Goal: Task Accomplishment & Management: Complete application form

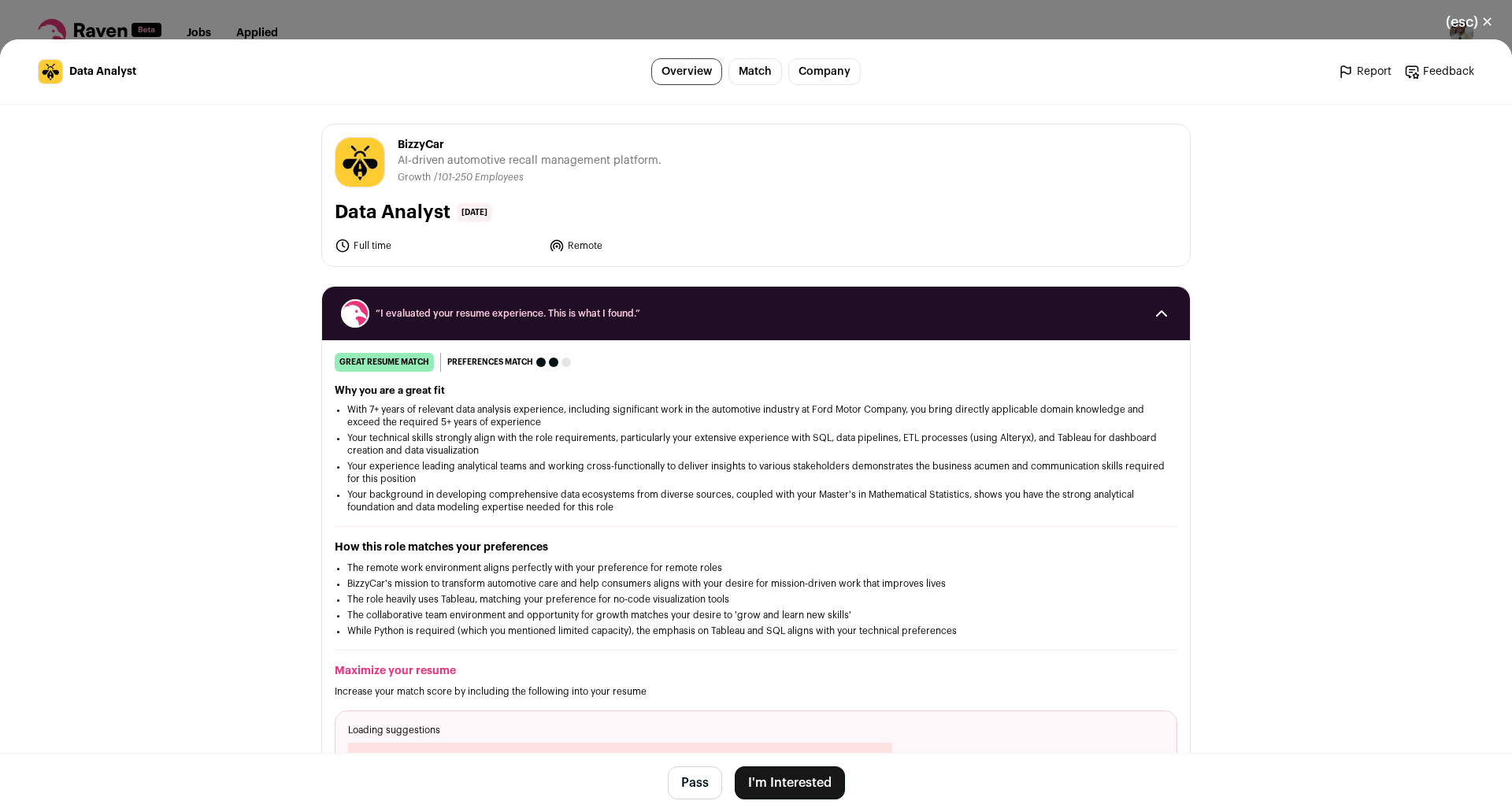
scroll to position [1181, 0]
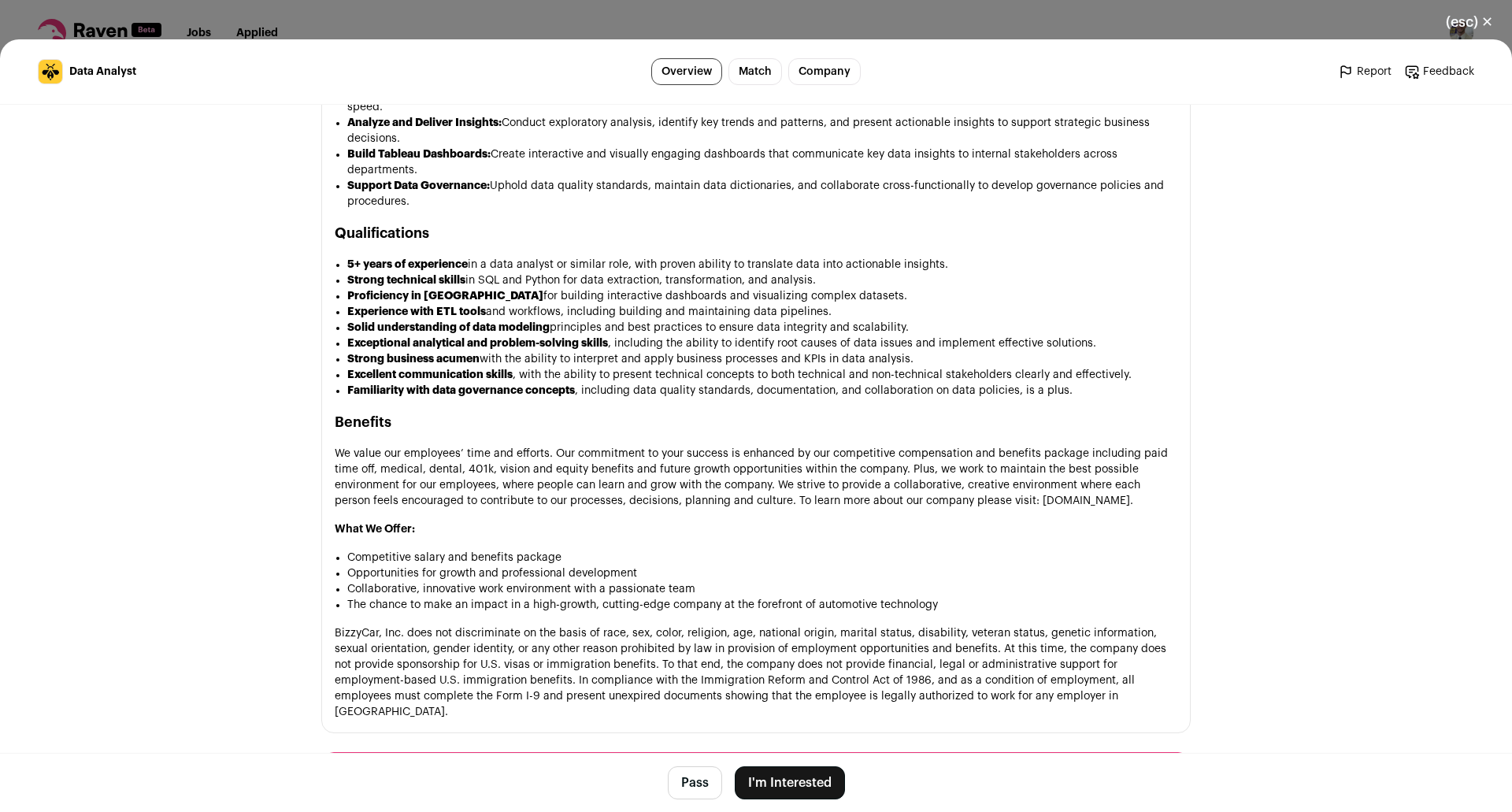
click at [479, 18] on div "(esc) ✕ Data Analyst Overview Match Company Report Feedback Report Feedback Biz…" at bounding box center [756, 406] width 1512 height 812
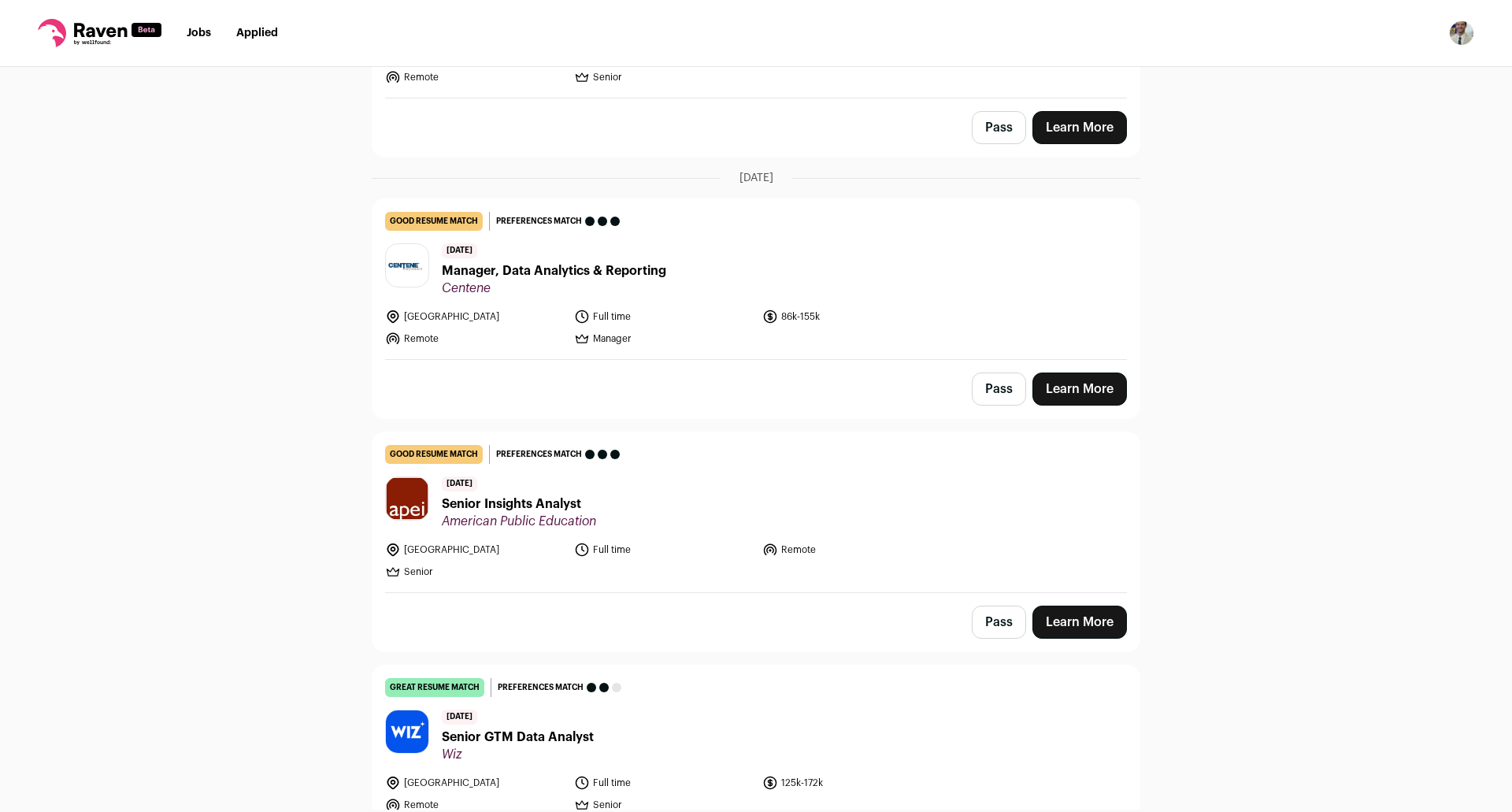
scroll to position [2206, 0]
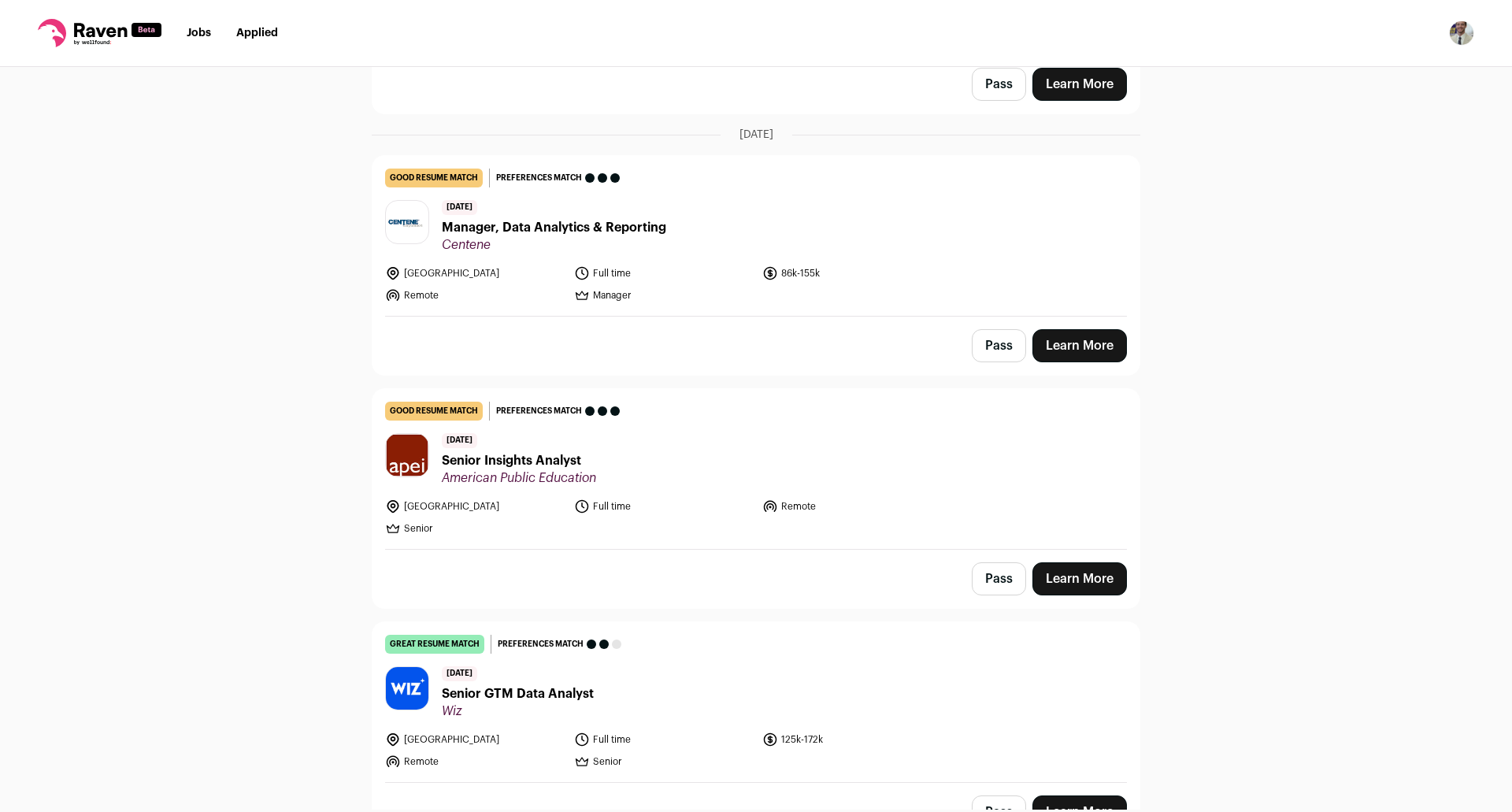
click at [535, 455] on span "Senior Insights Analyst" at bounding box center [518, 460] width 154 height 19
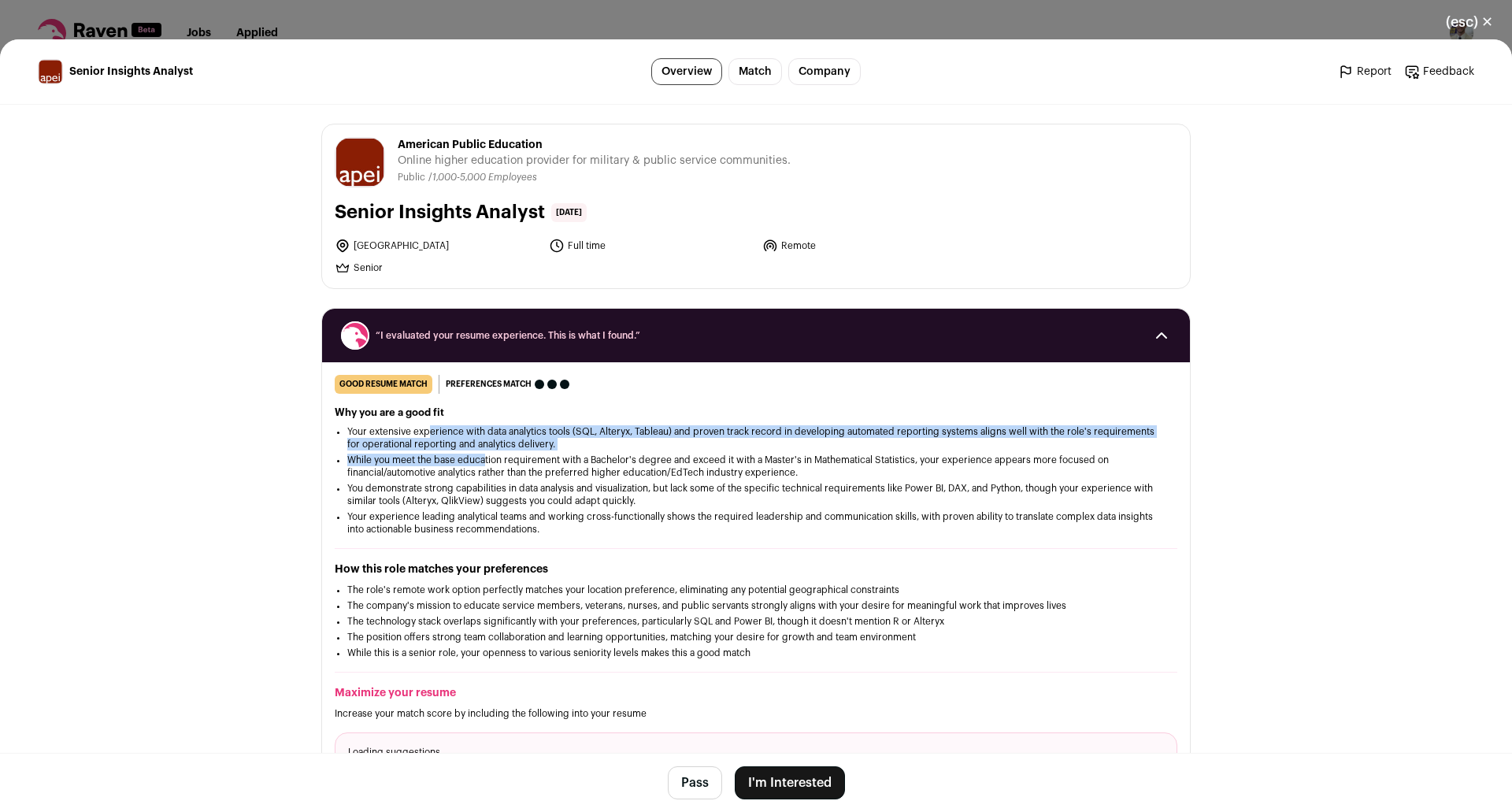
click at [760, 536] on div "good resume match You meet the must-have requirements but are missing some nice…" at bounding box center [756, 601] width 868 height 454
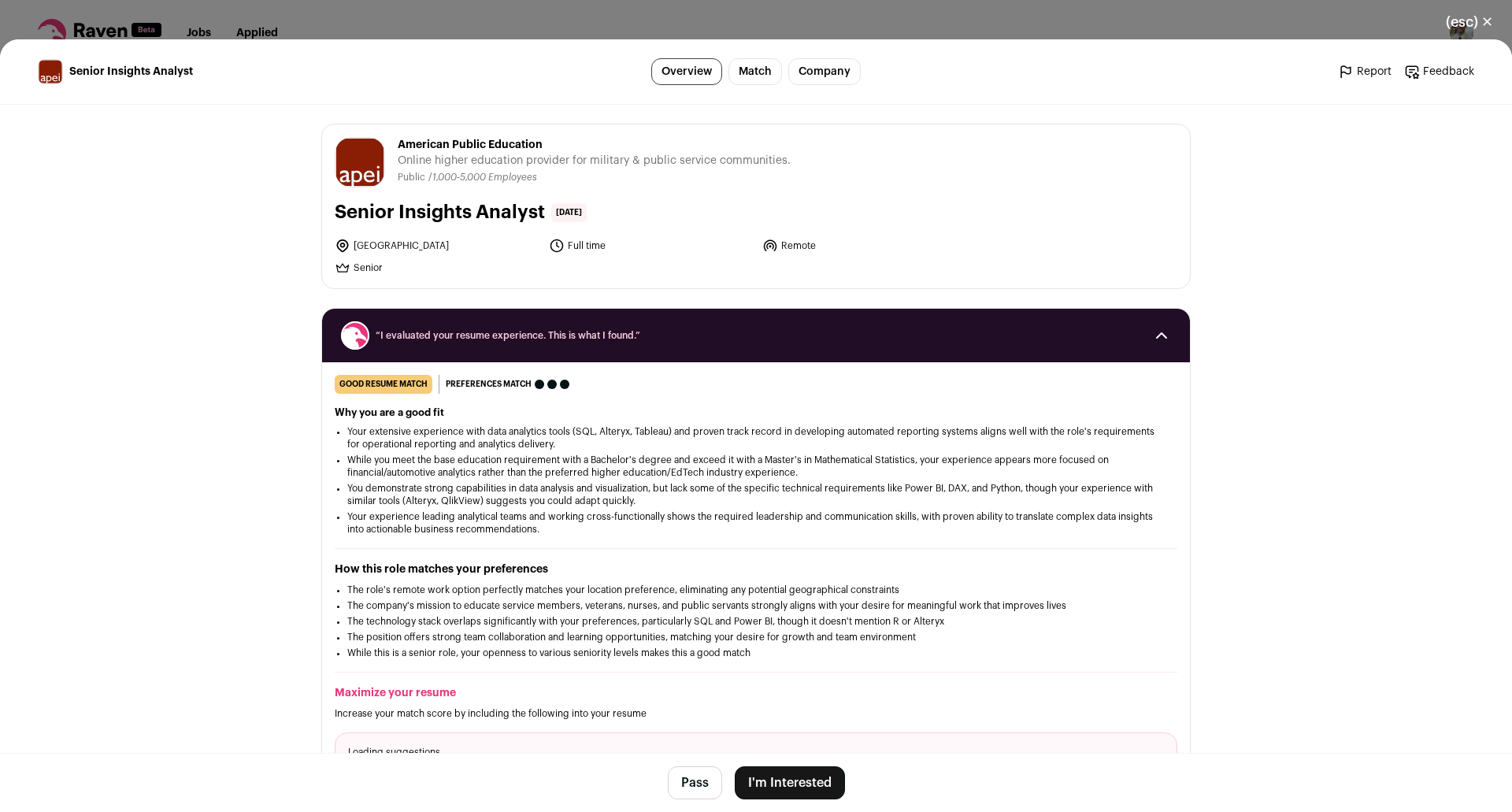
click at [807, 547] on div "good resume match You meet the must-have requirements but are missing some nice…" at bounding box center [756, 601] width 868 height 454
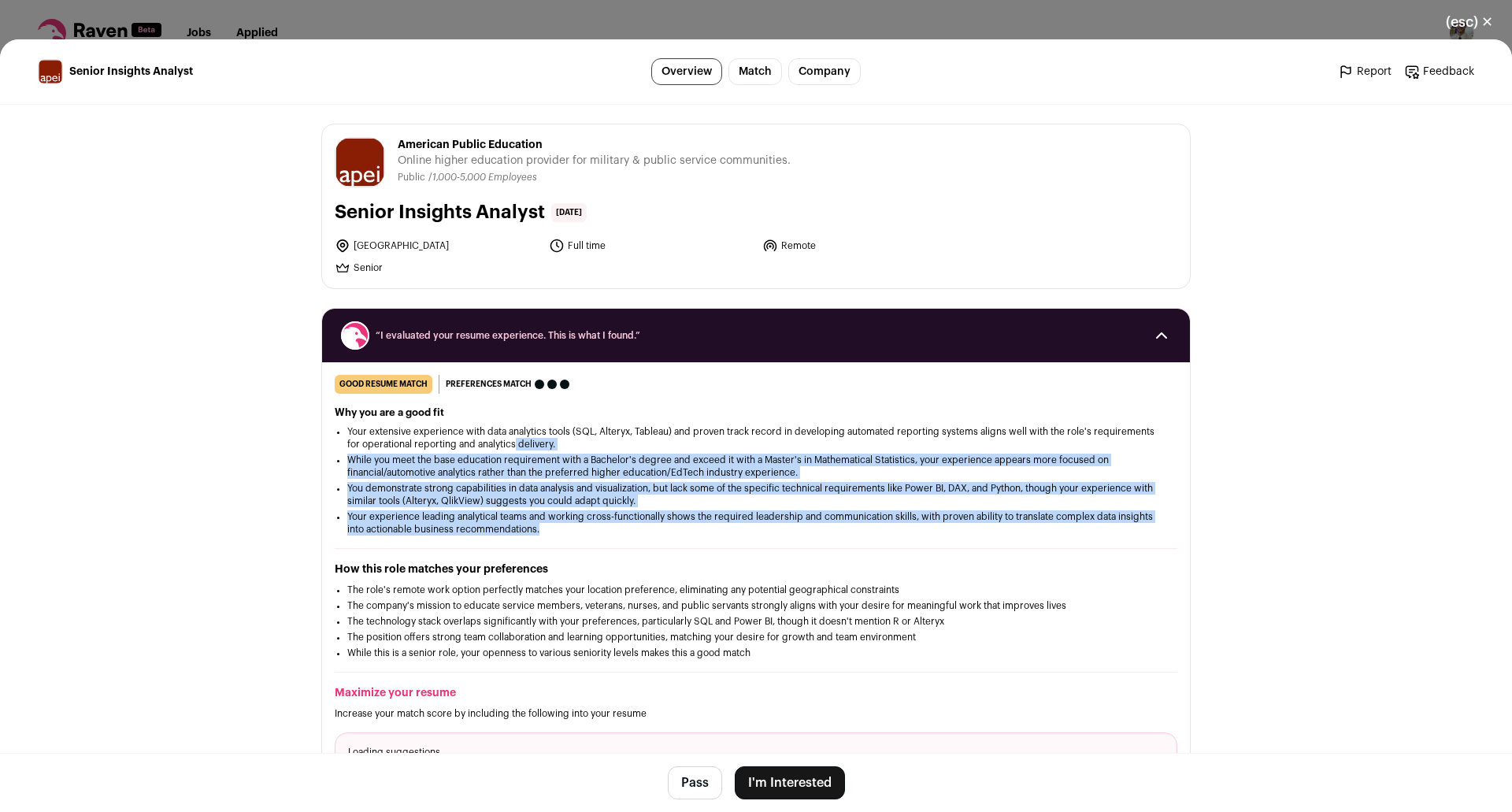
drag, startPoint x: 696, startPoint y: 534, endPoint x: 510, endPoint y: 451, distance: 203.7
click at [510, 451] on div "good resume match You meet the must-have requirements but are missing some nice…" at bounding box center [756, 601] width 868 height 454
click at [510, 451] on ul "Your extensive experience with data analytics tools (SQL, Alteryx, Tableau) and…" at bounding box center [756, 480] width 817 height 110
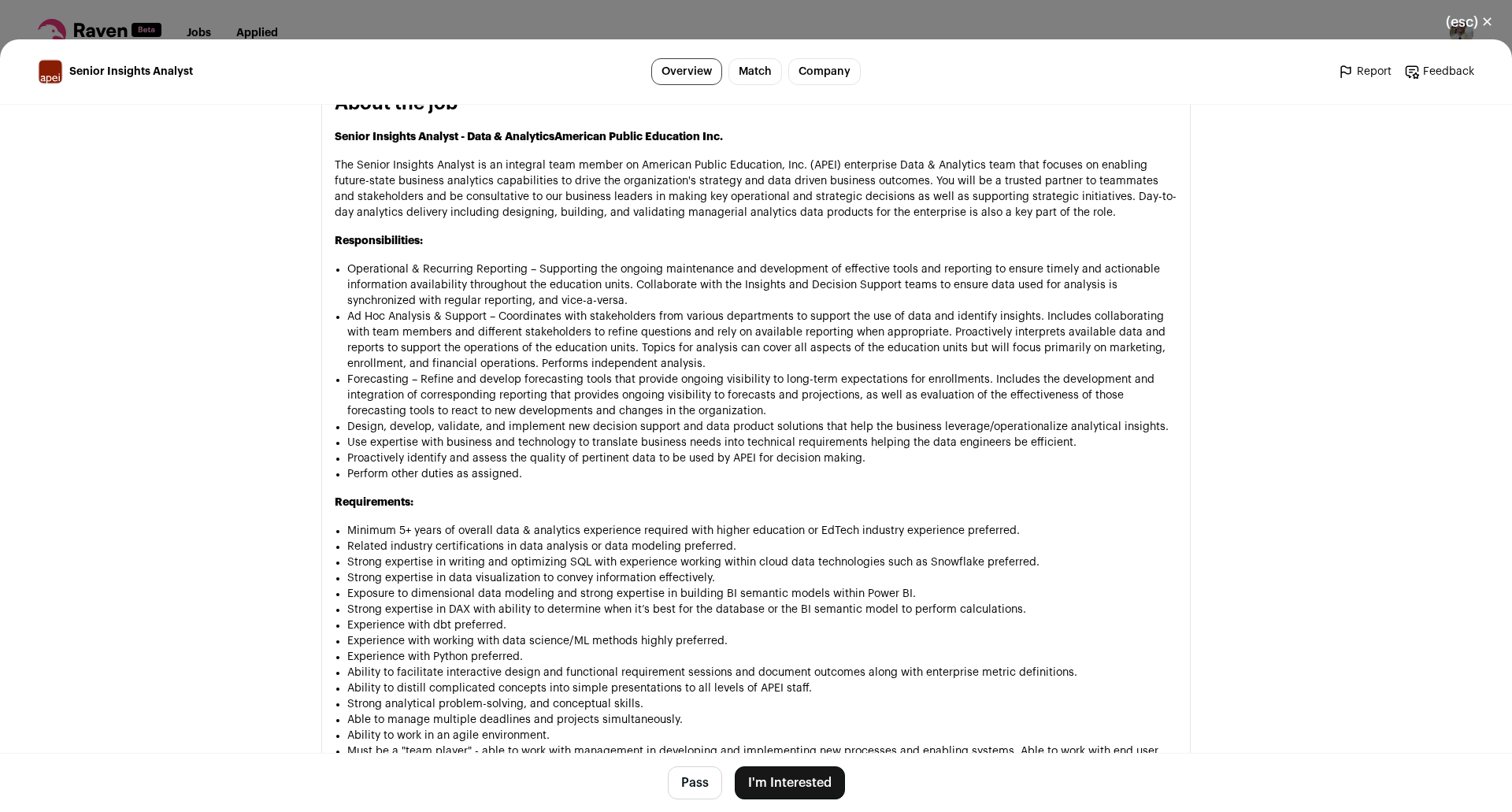
scroll to position [787, 0]
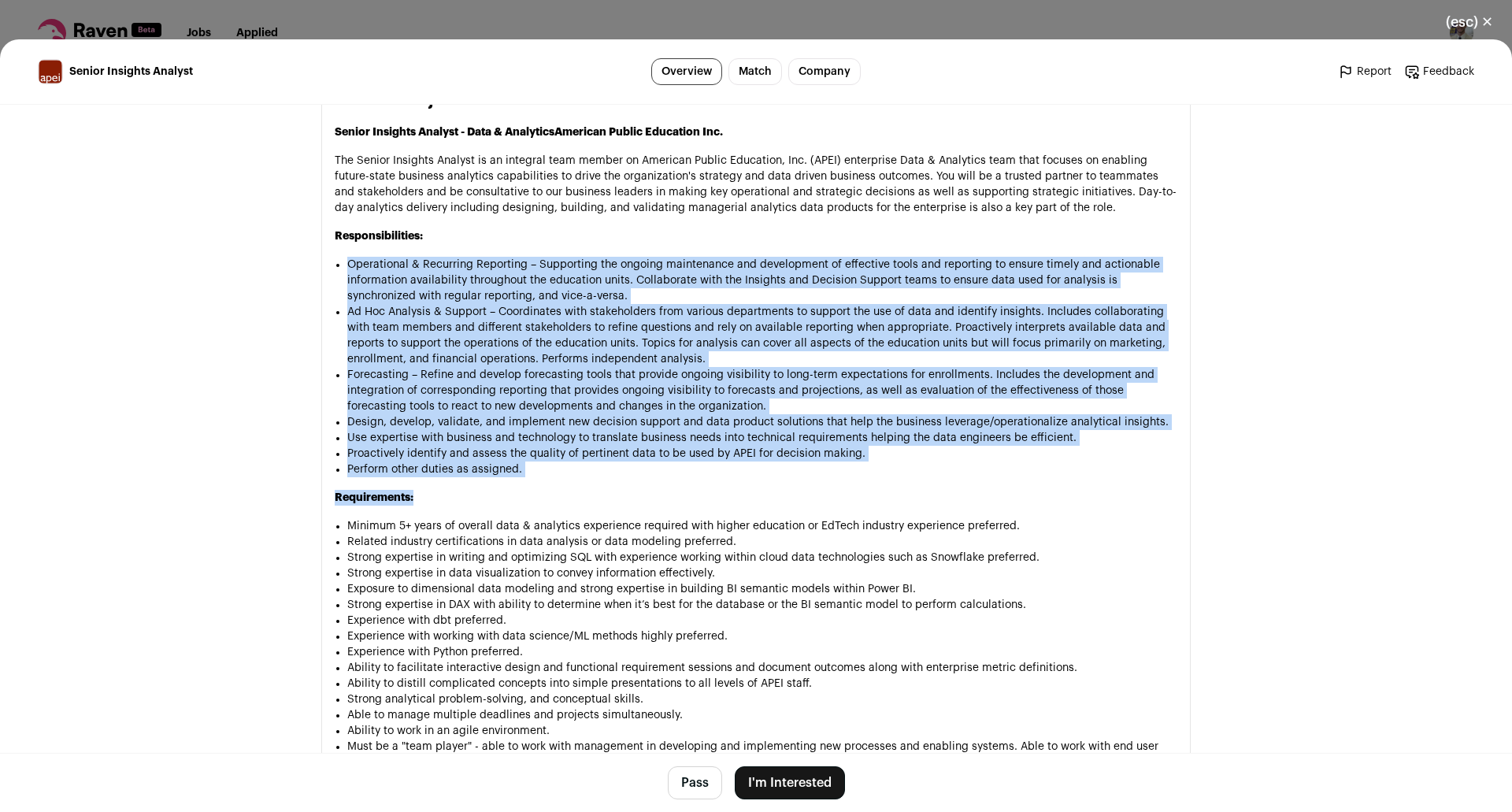
drag, startPoint x: 445, startPoint y: 226, endPoint x: 756, endPoint y: 497, distance: 412.5
click at [756, 497] on div "Senior Insights Analyst - Data & Analytics American Public Education Inc. The S…" at bounding box center [756, 655] width 843 height 1062
click at [738, 463] on li "Perform other duties as assigned." at bounding box center [763, 470] width 830 height 16
drag, startPoint x: 667, startPoint y: 474, endPoint x: 527, endPoint y: 239, distance: 273.5
click at [525, 251] on div "Senior Insights Analyst - Data & Analytics American Public Education Inc. The S…" at bounding box center [756, 655] width 843 height 1062
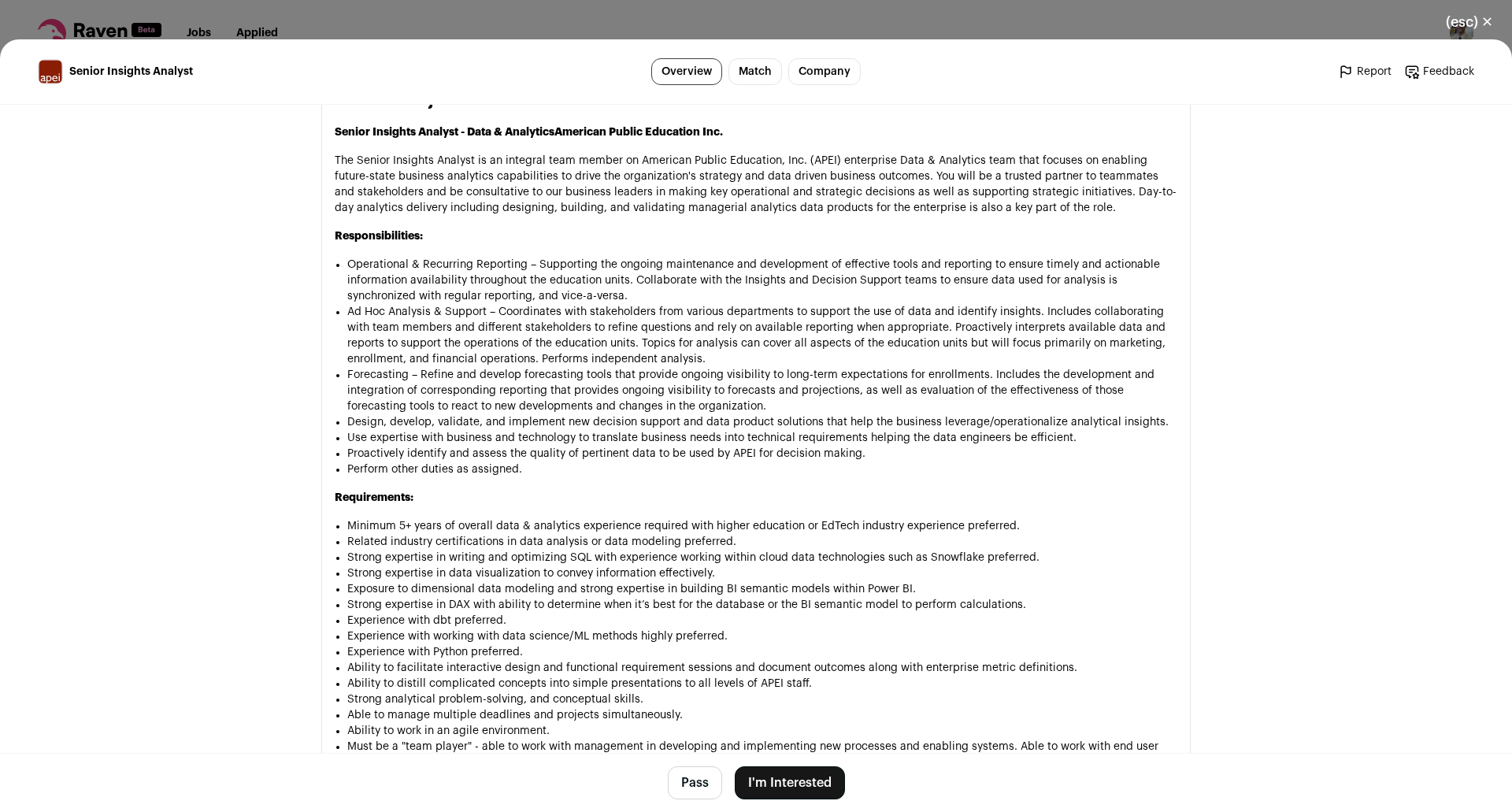
click at [536, 221] on div "Senior Insights Analyst - Data & Analytics American Public Education Inc. The S…" at bounding box center [756, 655] width 843 height 1062
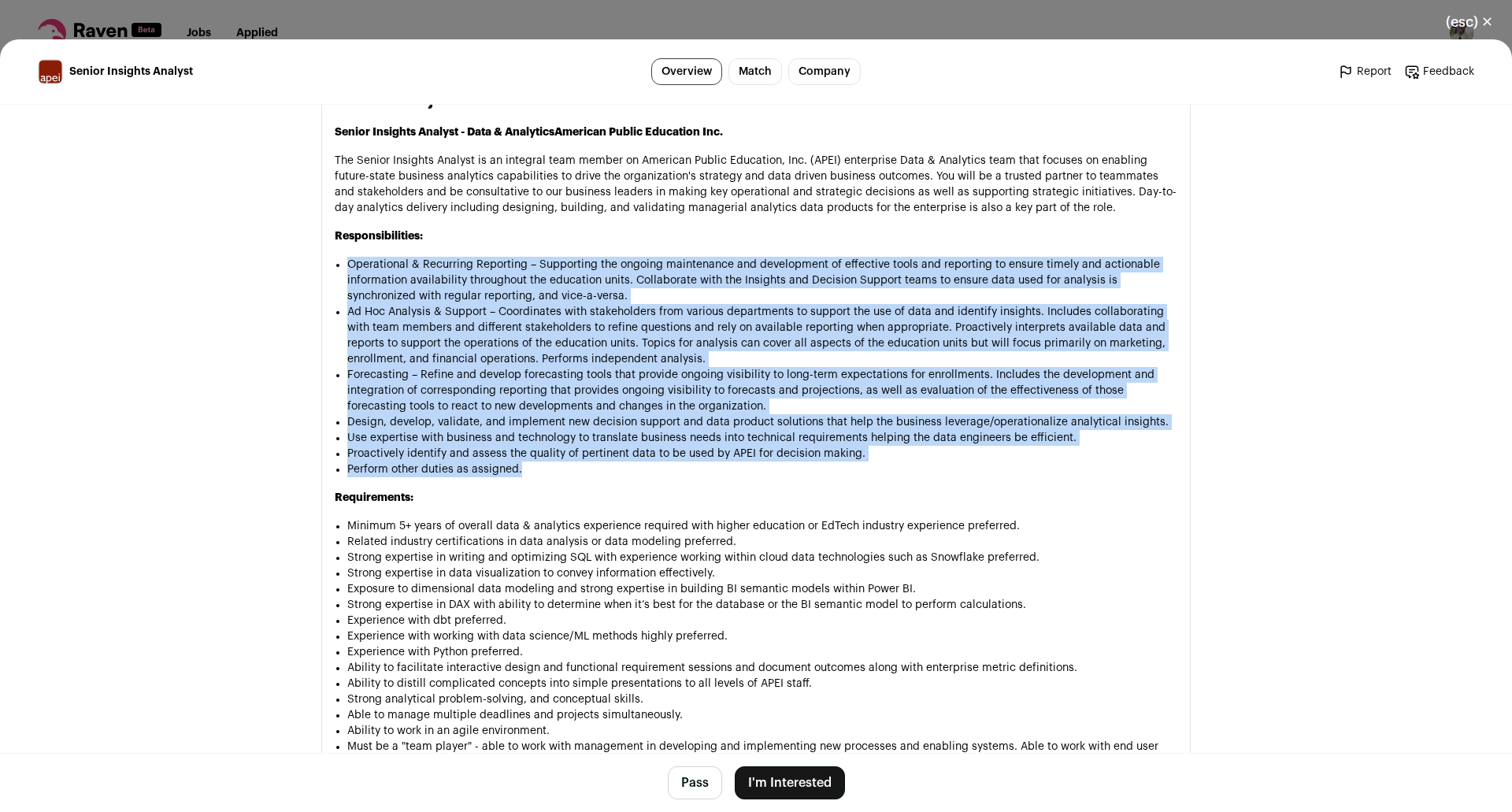
drag, startPoint x: 526, startPoint y: 228, endPoint x: 640, endPoint y: 480, distance: 276.6
click at [640, 480] on div "Senior Insights Analyst - Data & Analytics American Public Education Inc. The S…" at bounding box center [756, 655] width 843 height 1062
click at [641, 480] on div "Senior Insights Analyst - Data & Analytics American Public Education Inc. The S…" at bounding box center [756, 655] width 843 height 1062
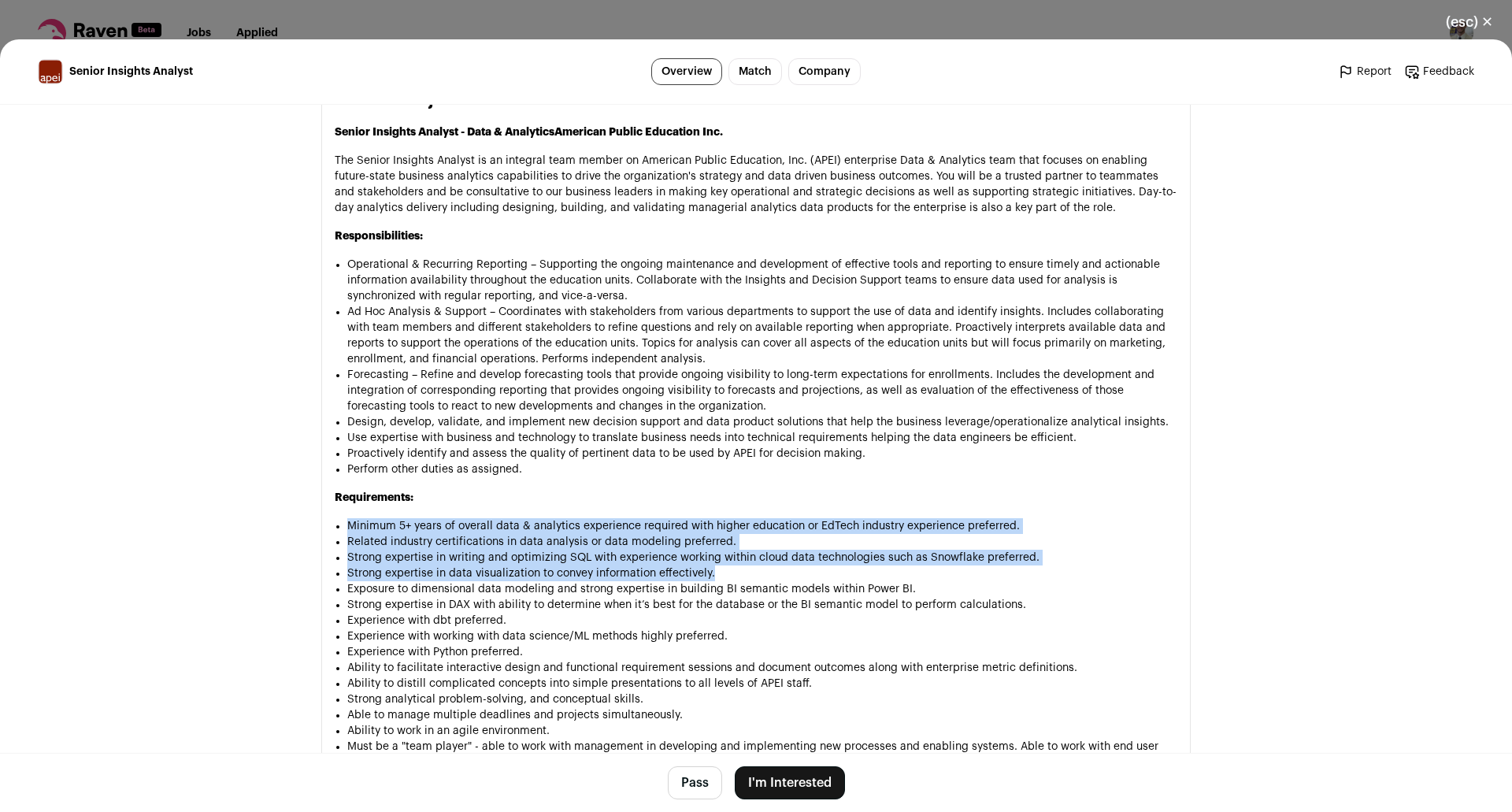
drag, startPoint x: 586, startPoint y: 484, endPoint x: 832, endPoint y: 573, distance: 261.6
click at [817, 578] on div "Senior Insights Analyst - Data & Analytics American Public Education Inc. The S…" at bounding box center [756, 655] width 843 height 1062
click at [832, 572] on li "Strong expertise in data visualization to convey information effectively." at bounding box center [763, 574] width 830 height 16
drag, startPoint x: 778, startPoint y: 580, endPoint x: 635, endPoint y: 498, distance: 164.8
click at [635, 498] on div "Senior Insights Analyst - Data & Analytics American Public Education Inc. The S…" at bounding box center [756, 655] width 843 height 1062
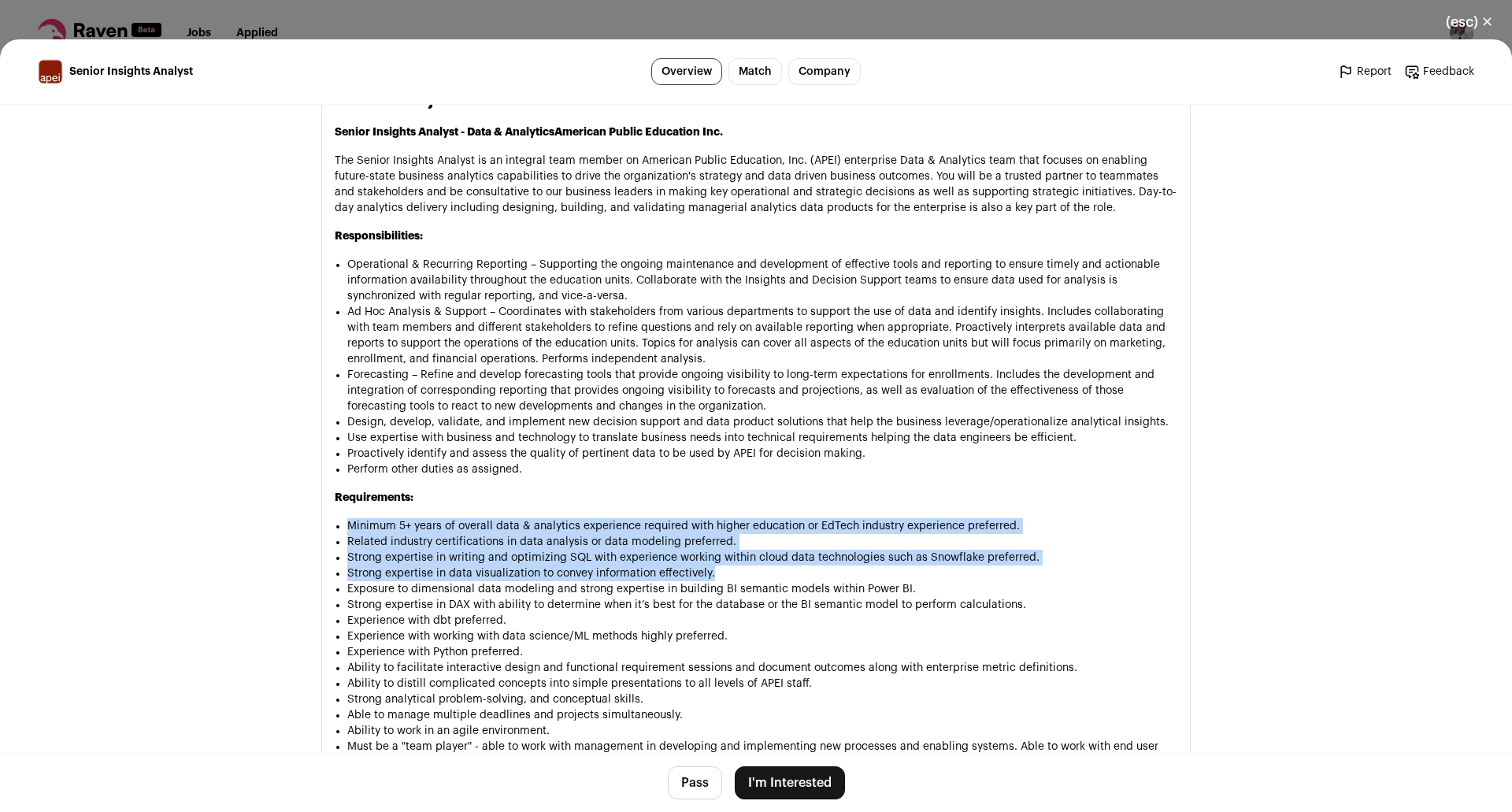
click at [649, 485] on div "Senior Insights Analyst - Data & Analytics American Public Education Inc. The S…" at bounding box center [756, 655] width 843 height 1062
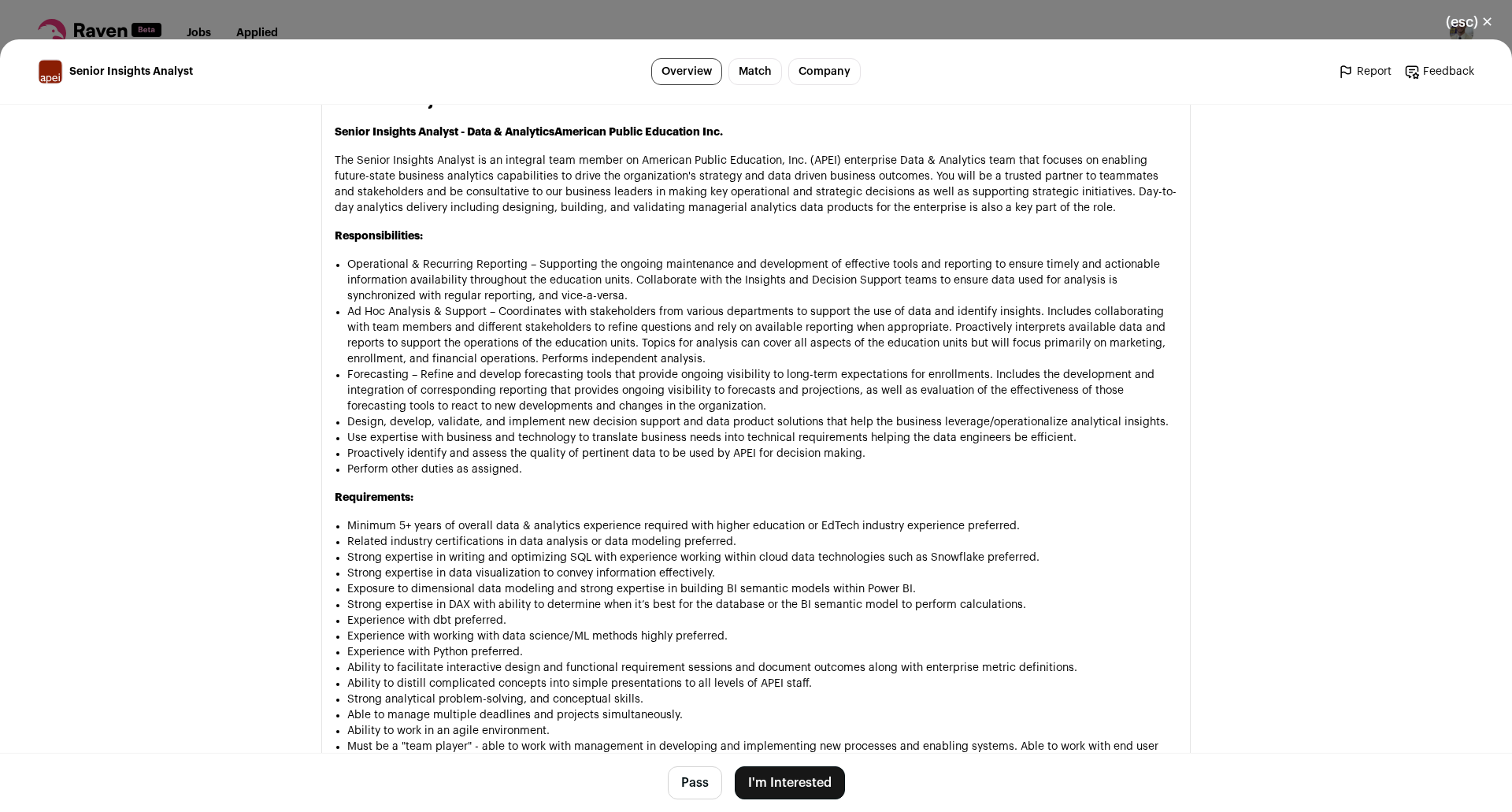
scroll to position [894, 0]
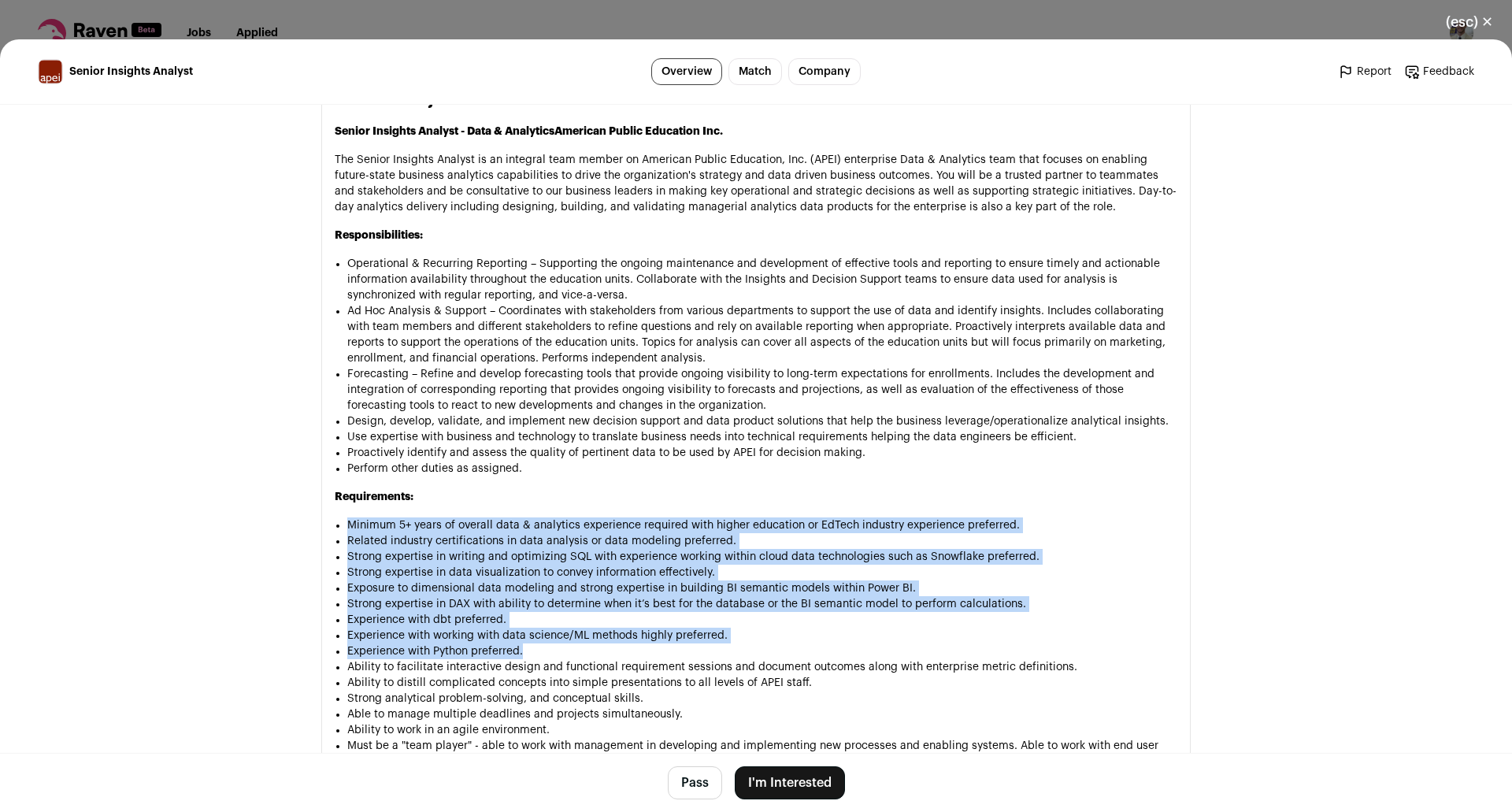
drag, startPoint x: 713, startPoint y: 495, endPoint x: 839, endPoint y: 645, distance: 195.9
click at [839, 645] on div "Senior Insights Analyst - Data & Analytics American Public Education Inc. The S…" at bounding box center [756, 654] width 843 height 1062
click at [844, 645] on li "Experience with Python preferred." at bounding box center [763, 652] width 830 height 16
drag, startPoint x: 786, startPoint y: 638, endPoint x: 607, endPoint y: 513, distance: 218.3
click at [607, 513] on div "Senior Insights Analyst - Data & Analytics American Public Education Inc. The S…" at bounding box center [756, 654] width 843 height 1062
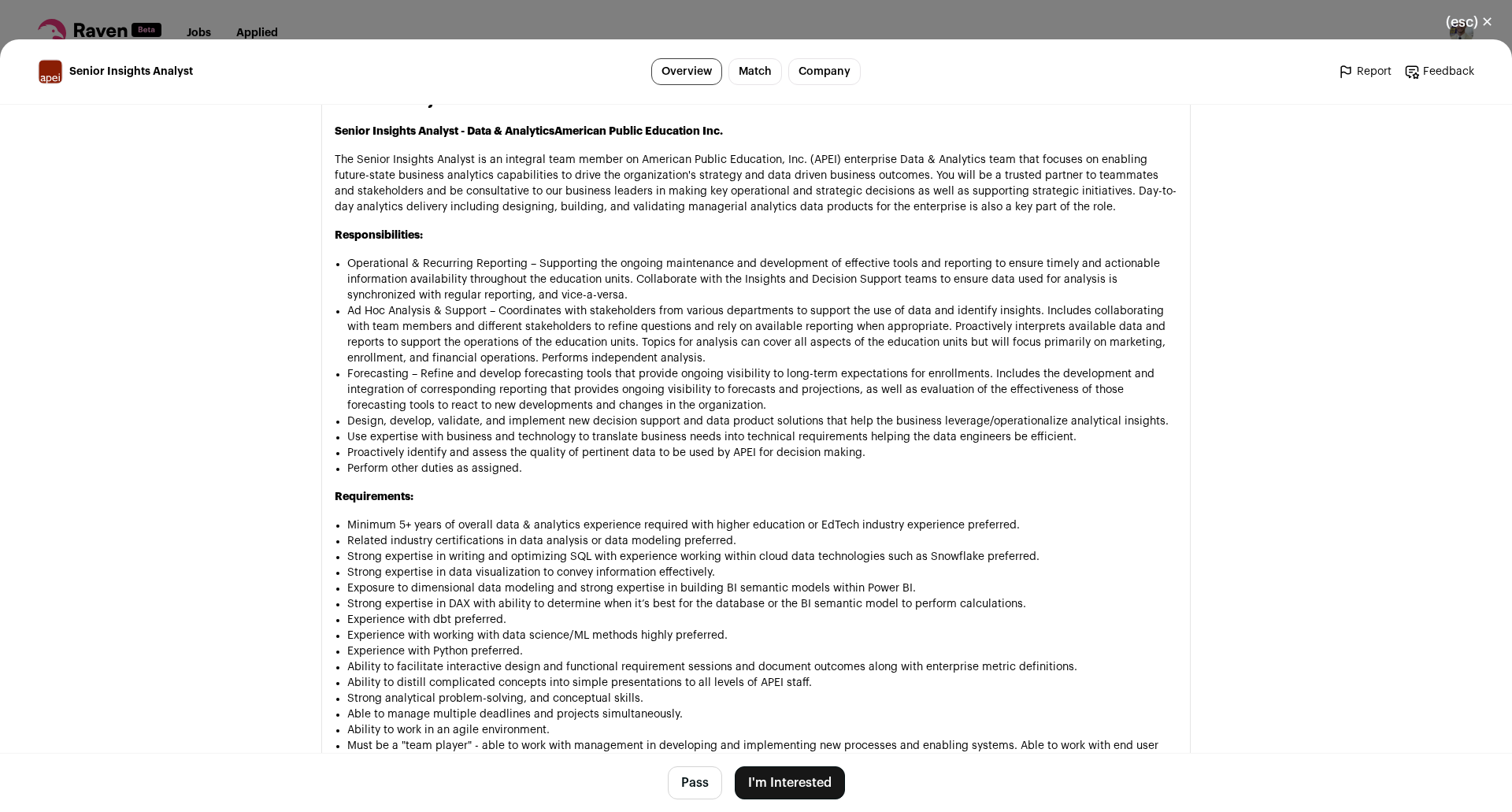
click at [598, 495] on p "Requirements:" at bounding box center [756, 497] width 843 height 16
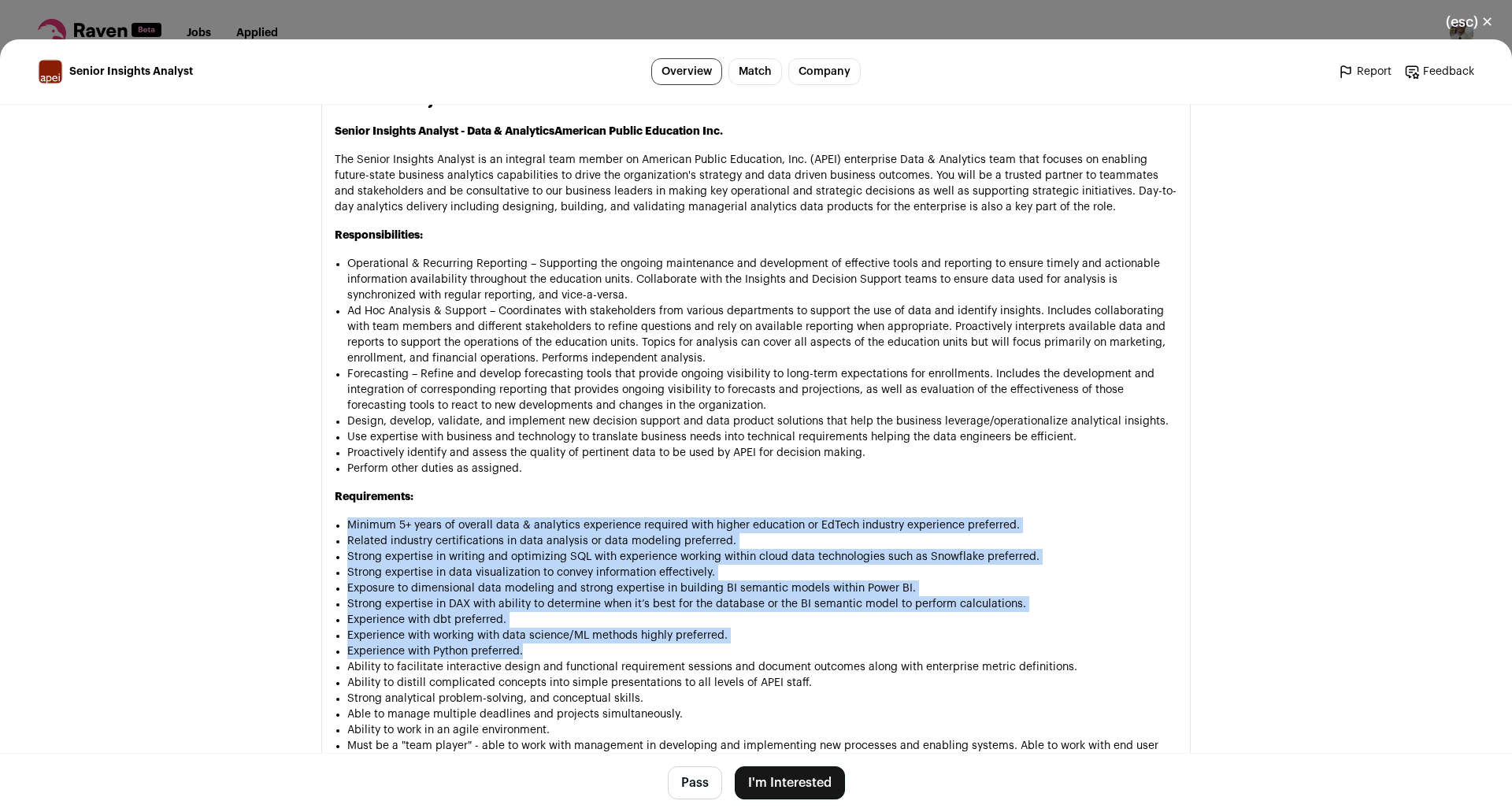
drag, startPoint x: 543, startPoint y: 494, endPoint x: 770, endPoint y: 652, distance: 276.6
click at [770, 652] on div "Senior Insights Analyst - Data & Analytics American Public Education Inc. The S…" at bounding box center [756, 654] width 843 height 1062
click at [762, 627] on li "Experience with dbt preferred." at bounding box center [763, 620] width 830 height 16
drag, startPoint x: 749, startPoint y: 637, endPoint x: 492, endPoint y: 487, distance: 297.6
click at [492, 487] on div "Senior Insights Analyst - Data & Analytics American Public Education Inc. The S…" at bounding box center [756, 654] width 843 height 1062
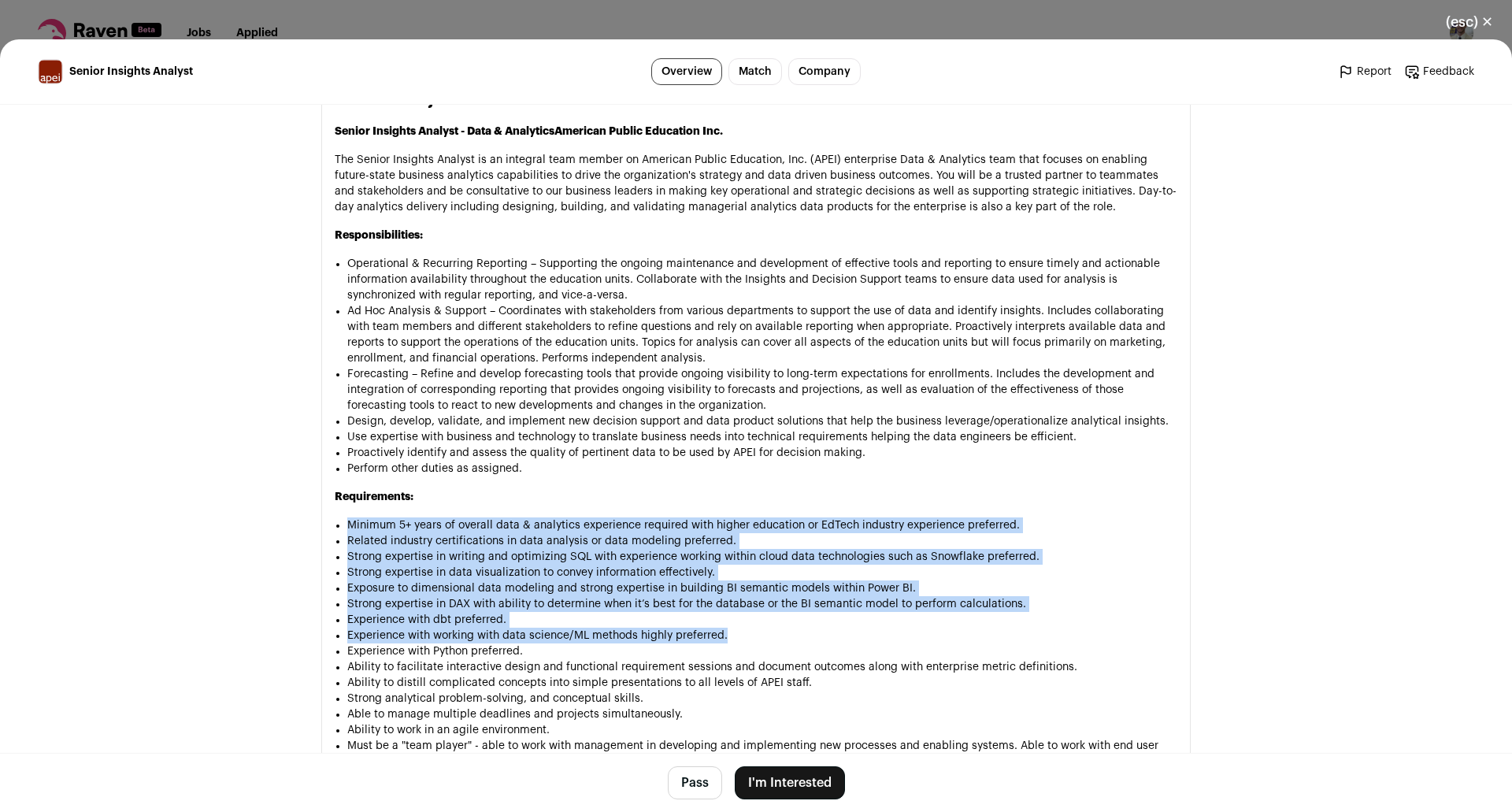
click at [492, 487] on div "Senior Insights Analyst - Data & Analytics American Public Education Inc. The S…" at bounding box center [756, 654] width 843 height 1062
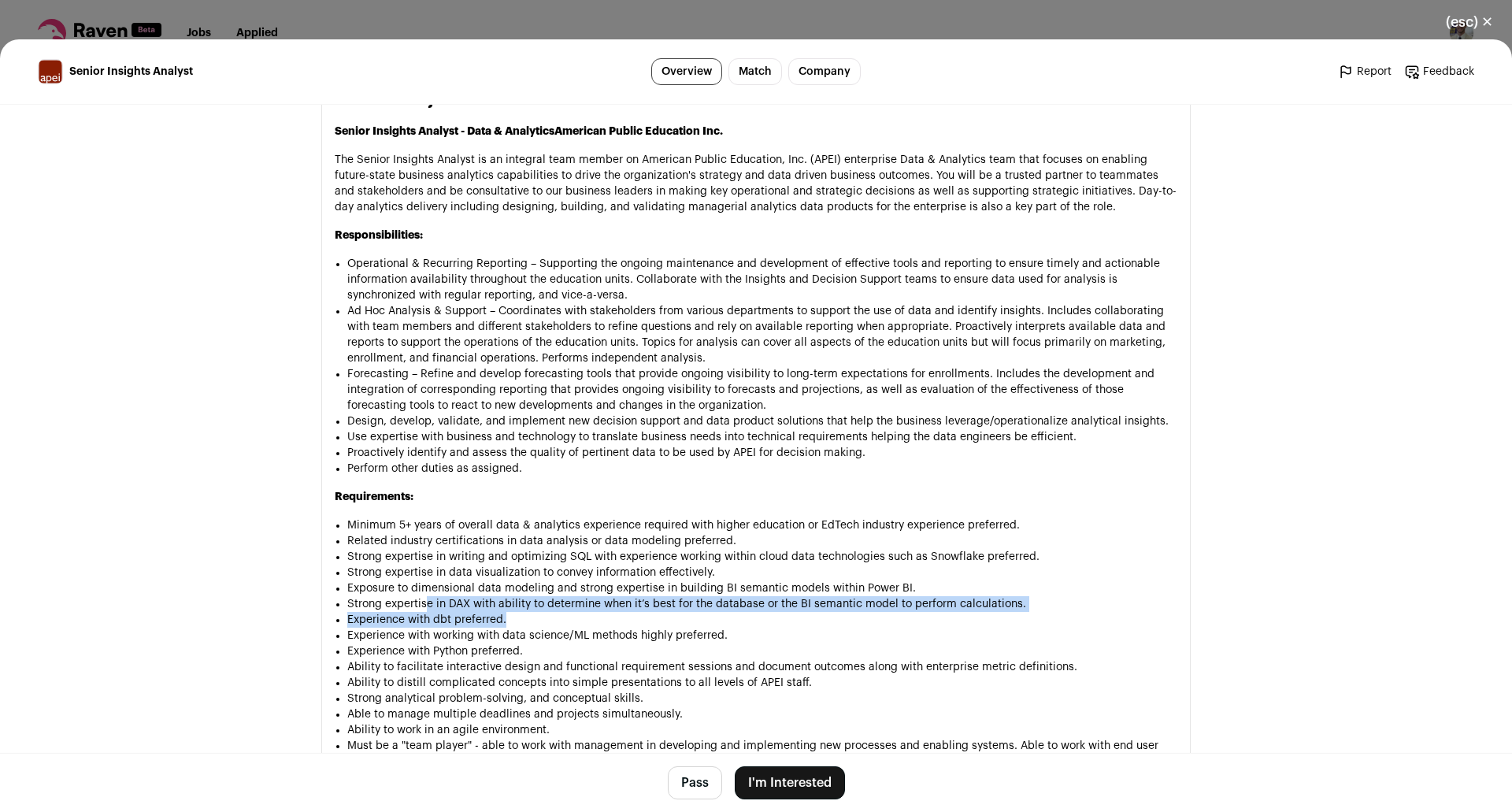
drag, startPoint x: 418, startPoint y: 607, endPoint x: 683, endPoint y: 625, distance: 265.6
click at [683, 625] on ul "Minimum 5+ years of overall data & analytics experience required with higher ed…" at bounding box center [763, 674] width 830 height 315
click at [677, 623] on li "Experience with dbt preferred." at bounding box center [763, 620] width 830 height 16
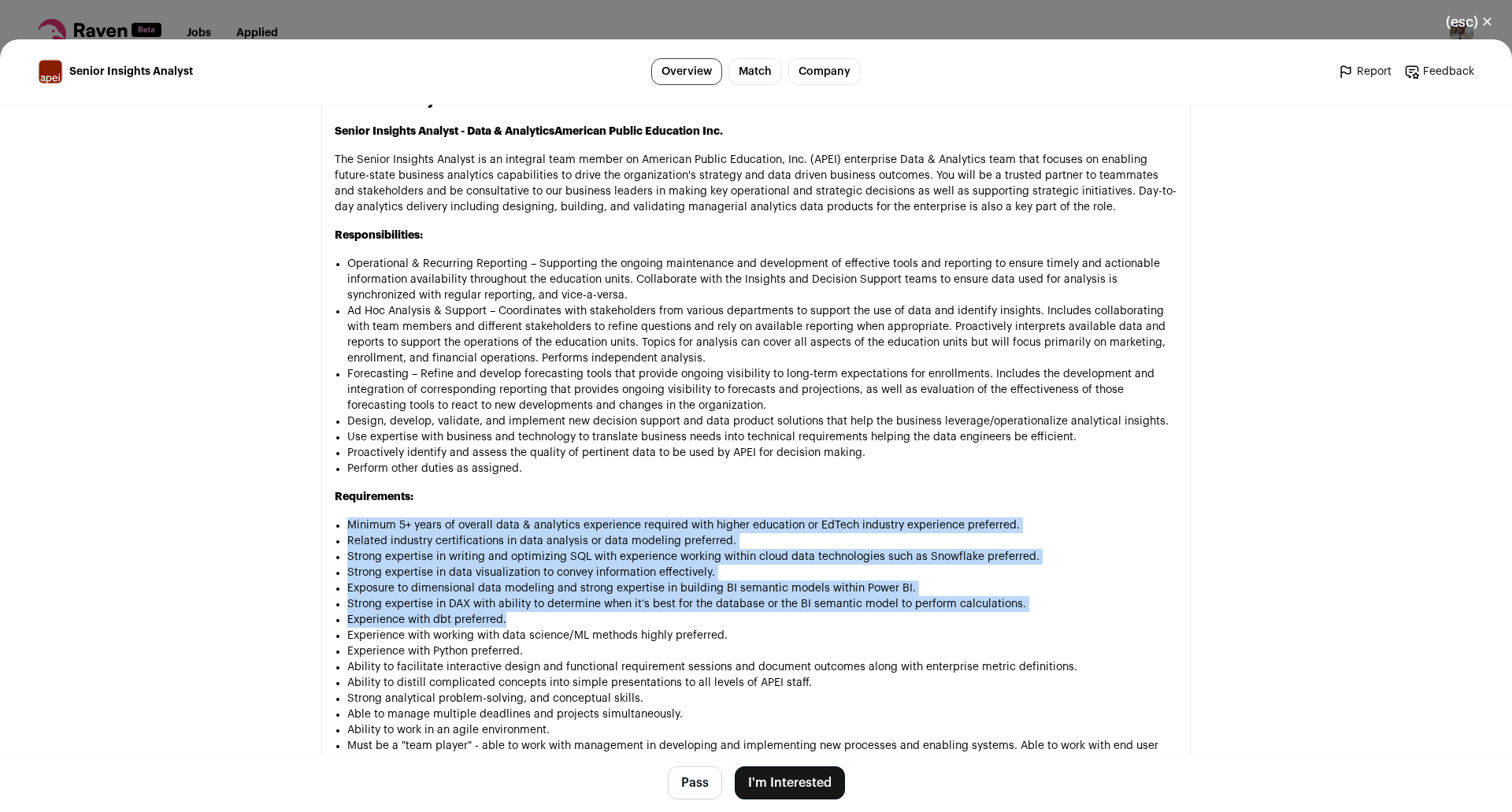
drag, startPoint x: 526, startPoint y: 620, endPoint x: 437, endPoint y: 495, distance: 153.4
click at [413, 500] on div "Senior Insights Analyst - Data & Analytics American Public Education Inc. The S…" at bounding box center [756, 654] width 843 height 1062
click at [472, 491] on p "Requirements:" at bounding box center [756, 497] width 843 height 16
drag, startPoint x: 477, startPoint y: 487, endPoint x: 588, endPoint y: 619, distance: 172.5
click at [588, 619] on div "Senior Insights Analyst - Data & Analytics American Public Education Inc. The S…" at bounding box center [756, 654] width 843 height 1062
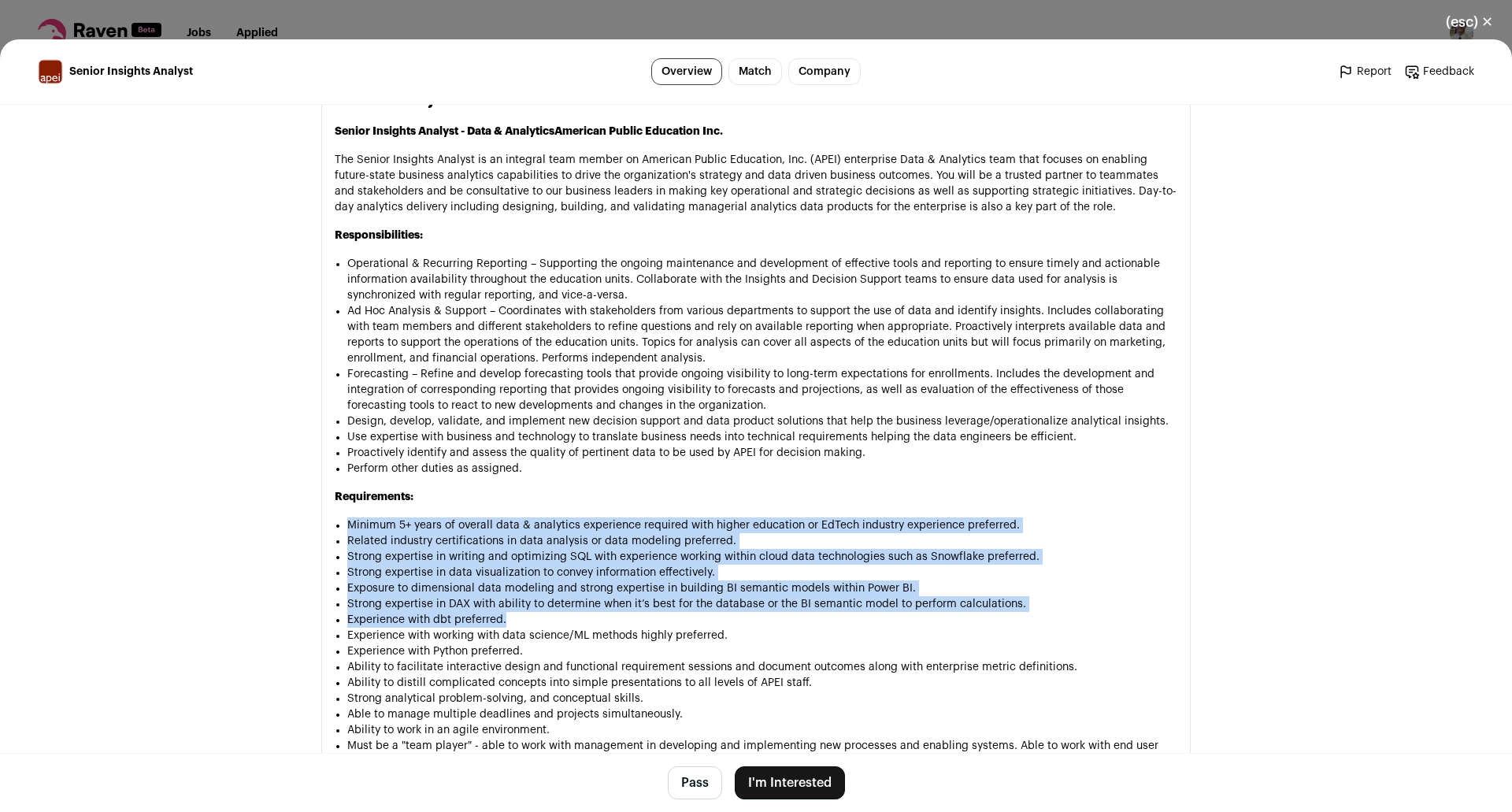
click at [592, 619] on li "Experience with dbt preferred." at bounding box center [763, 620] width 830 height 16
drag, startPoint x: 592, startPoint y: 619, endPoint x: 502, endPoint y: 501, distance: 148.4
click at [502, 501] on div "Senior Insights Analyst - Data & Analytics American Public Education Inc. The S…" at bounding box center [756, 654] width 843 height 1062
click at [528, 490] on p "Requirements:" at bounding box center [756, 497] width 843 height 16
drag, startPoint x: 528, startPoint y: 490, endPoint x: 647, endPoint y: 620, distance: 176.2
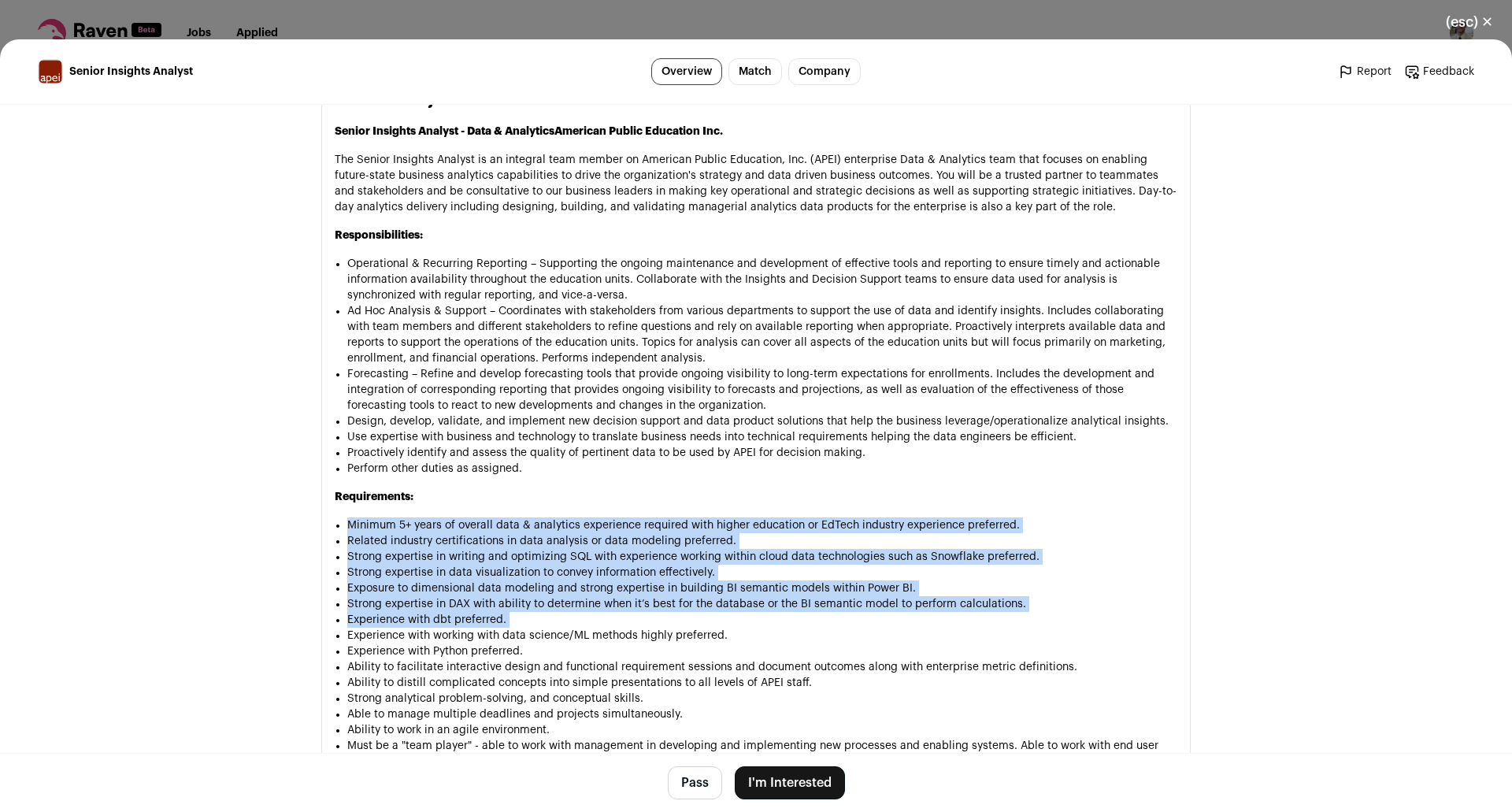
click at [647, 620] on div "Senior Insights Analyst - Data & Analytics American Public Education Inc. The S…" at bounding box center [756, 654] width 843 height 1062
click at [647, 620] on li "Experience with dbt preferred." at bounding box center [763, 620] width 830 height 16
drag, startPoint x: 625, startPoint y: 621, endPoint x: 497, endPoint y: 497, distance: 178.2
click at [497, 497] on div "Senior Insights Analyst - Data & Analytics American Public Education Inc. The S…" at bounding box center [756, 654] width 843 height 1062
click at [497, 497] on p "Requirements:" at bounding box center [756, 497] width 843 height 16
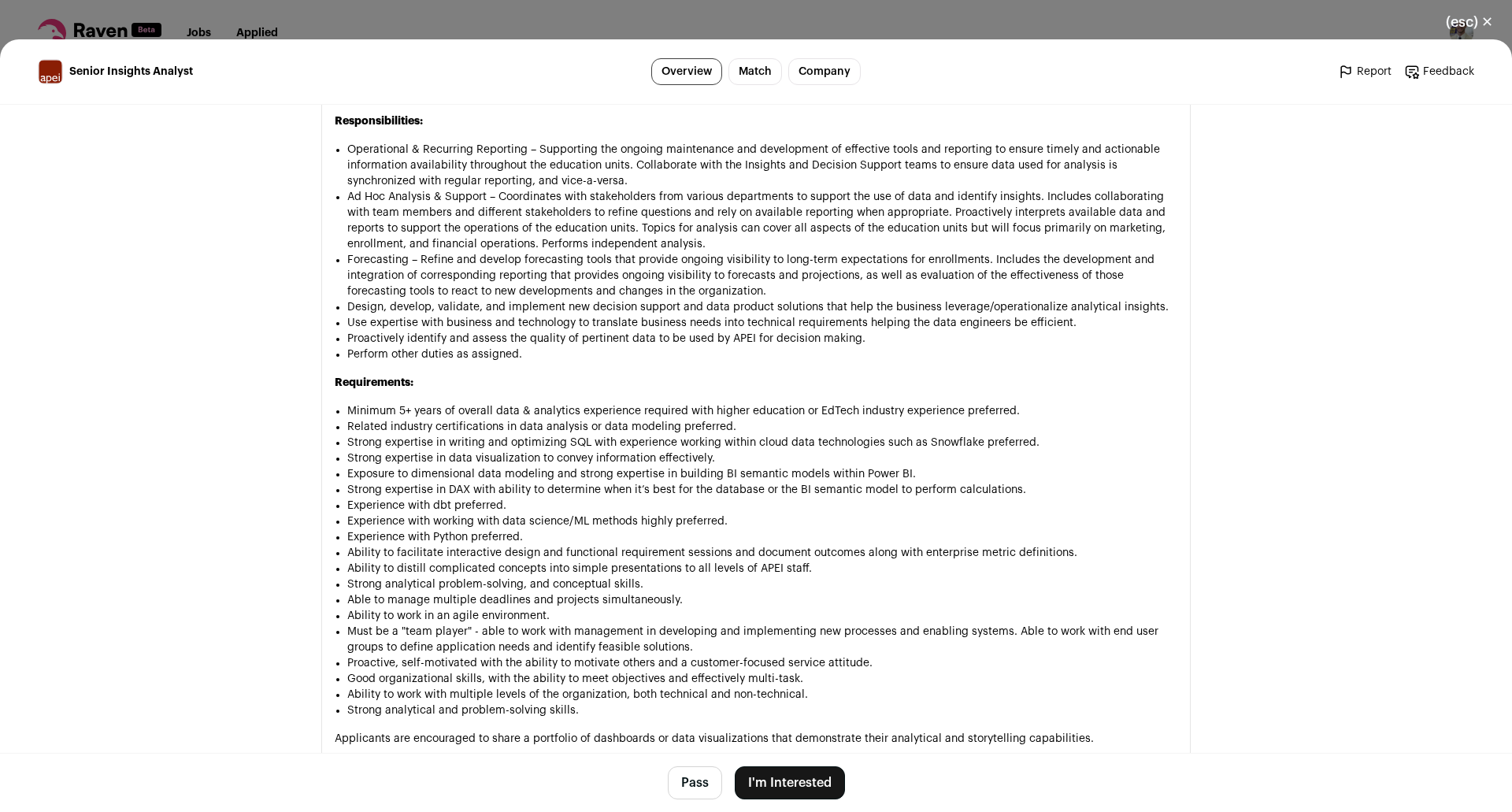
scroll to position [1130, 0]
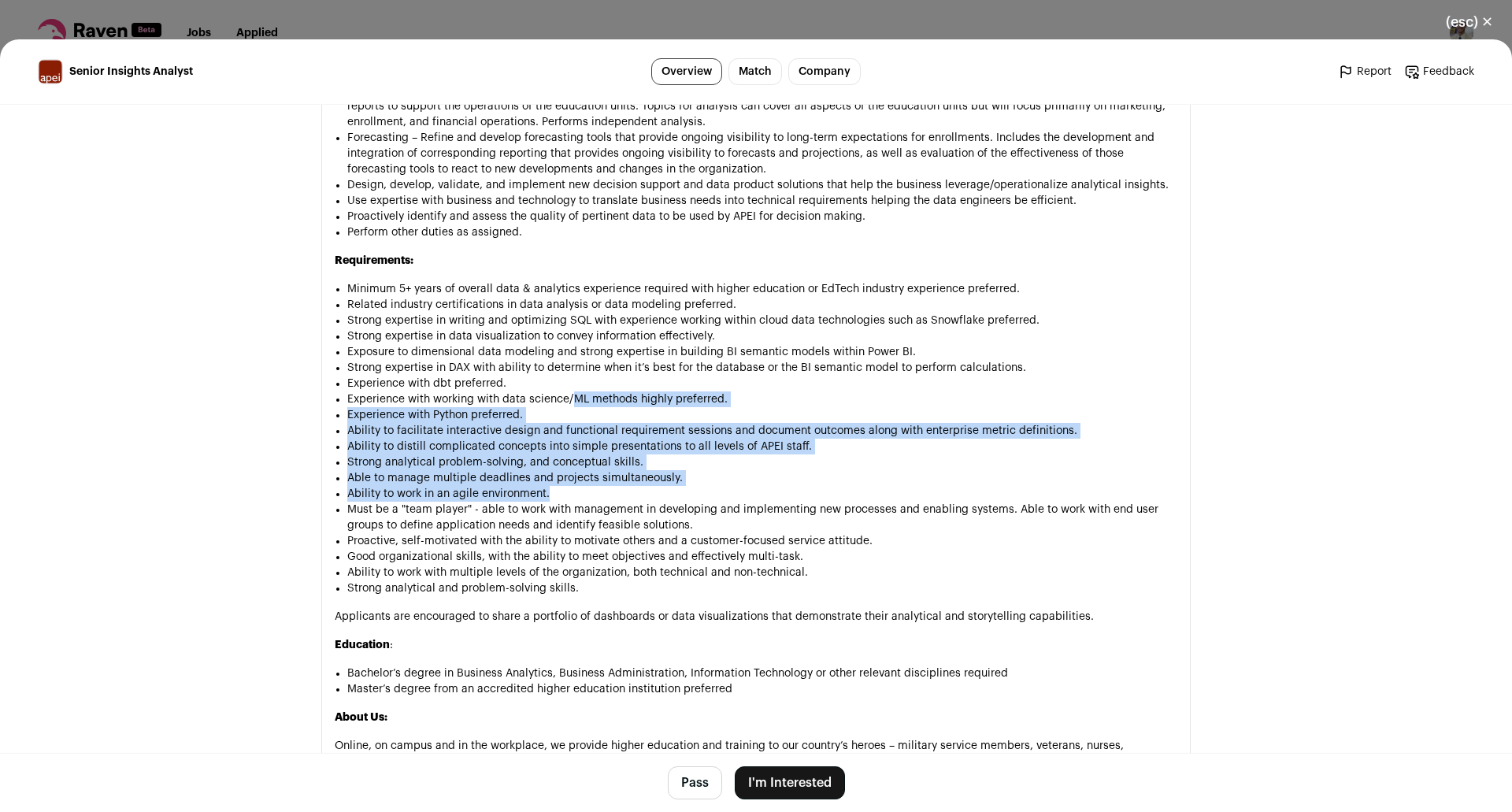
drag, startPoint x: 566, startPoint y: 407, endPoint x: 876, endPoint y: 502, distance: 324.2
click at [865, 500] on ul "Minimum 5+ years of overall data & analytics experience required with higher ed…" at bounding box center [763, 438] width 830 height 315
click at [878, 502] on li "Ability to work in an agile environment." at bounding box center [763, 494] width 830 height 16
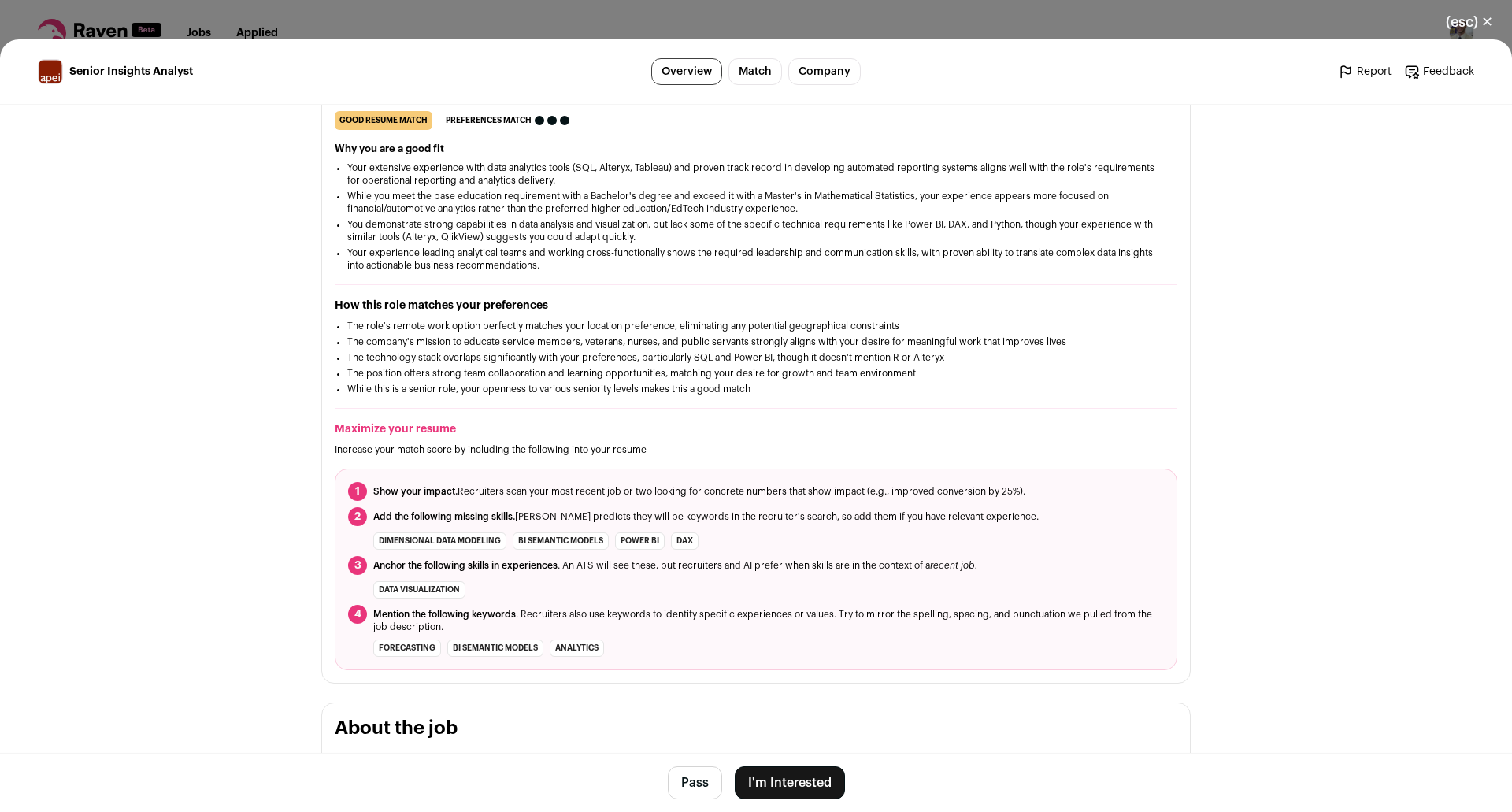
scroll to position [0, 0]
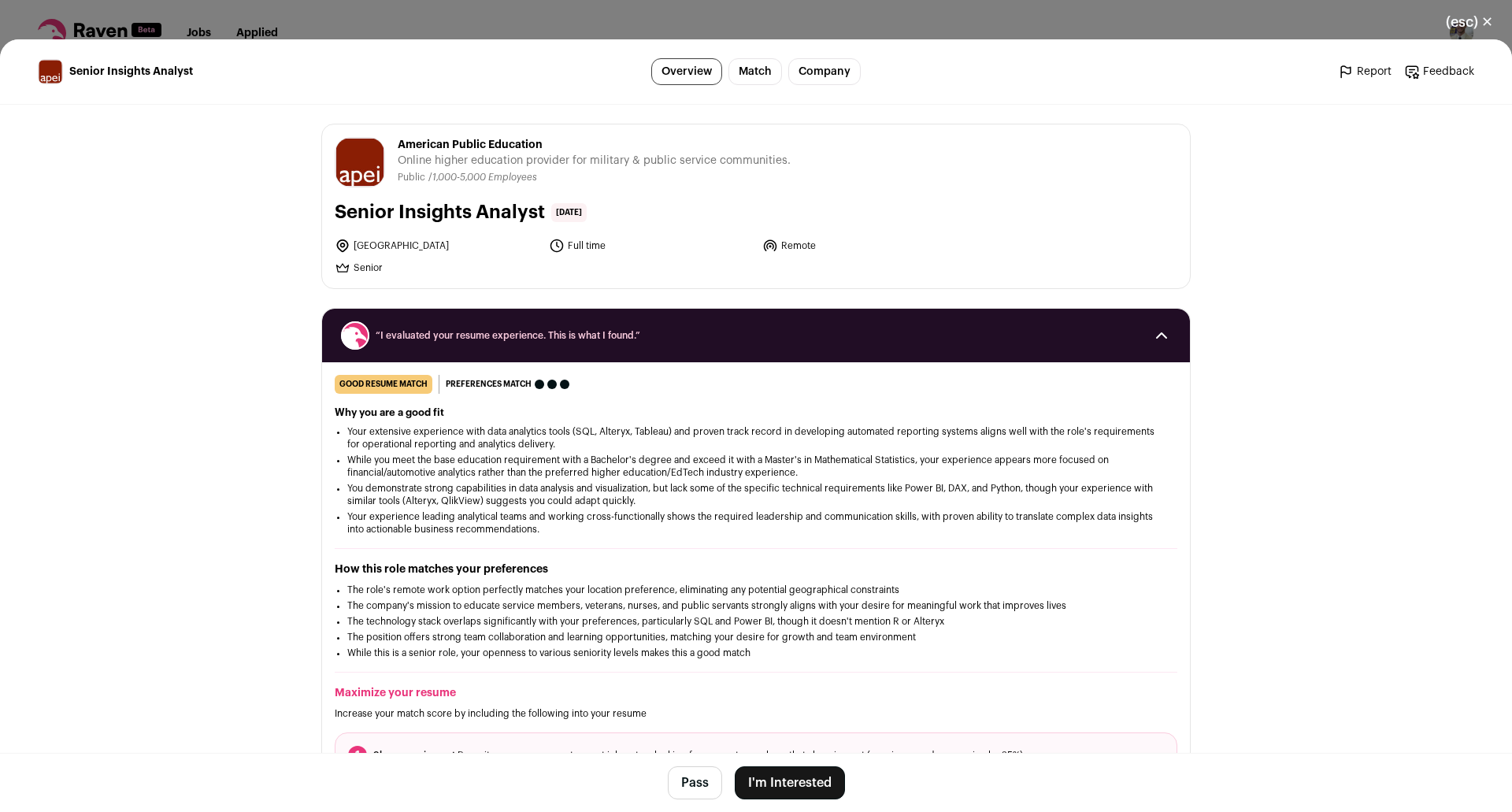
click at [768, 773] on button "I'm Interested" at bounding box center [790, 783] width 110 height 34
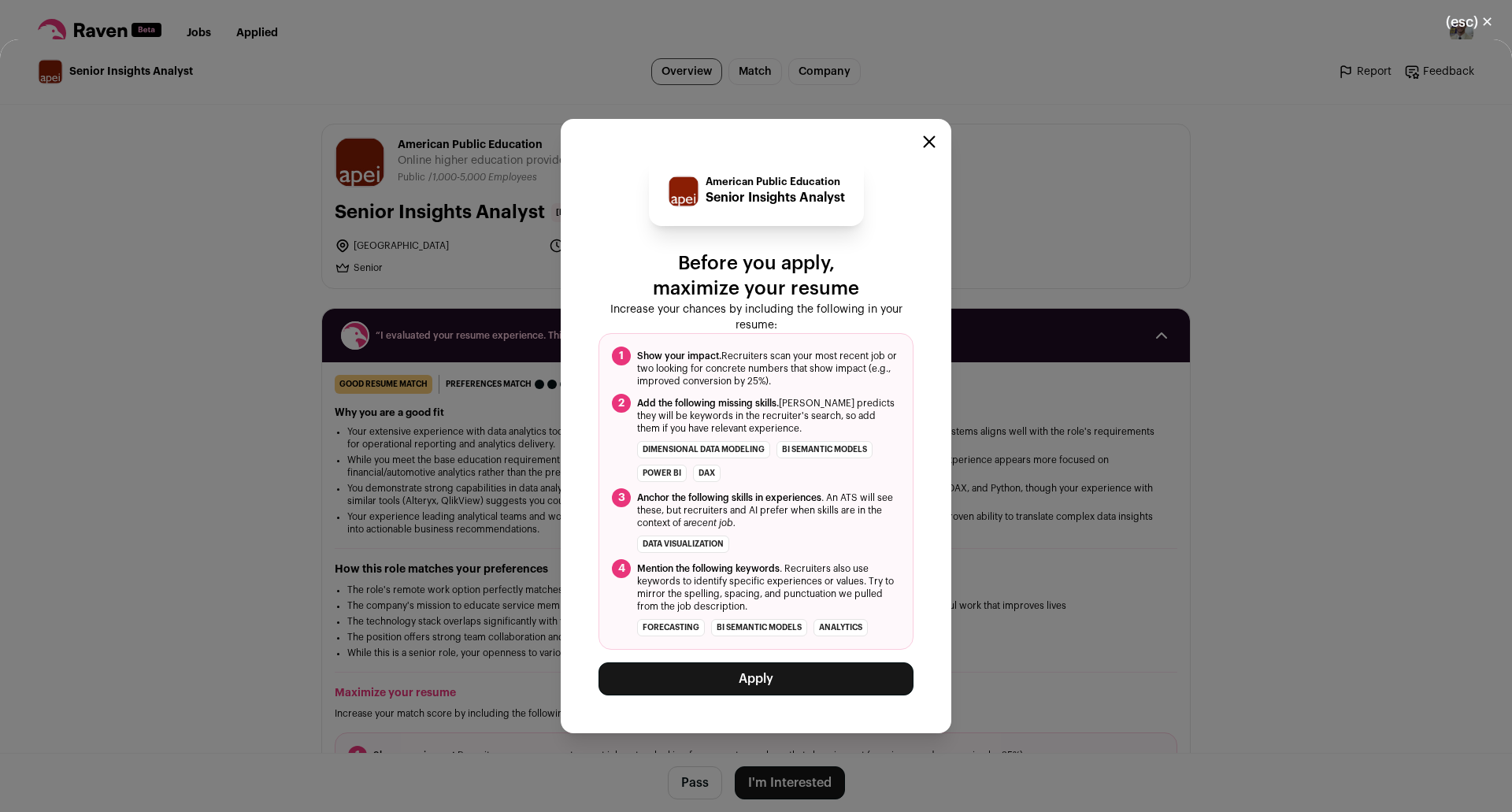
click at [714, 683] on button "Apply" at bounding box center [756, 679] width 315 height 34
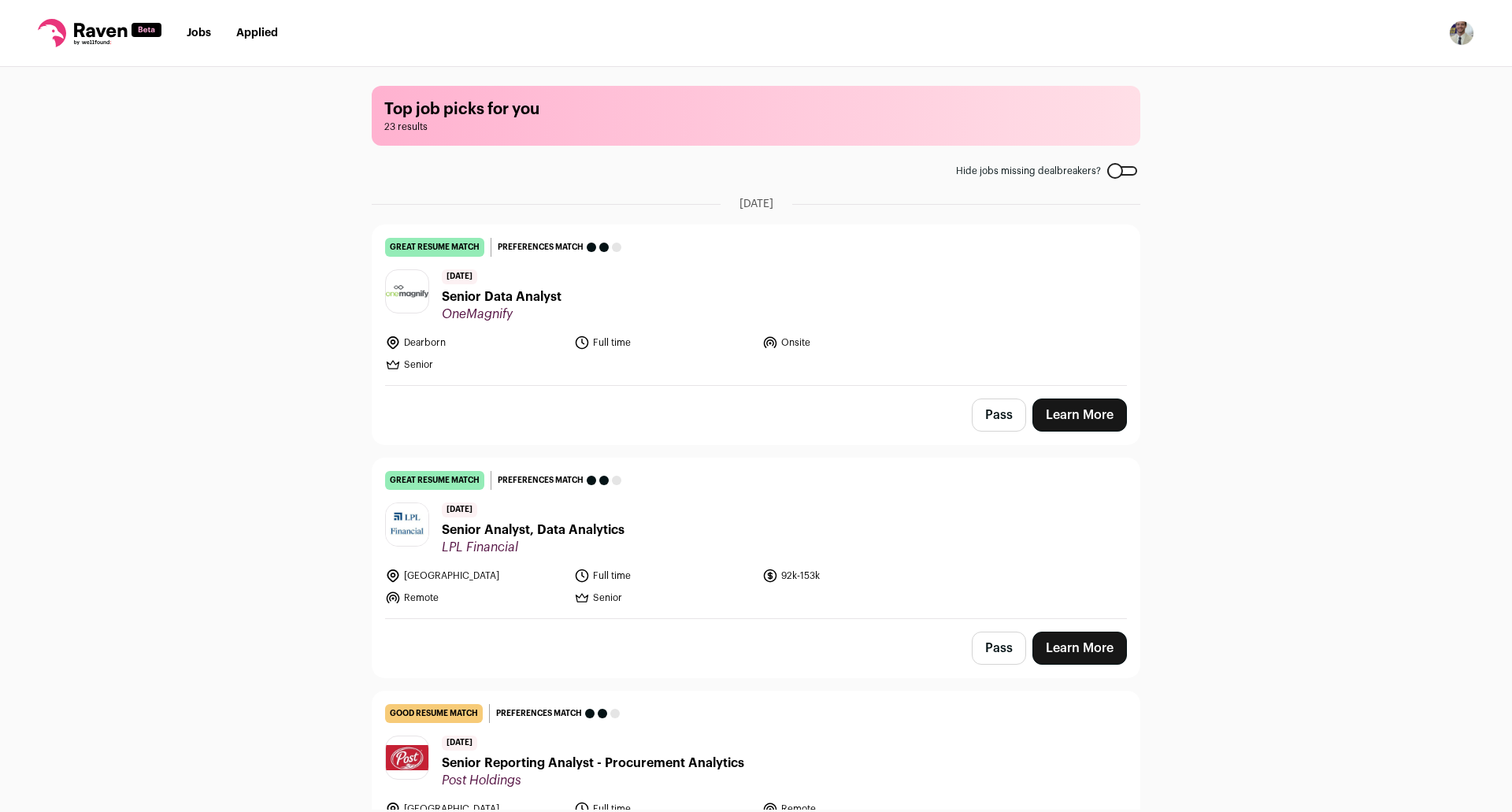
click at [539, 294] on span "Senior Data Analyst" at bounding box center [502, 296] width 120 height 19
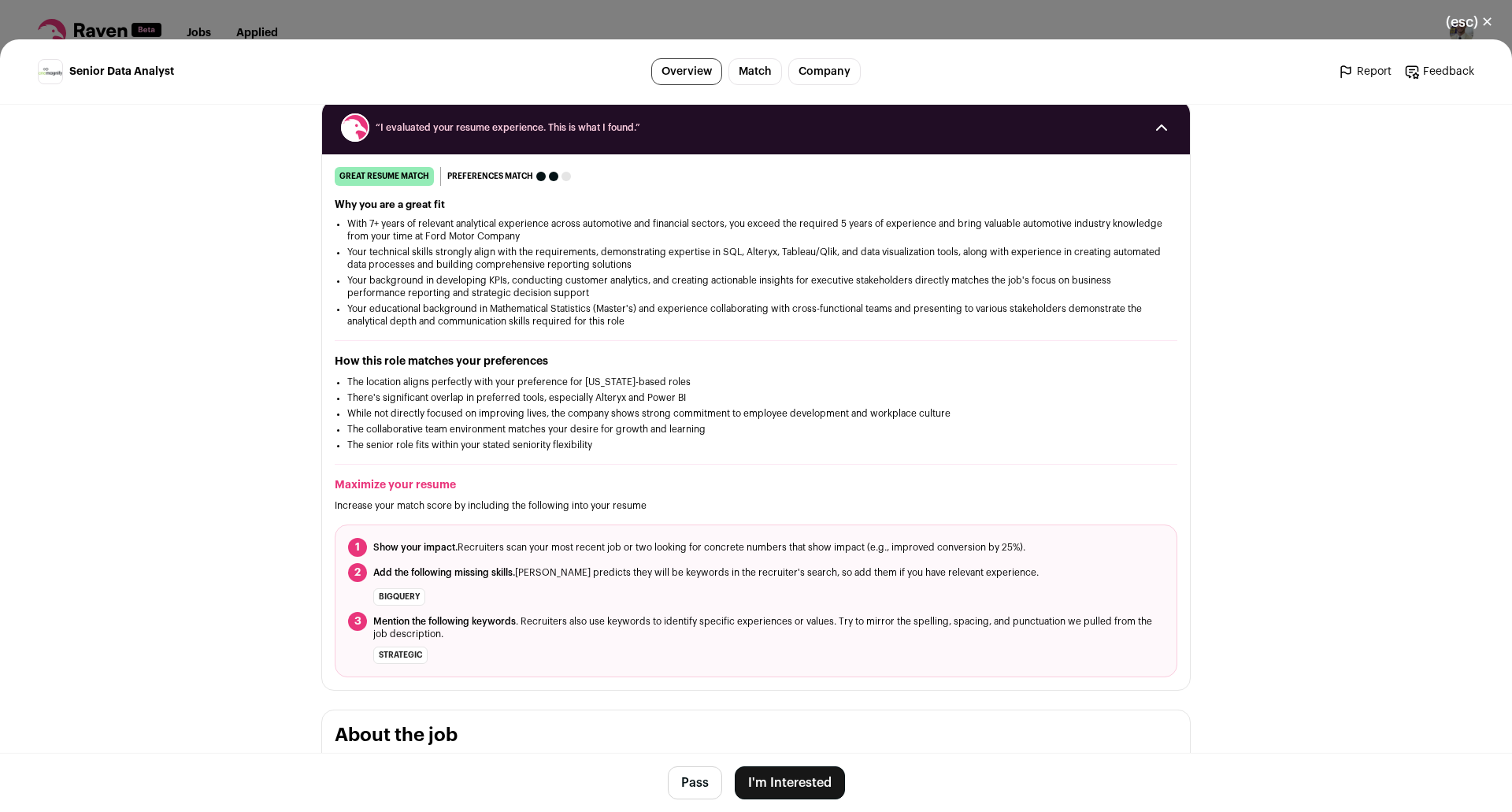
scroll to position [236, 0]
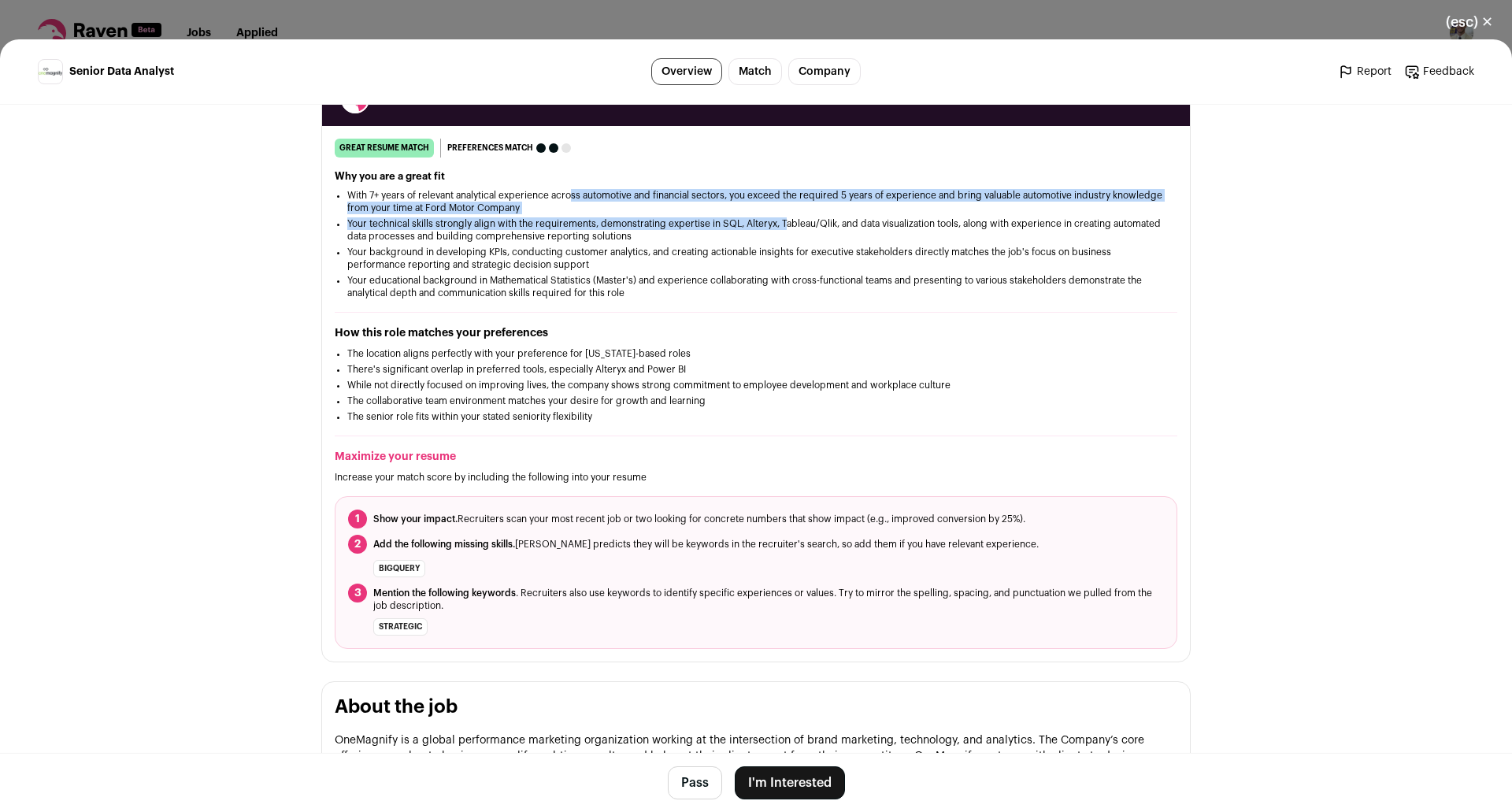
drag, startPoint x: 837, startPoint y: 232, endPoint x: 920, endPoint y: 242, distance: 83.6
click at [865, 235] on ul "With 7+ years of relevant analytical experience across automotive and financial…" at bounding box center [756, 243] width 817 height 110
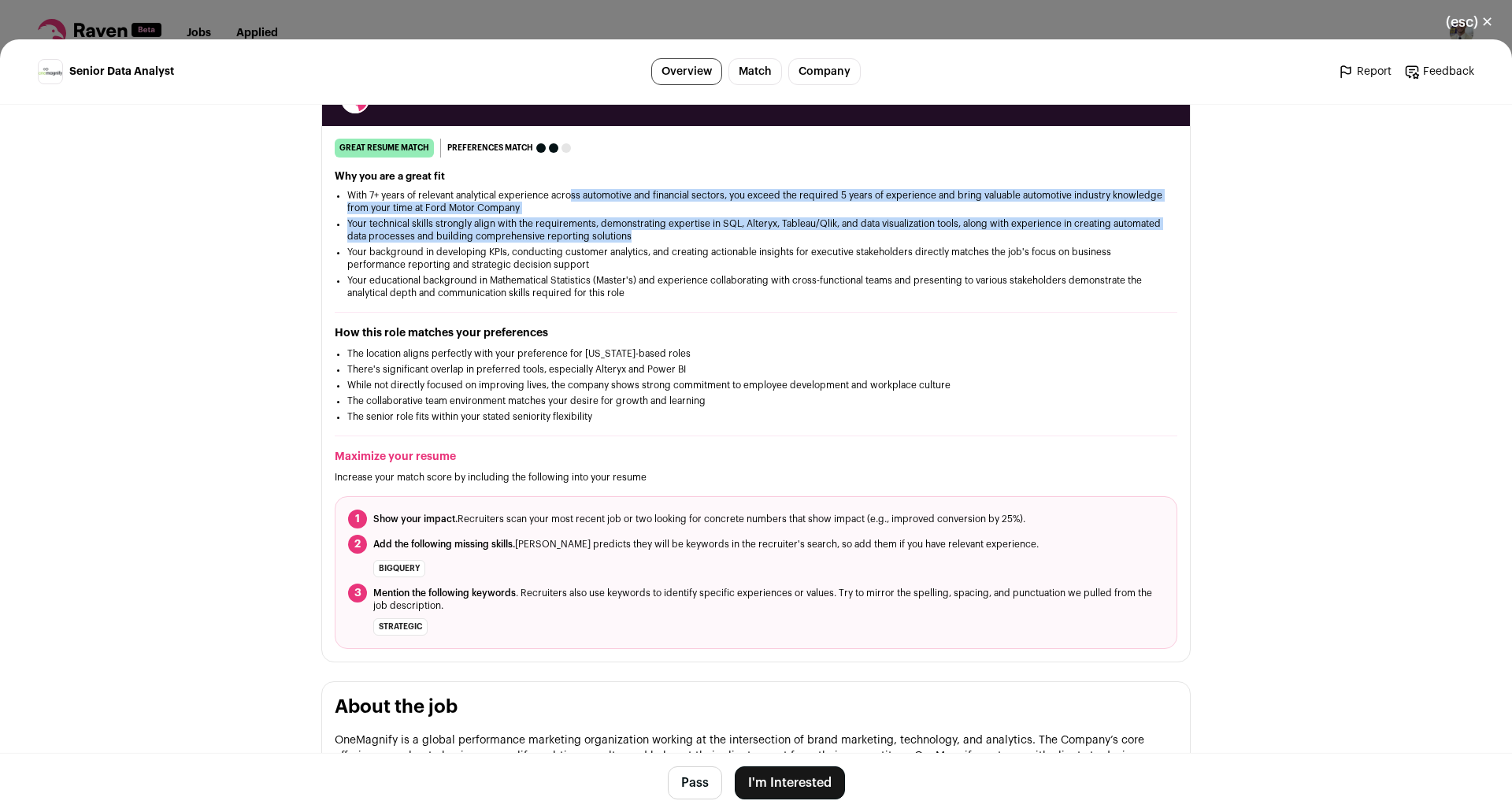
click at [924, 243] on ul "With 7+ years of relevant analytical experience across automotive and financial…" at bounding box center [756, 243] width 817 height 110
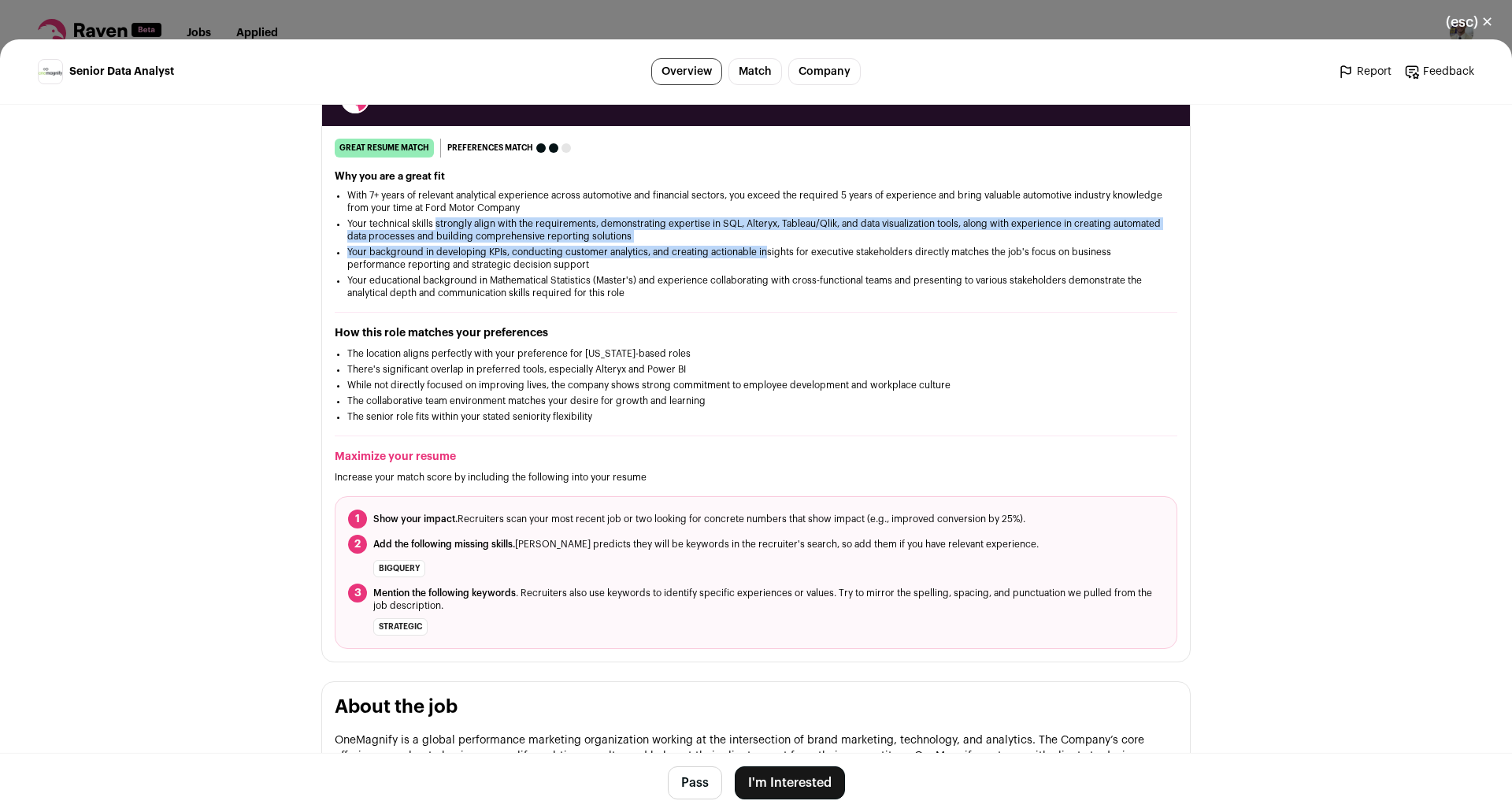
drag, startPoint x: 711, startPoint y: 255, endPoint x: 426, endPoint y: 218, distance: 287.4
click at [431, 219] on ul "With 7+ years of relevant analytical experience across automotive and financial…" at bounding box center [756, 243] width 817 height 110
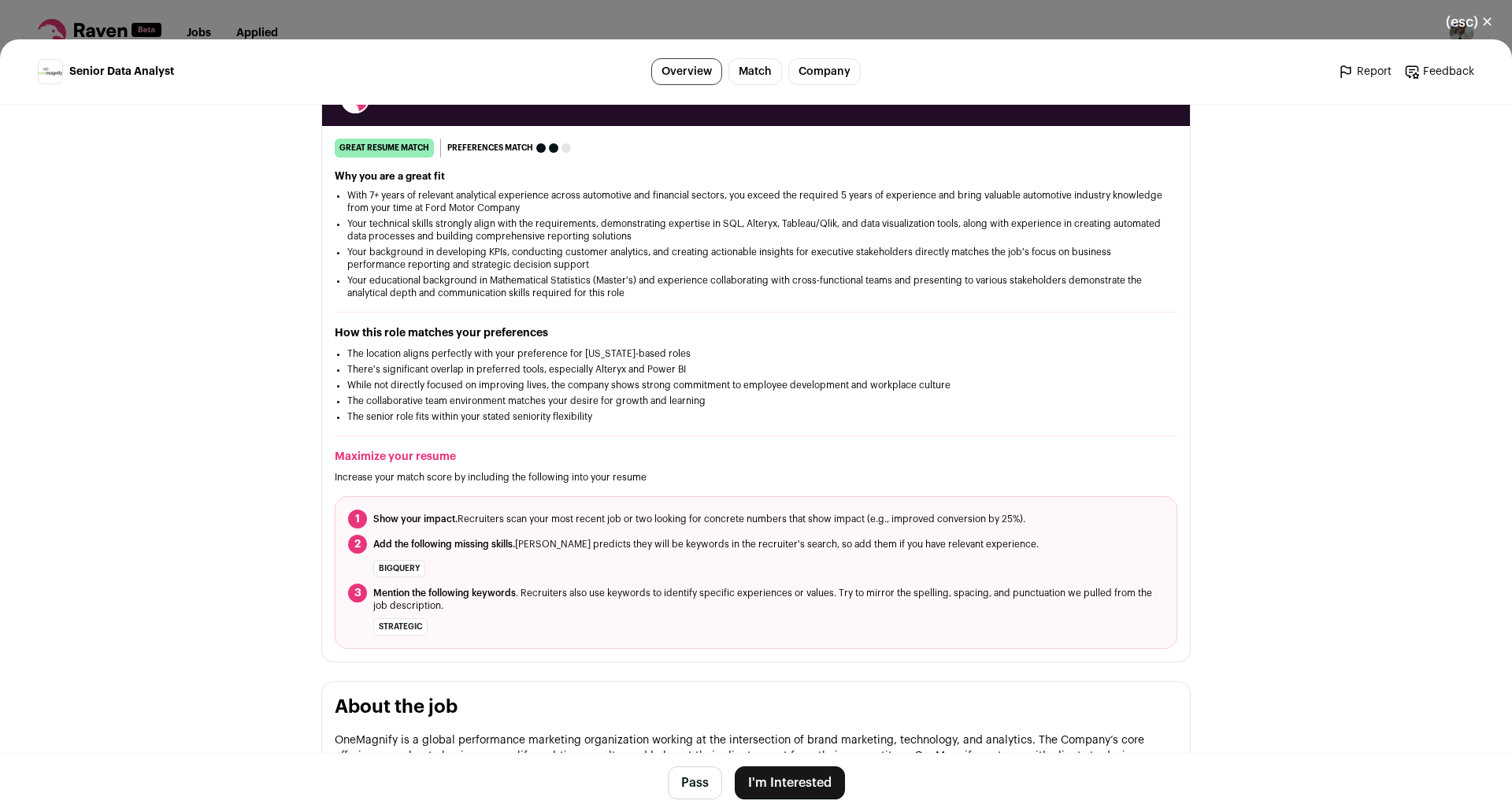
click at [426, 218] on li "Your technical skills strongly align with the requirements, demonstrating exper…" at bounding box center [756, 230] width 817 height 26
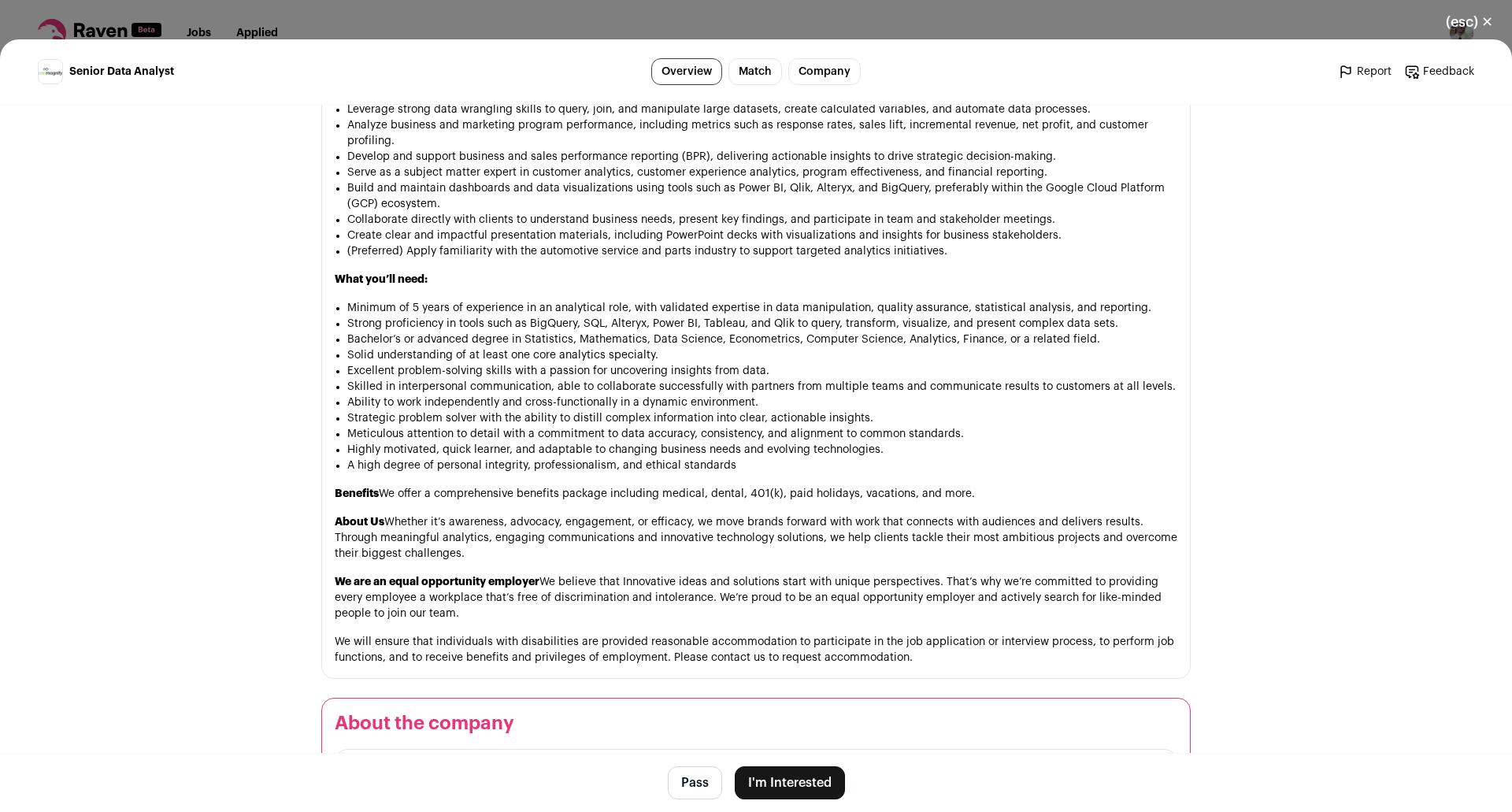
scroll to position [1181, 0]
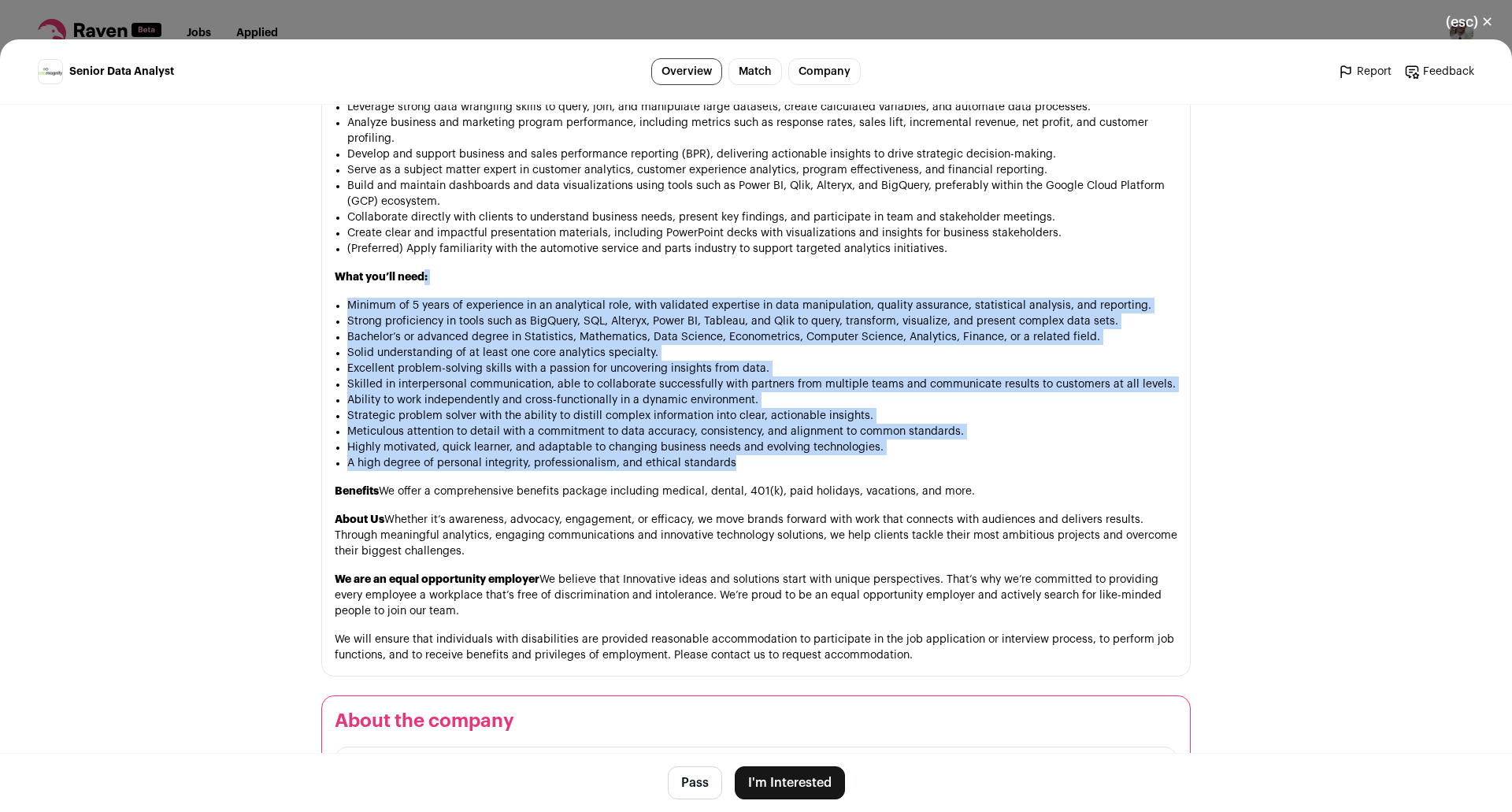
drag, startPoint x: 768, startPoint y: 458, endPoint x: 488, endPoint y: 271, distance: 336.7
click at [419, 285] on div "OneMagnify is a global performance marketing organization working at the inters…" at bounding box center [756, 226] width 843 height 876
click at [551, 268] on div "OneMagnify is a global performance marketing organization working at the inters…" at bounding box center [756, 226] width 843 height 876
drag, startPoint x: 575, startPoint y: 312, endPoint x: 791, endPoint y: 498, distance: 285.0
click at [791, 498] on div "OneMagnify is a global performance marketing organization working at the inters…" at bounding box center [756, 226] width 843 height 876
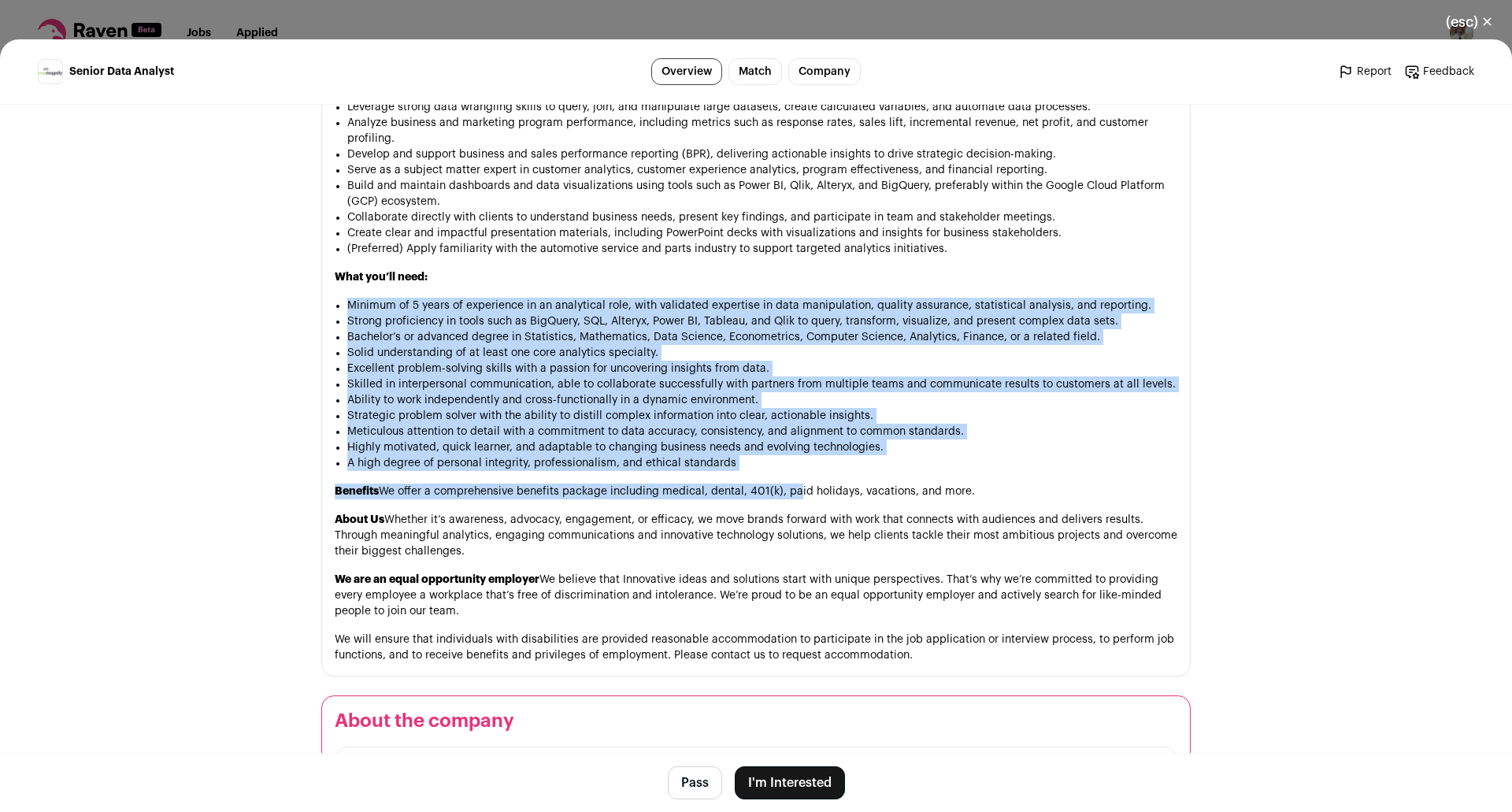
click at [791, 498] on p "Benefits We offer a comprehensive benefits package including medical, dental, 4…" at bounding box center [756, 492] width 843 height 16
drag, startPoint x: 781, startPoint y: 477, endPoint x: 458, endPoint y: 260, distance: 389.1
click at [458, 264] on div "OneMagnify is a global performance marketing organization working at the inters…" at bounding box center [756, 226] width 843 height 876
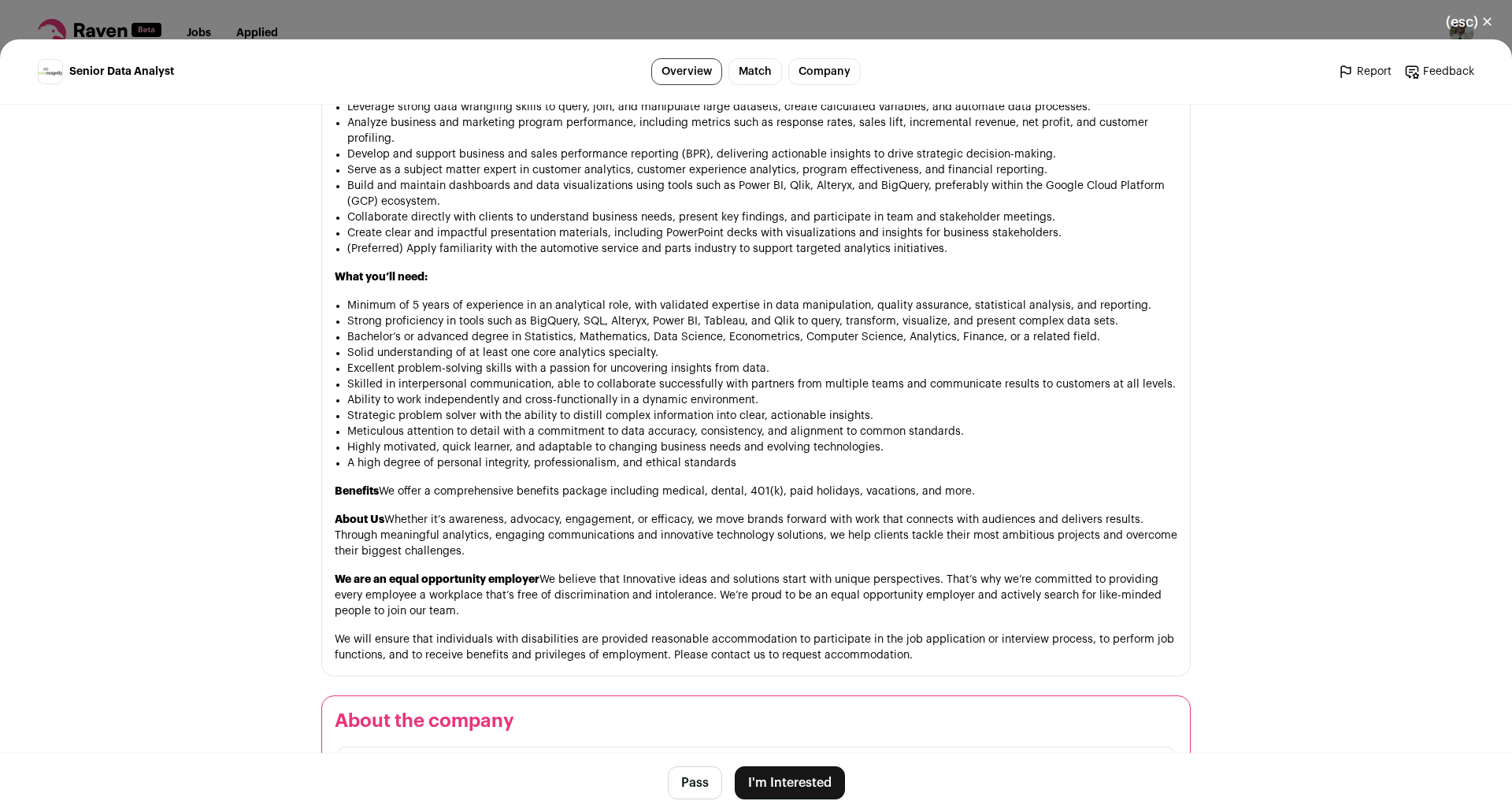
click at [458, 258] on div "OneMagnify is a global performance marketing organization working at the inters…" at bounding box center [756, 226] width 843 height 876
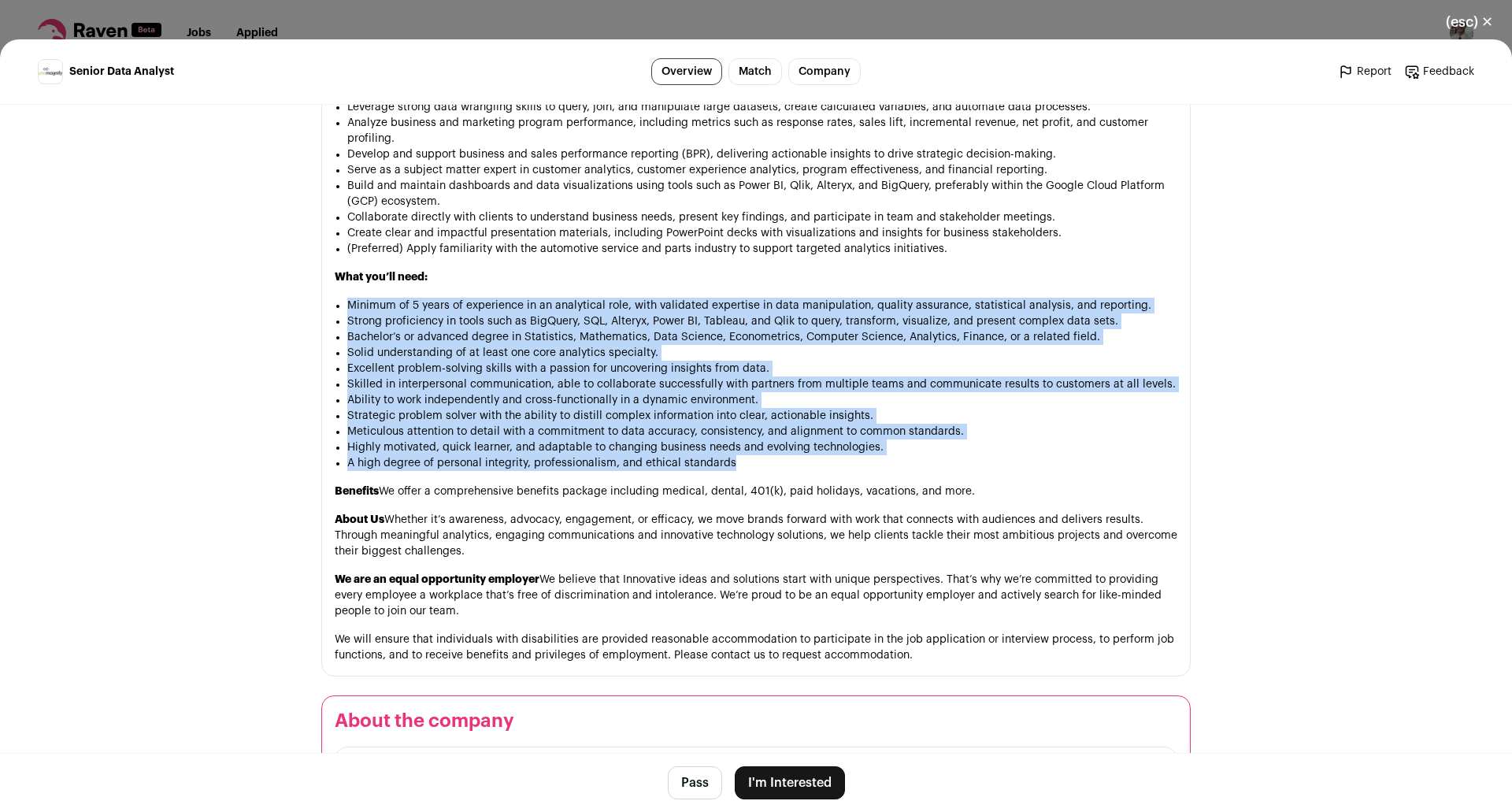
drag, startPoint x: 470, startPoint y: 272, endPoint x: 798, endPoint y: 475, distance: 385.7
click at [798, 475] on div "OneMagnify is a global performance marketing organization working at the inters…" at bounding box center [756, 226] width 843 height 876
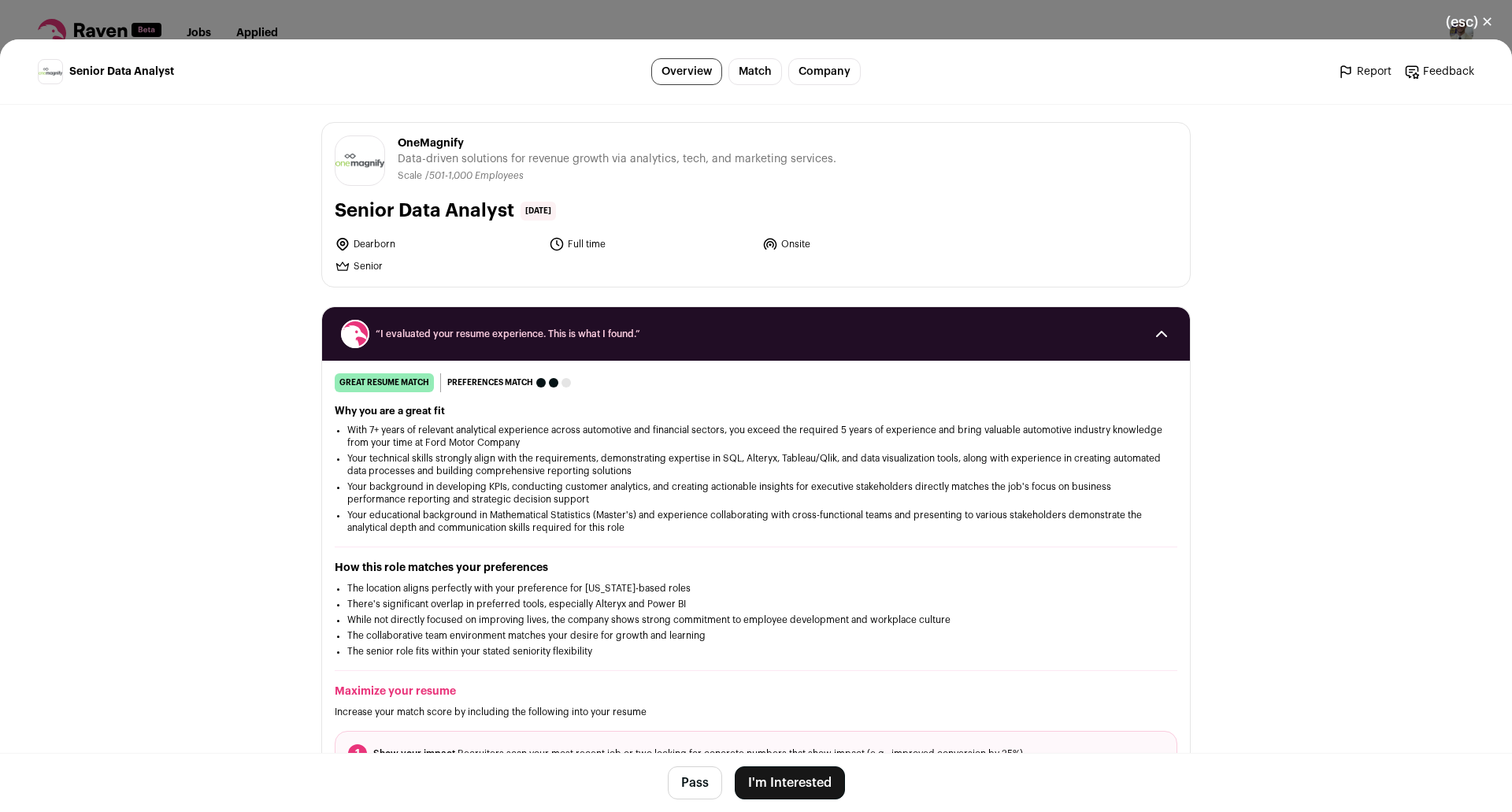
scroll to position [0, 0]
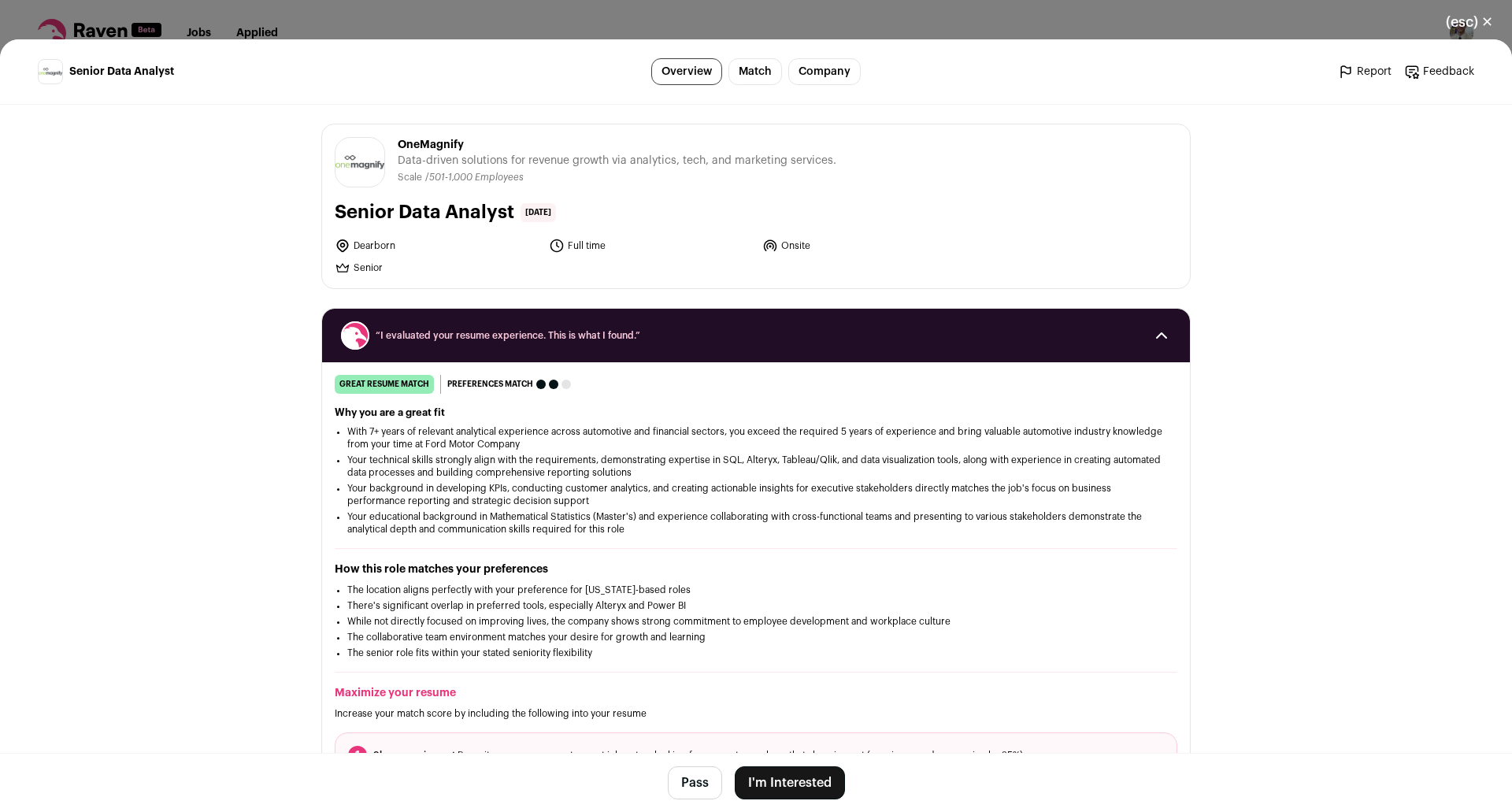
drag, startPoint x: 415, startPoint y: 161, endPoint x: 696, endPoint y: 180, distance: 281.6
click at [620, 178] on div "OneMagnify Data-driven solutions for revenue growth via analytics, tech, and ma…" at bounding box center [617, 161] width 439 height 50
click at [699, 167] on span "Data-driven solutions for revenue growth via analytics, tech, and marketing ser…" at bounding box center [617, 160] width 439 height 16
drag, startPoint x: 502, startPoint y: 174, endPoint x: 384, endPoint y: 161, distance: 118.7
click at [384, 161] on header "OneMagnify onemagnify.com Public / Private Private Valuation Unknown Company si…" at bounding box center [756, 161] width 843 height 50
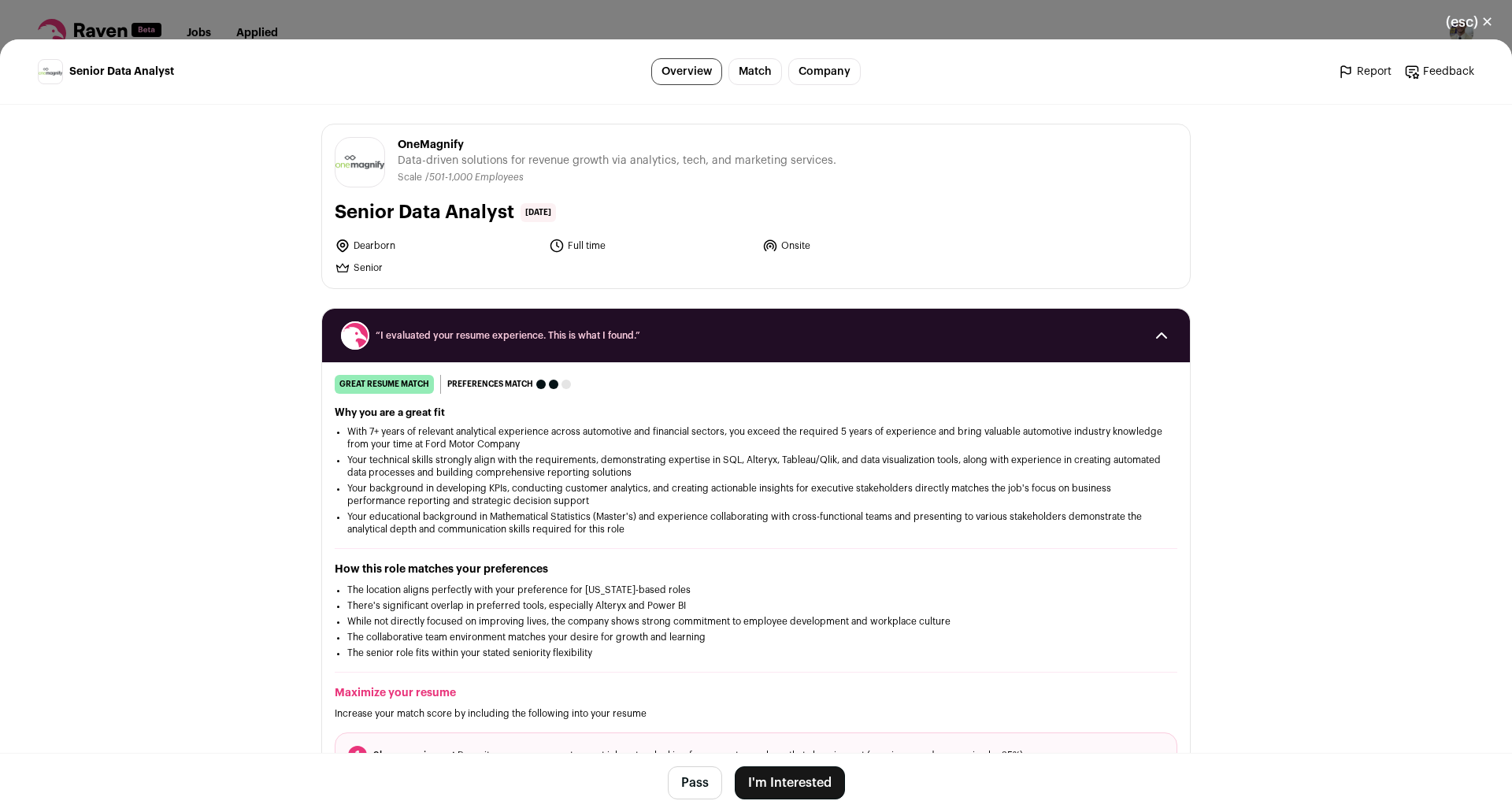
click at [575, 174] on ul "Scale / 501-1,000 Employees" at bounding box center [617, 177] width 439 height 11
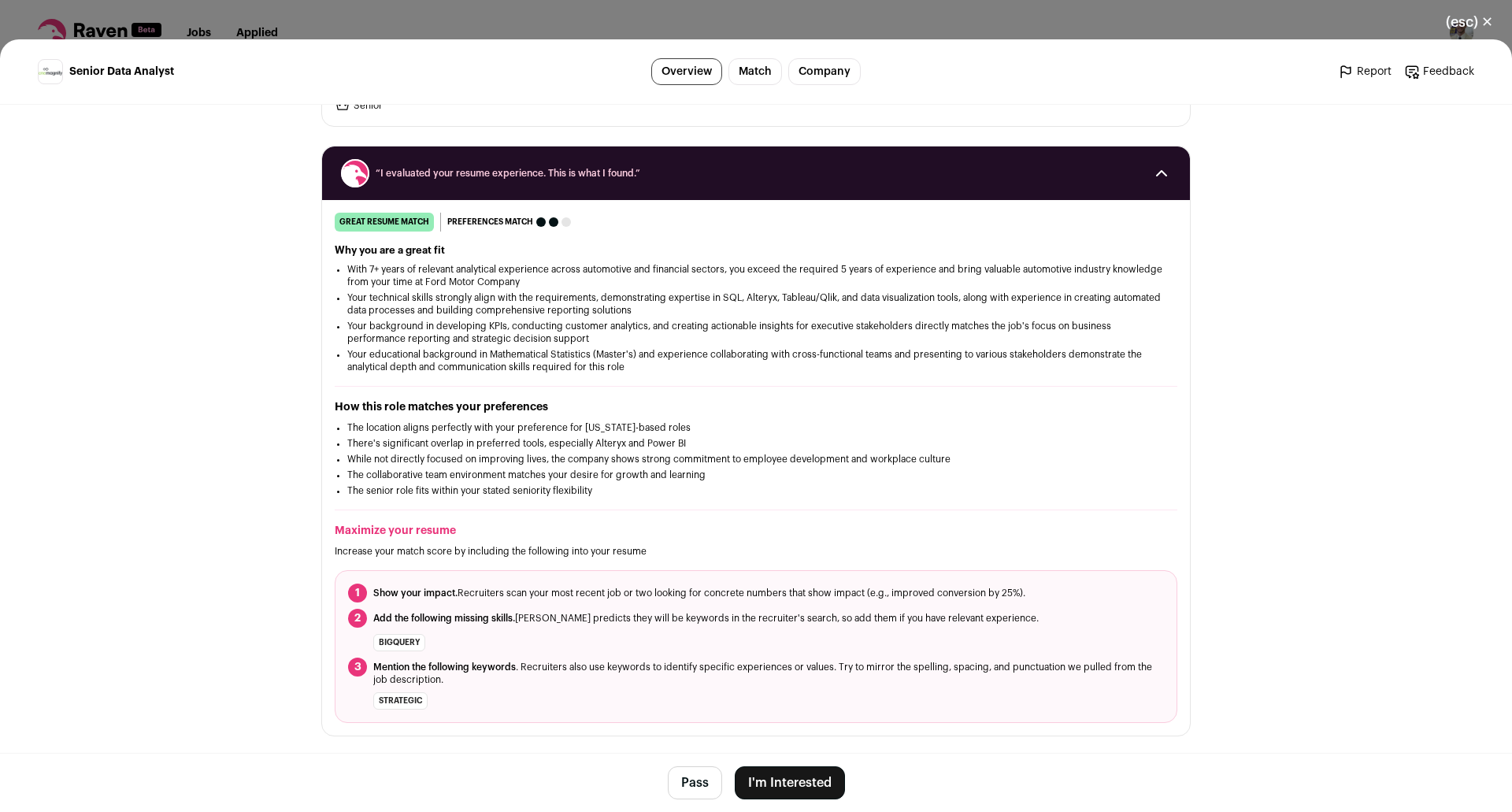
scroll to position [158, 0]
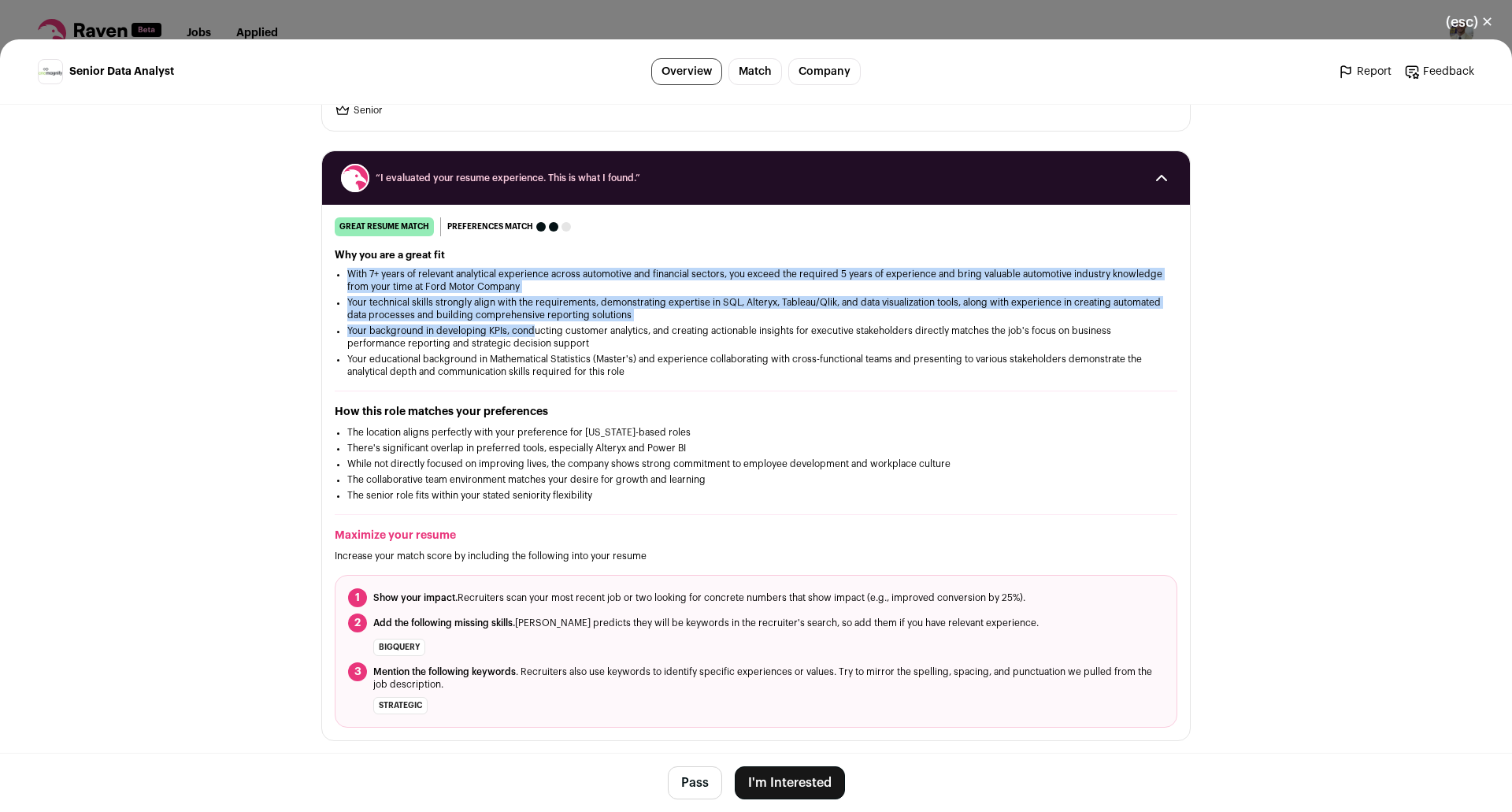
drag, startPoint x: 336, startPoint y: 277, endPoint x: 583, endPoint y: 350, distance: 257.6
click at [564, 344] on div "Why you are a great fit With 7+ years of relevant analytical experience across …" at bounding box center [756, 313] width 843 height 130
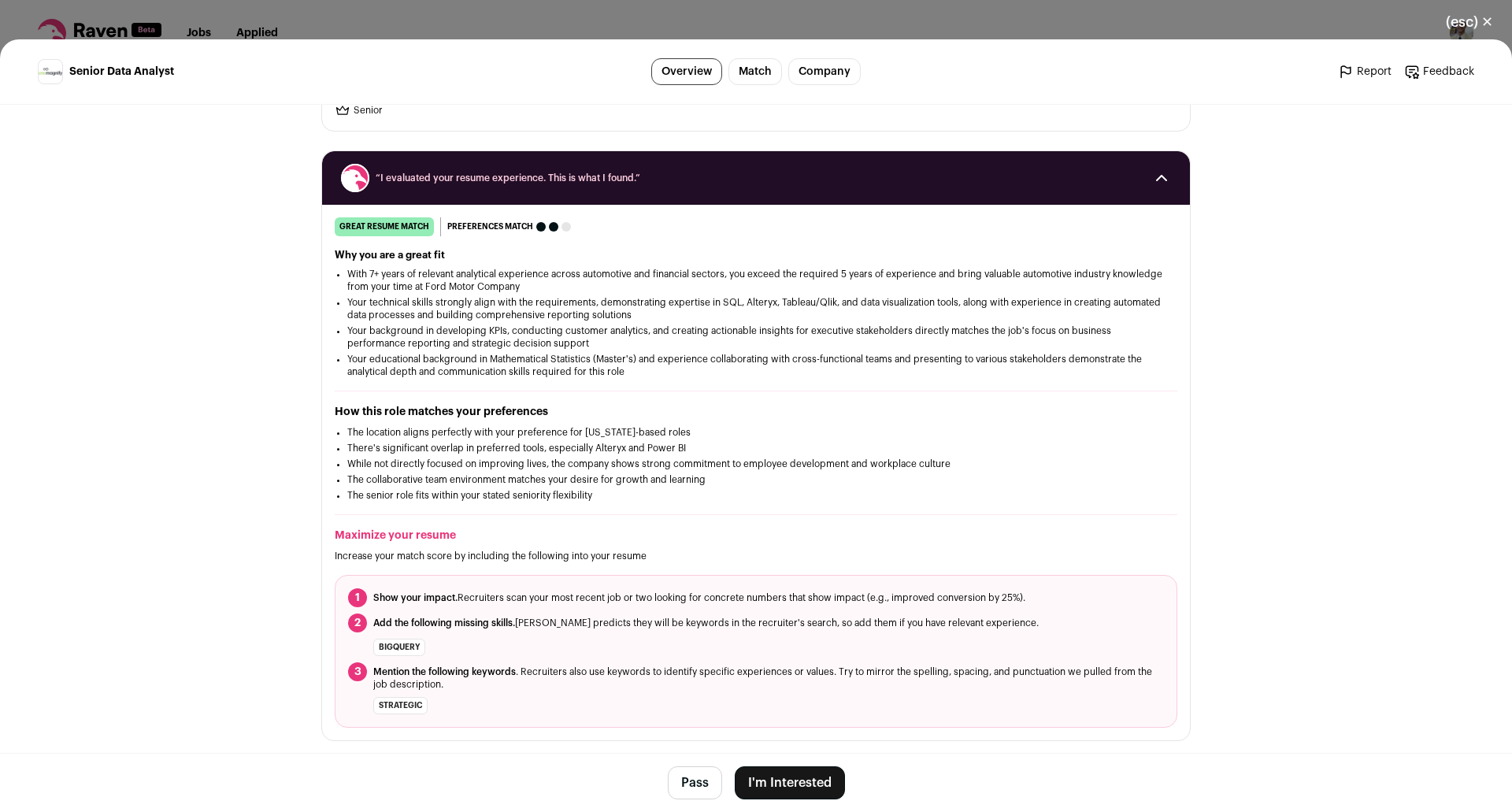
click at [585, 351] on ul "With 7+ years of relevant analytical experience across automotive and financial…" at bounding box center [756, 323] width 817 height 110
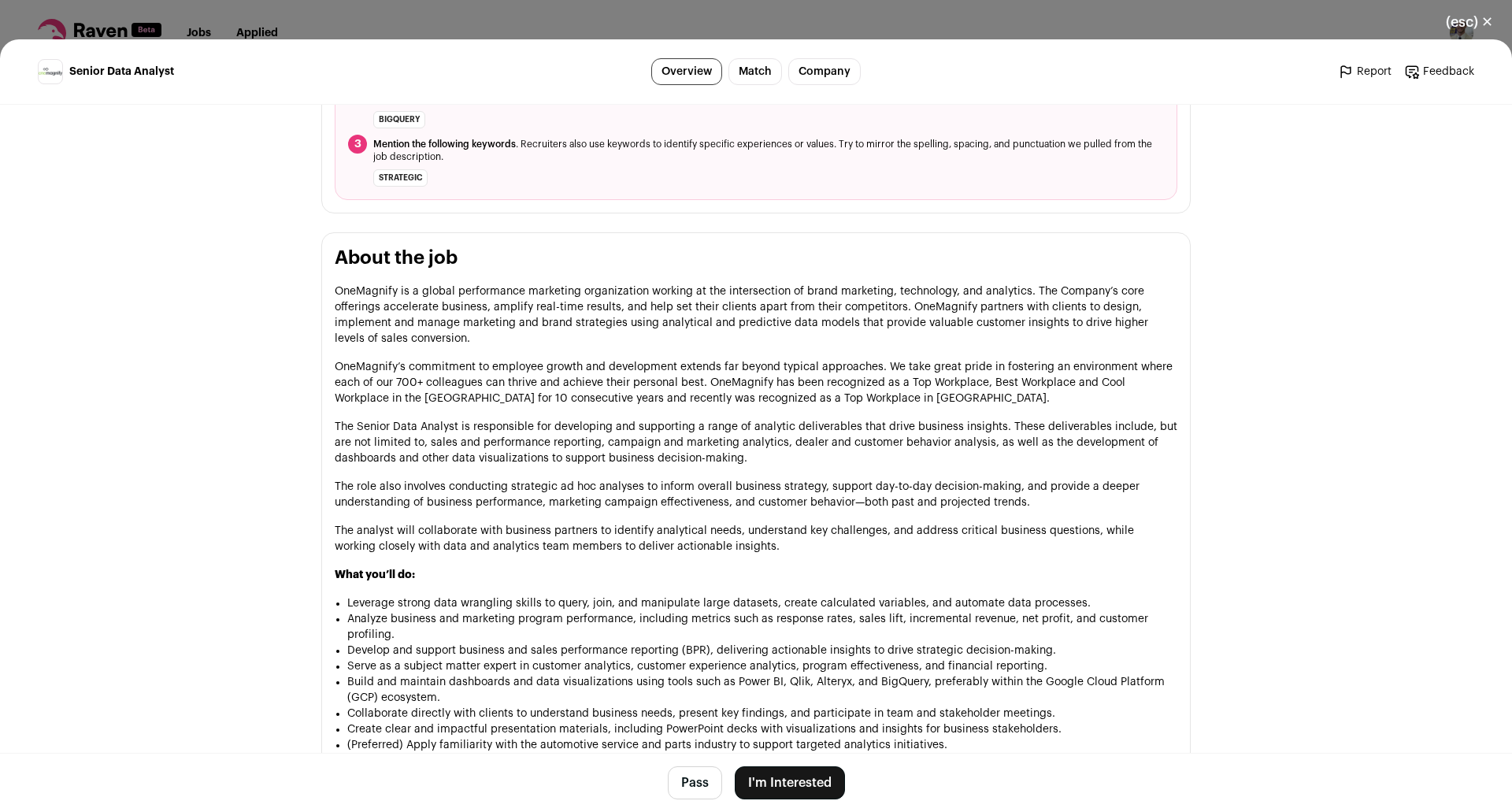
scroll to position [709, 0]
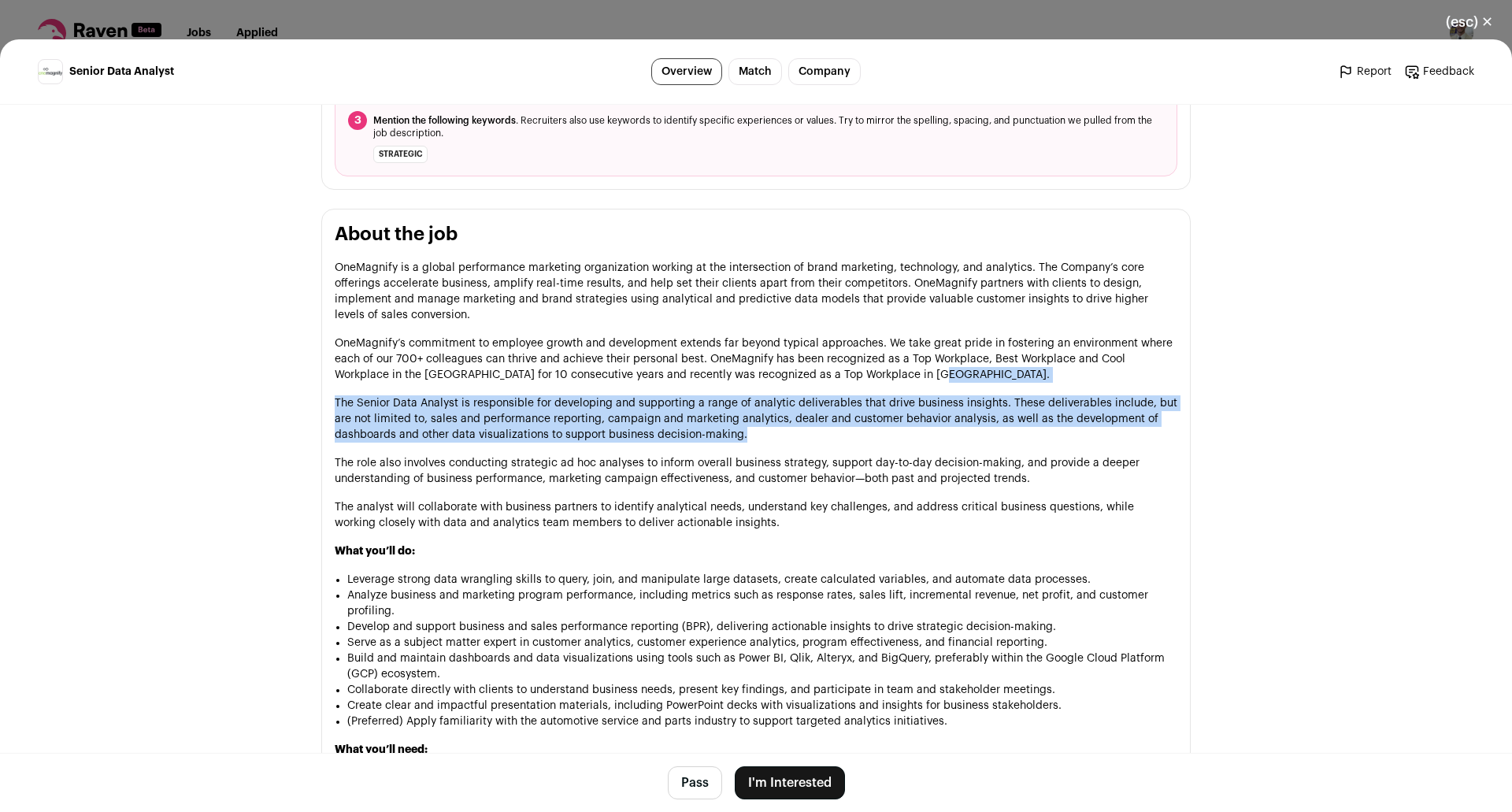
drag, startPoint x: 854, startPoint y: 376, endPoint x: 917, endPoint y: 436, distance: 87.0
click at [917, 436] on div "OneMagnify is a global performance marketing organization working at the inters…" at bounding box center [756, 698] width 843 height 876
click at [917, 436] on p "The Senior Data Analyst is responsible for developing and supporting a range of…" at bounding box center [756, 420] width 843 height 48
drag, startPoint x: 917, startPoint y: 436, endPoint x: 905, endPoint y: 375, distance: 62.2
click at [905, 375] on div "OneMagnify is a global performance marketing organization working at the inters…" at bounding box center [756, 698] width 843 height 876
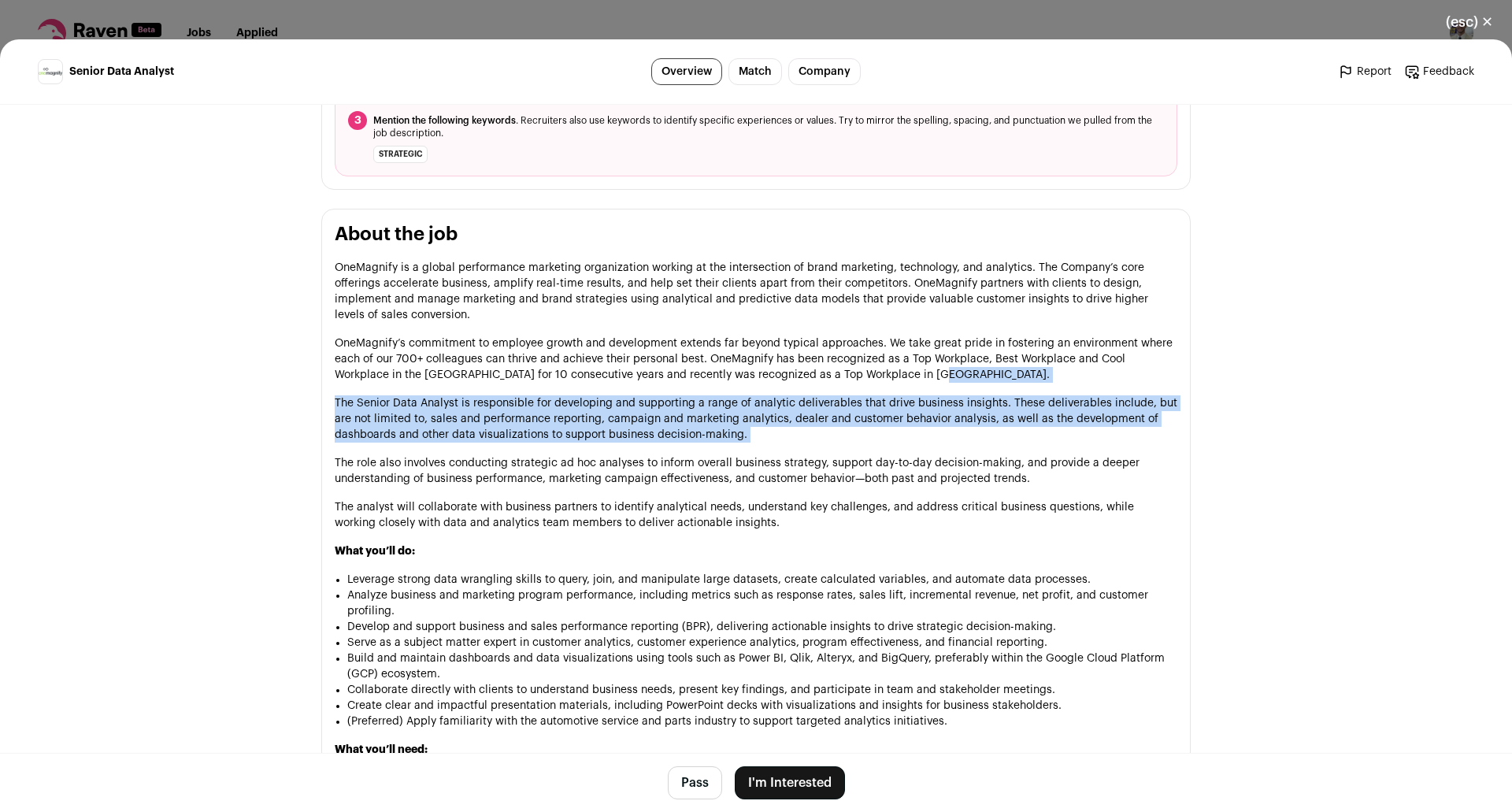
click at [911, 371] on p "OneMagnify’s commitment to employee growth and development extends far beyond t…" at bounding box center [756, 360] width 843 height 48
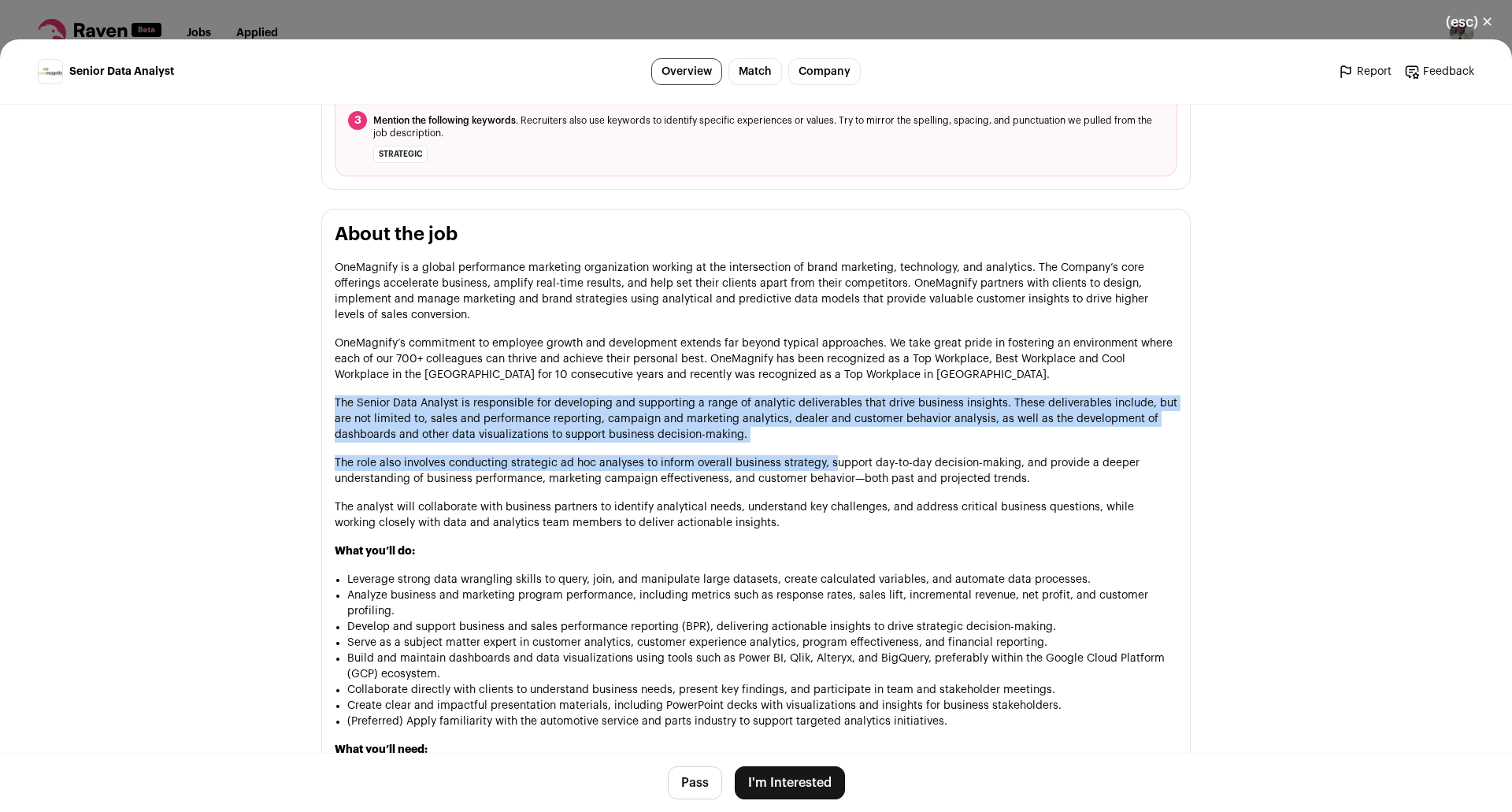
drag, startPoint x: 319, startPoint y: 405, endPoint x: 826, endPoint y: 471, distance: 511.3
click at [826, 471] on section "About the job OneMagnify is a global performance marketing organization working…" at bounding box center [756, 679] width 869 height 941
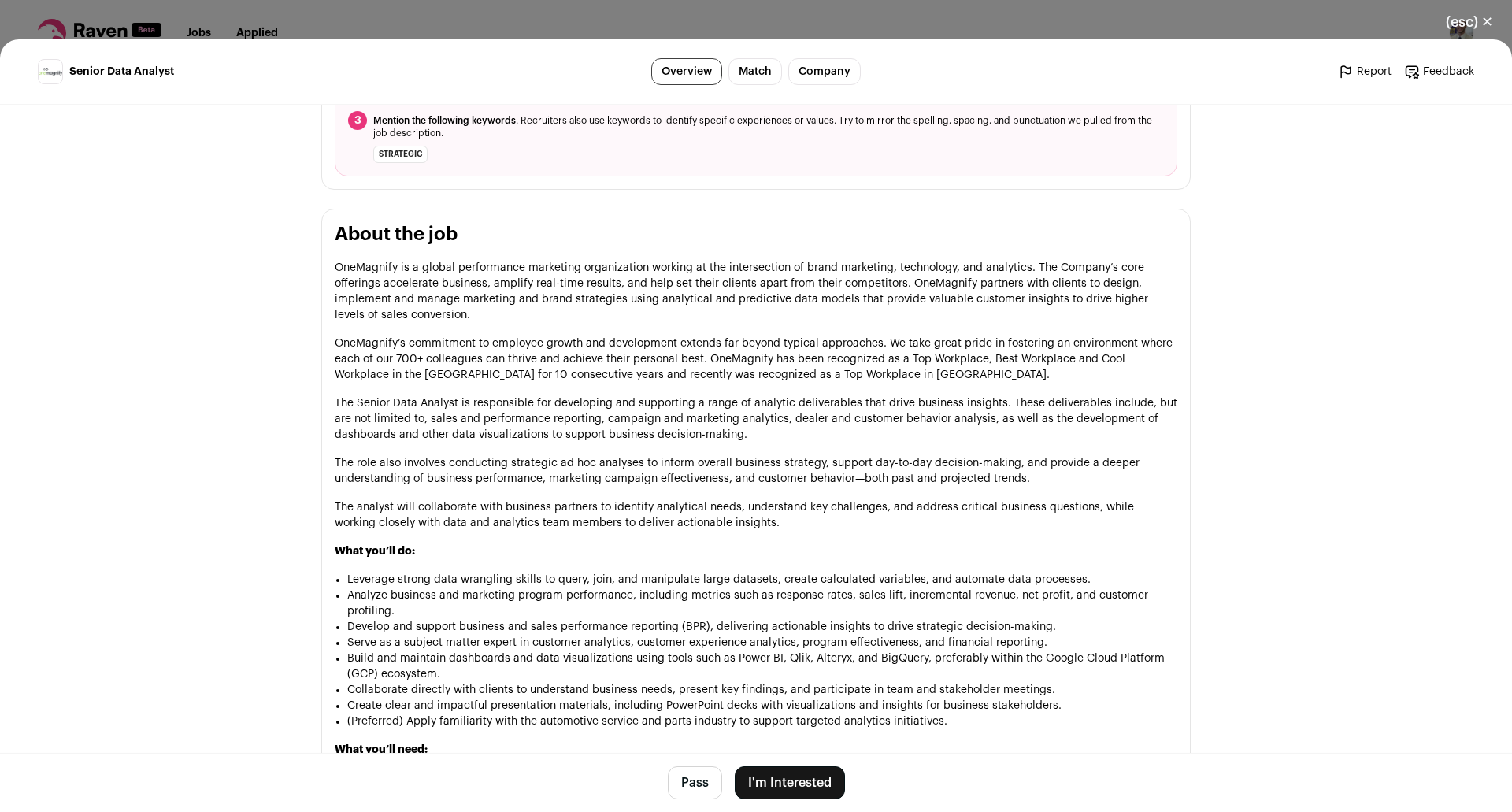
click at [830, 456] on p "The role also involves conducting strategic ad hoc analyses to inform overall b…" at bounding box center [756, 471] width 843 height 32
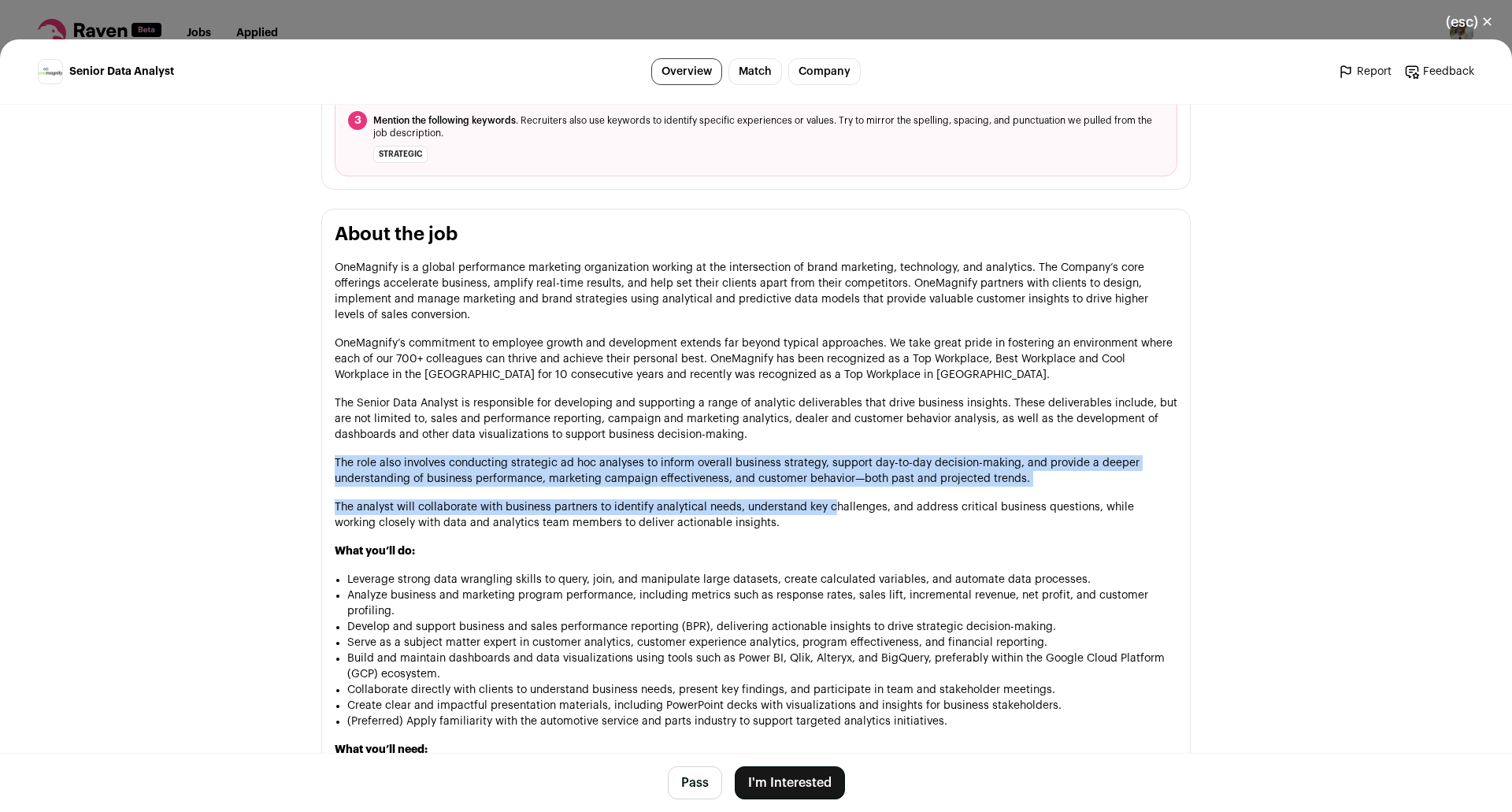
drag, startPoint x: 763, startPoint y: 444, endPoint x: 823, endPoint y: 510, distance: 89.2
click at [823, 510] on div "OneMagnify is a global performance marketing organization working at the inters…" at bounding box center [756, 698] width 843 height 876
click at [823, 510] on p "The analyst will collaborate with business partners to identify analytical need…" at bounding box center [756, 515] width 843 height 32
drag, startPoint x: 1049, startPoint y: 482, endPoint x: 890, endPoint y: 436, distance: 165.5
click at [890, 436] on div "OneMagnify is a global performance marketing organization working at the inters…" at bounding box center [756, 698] width 843 height 876
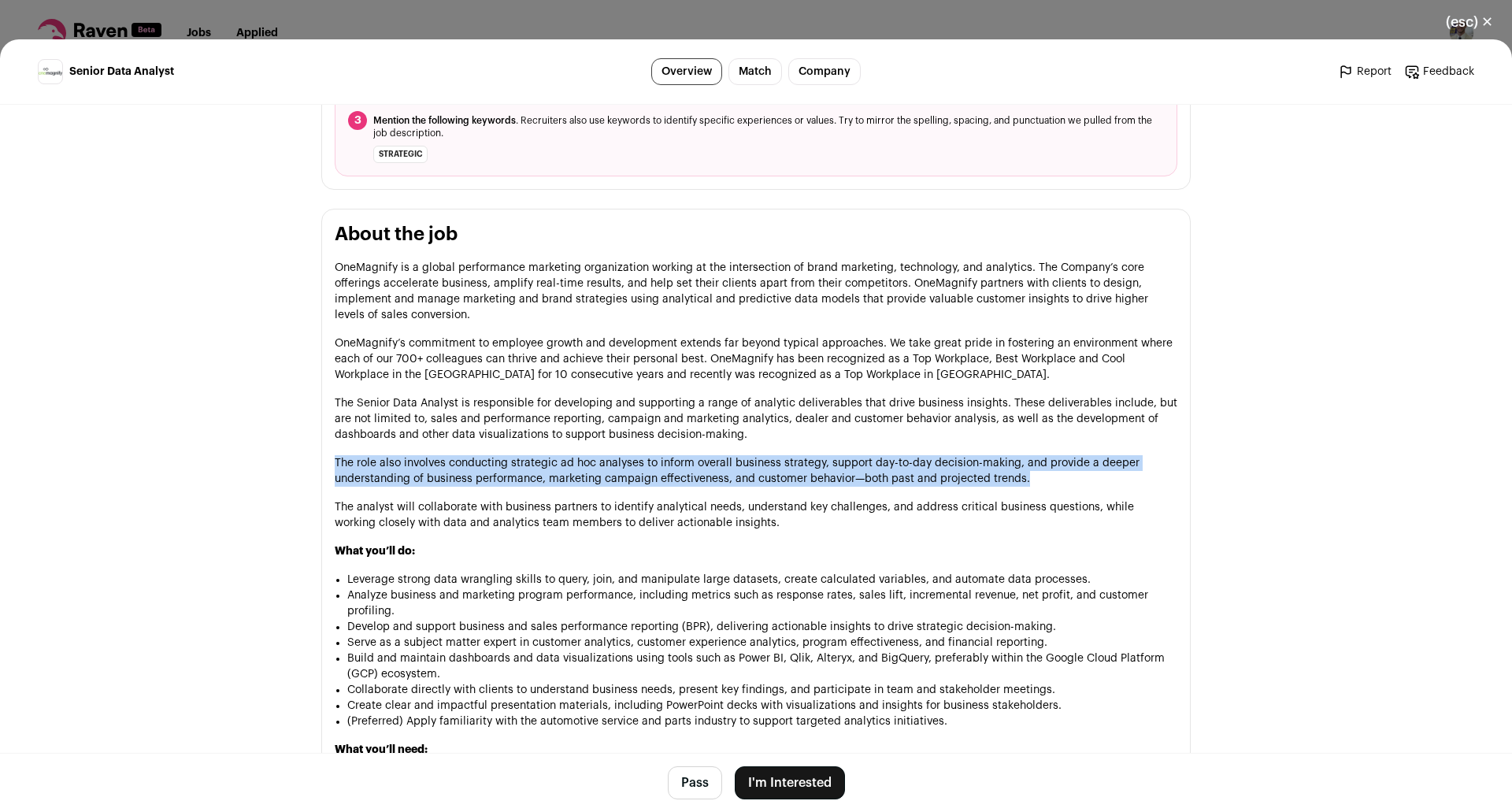
click at [890, 436] on p "The Senior Data Analyst is responsible for developing and supporting a range of…" at bounding box center [756, 420] width 843 height 48
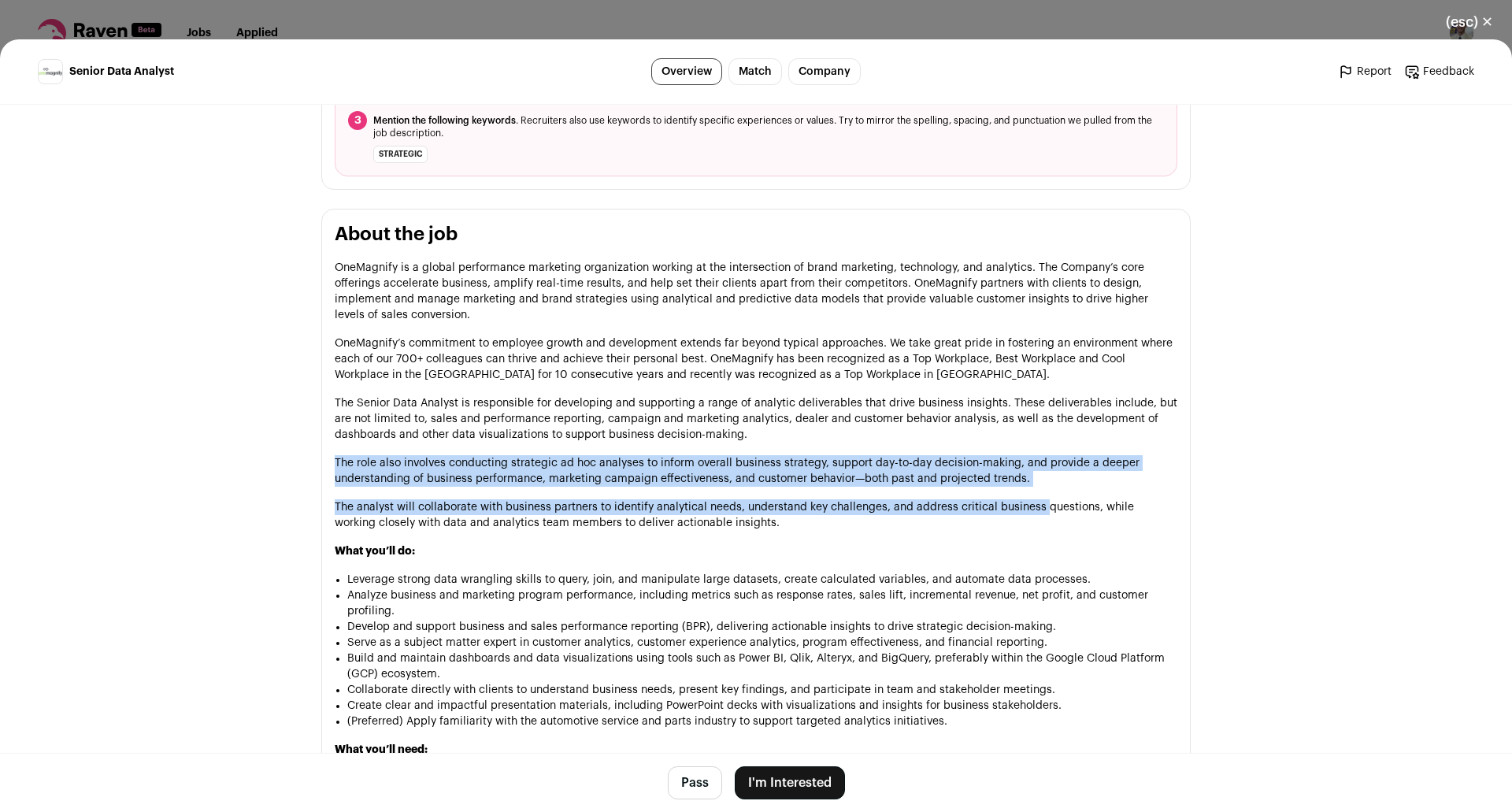
drag, startPoint x: 866, startPoint y: 436, endPoint x: 1033, endPoint y: 498, distance: 178.1
click at [1033, 498] on div "OneMagnify is a global performance marketing organization working at the inters…" at bounding box center [756, 698] width 843 height 876
click at [1053, 489] on div "OneMagnify is a global performance marketing organization working at the inters…" at bounding box center [756, 698] width 843 height 876
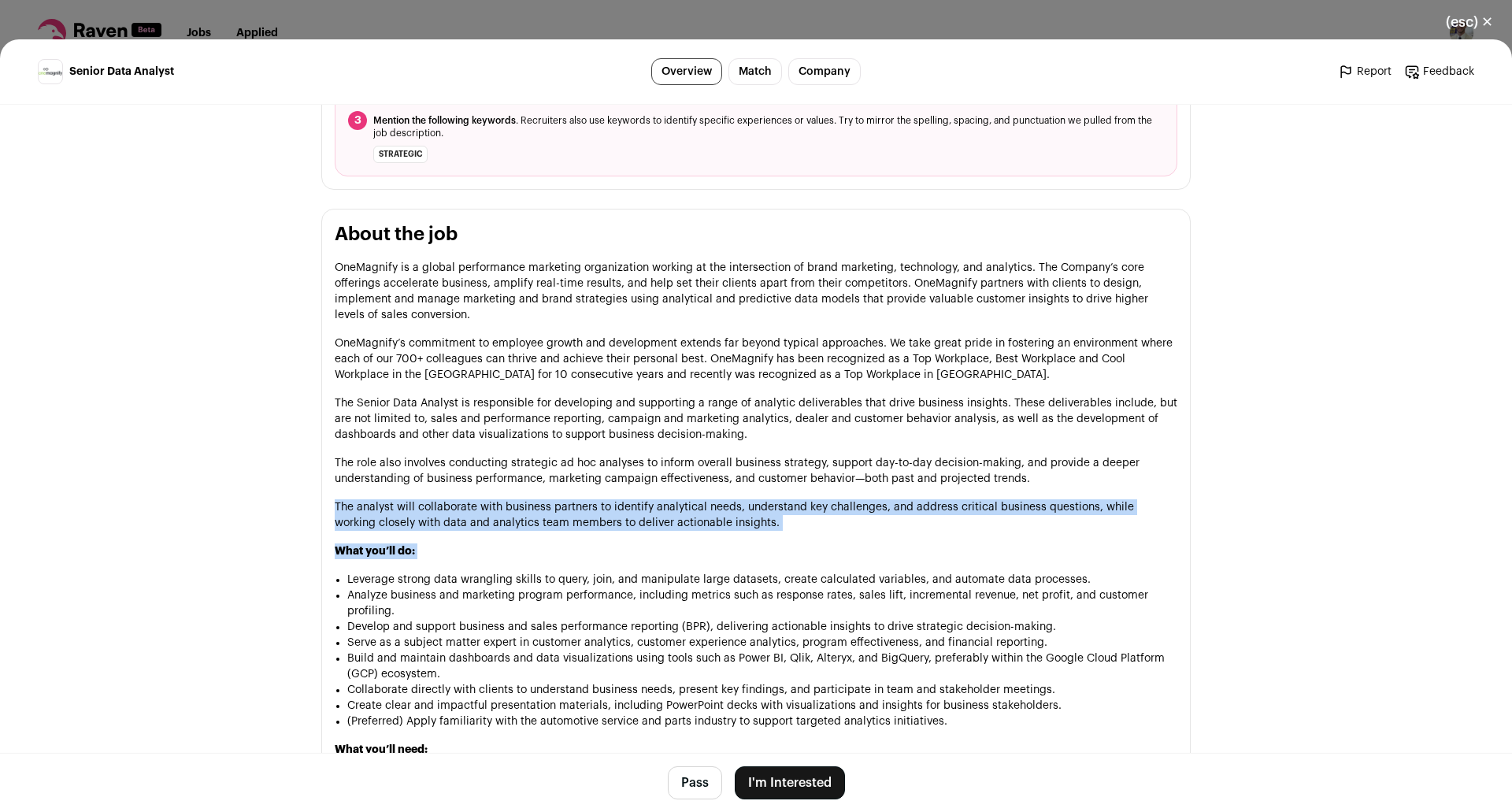
drag, startPoint x: 1053, startPoint y: 489, endPoint x: 1080, endPoint y: 557, distance: 73.2
click at [1080, 557] on div "OneMagnify is a global performance marketing organization working at the inters…" at bounding box center [756, 698] width 843 height 876
click at [1031, 548] on p "What you’ll do:" at bounding box center [756, 551] width 843 height 16
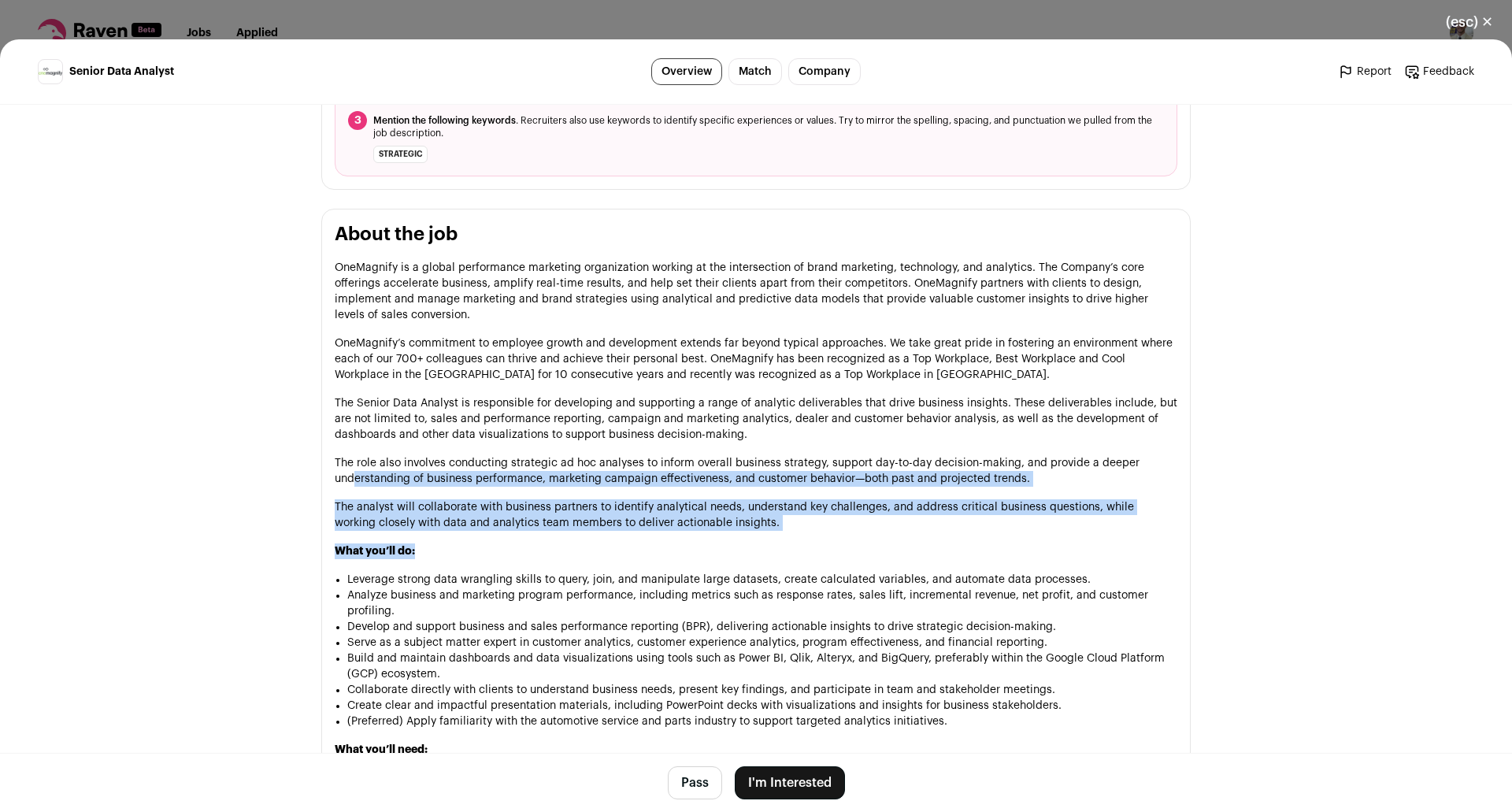
drag, startPoint x: 349, startPoint y: 492, endPoint x: 845, endPoint y: 561, distance: 500.8
click at [845, 561] on div "OneMagnify is a global performance marketing organization working at the inters…" at bounding box center [756, 698] width 843 height 876
drag, startPoint x: 793, startPoint y: 545, endPoint x: 614, endPoint y: 483, distance: 189.4
click at [614, 483] on div "OneMagnify is a global performance marketing organization working at the inters…" at bounding box center [756, 698] width 843 height 876
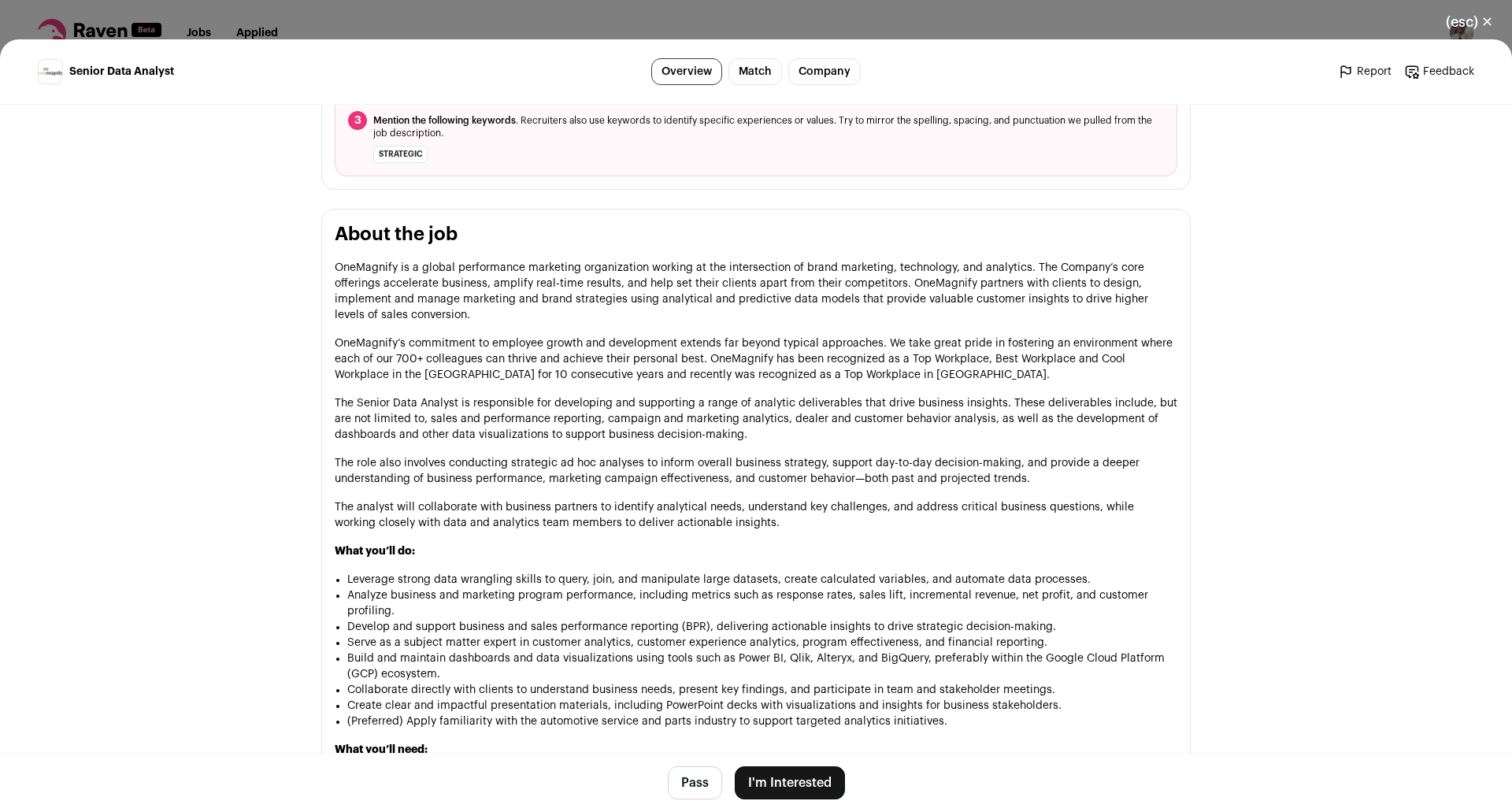
click at [975, 468] on p "The role also involves conducting strategic ad hoc analyses to inform overall b…" at bounding box center [756, 471] width 843 height 32
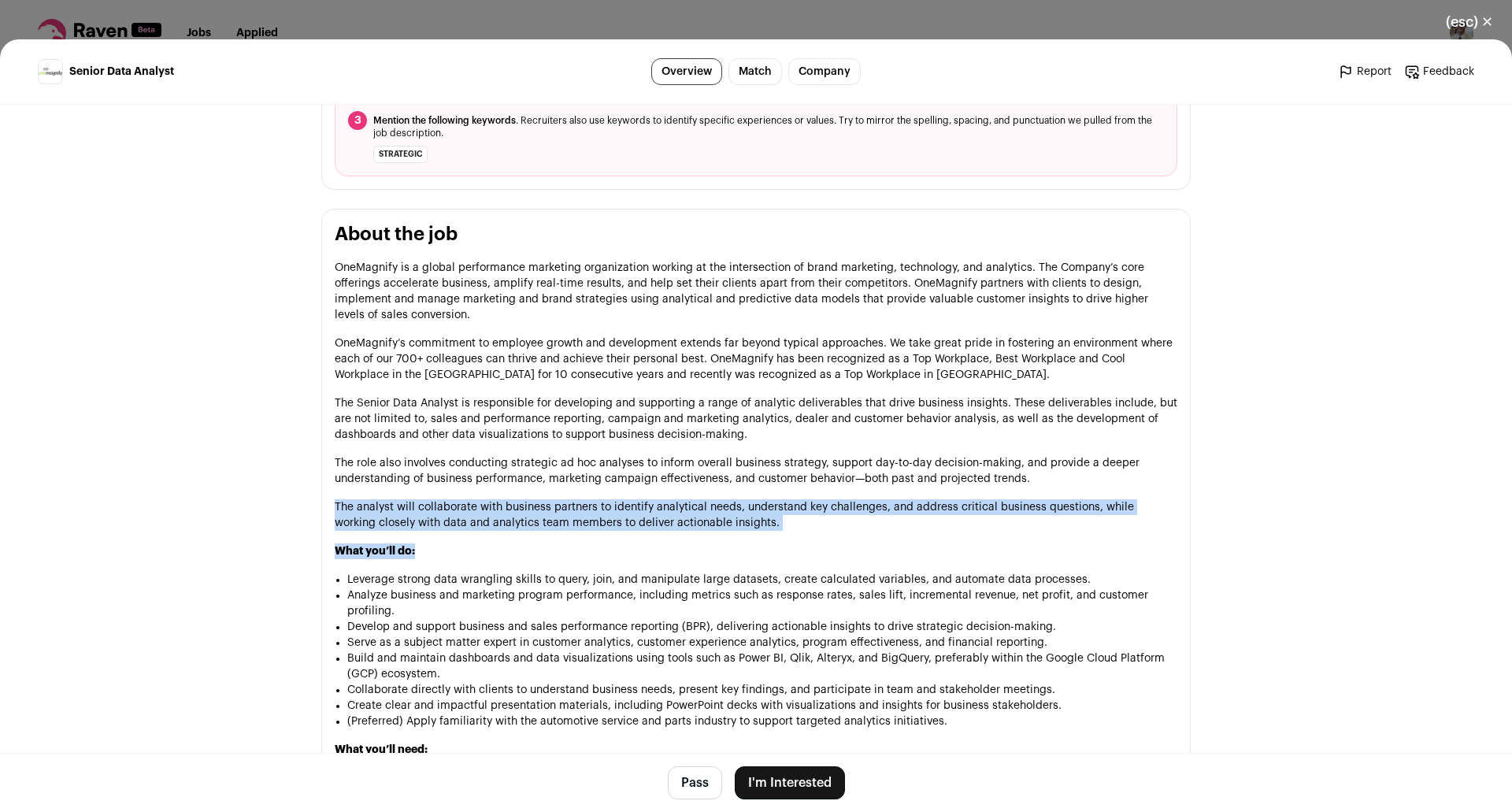
drag, startPoint x: 1113, startPoint y: 481, endPoint x: 1136, endPoint y: 545, distance: 68.0
click at [1136, 545] on div "OneMagnify is a global performance marketing organization working at the inters…" at bounding box center [756, 698] width 843 height 876
click at [1136, 545] on p "What you’ll do:" at bounding box center [756, 551] width 843 height 16
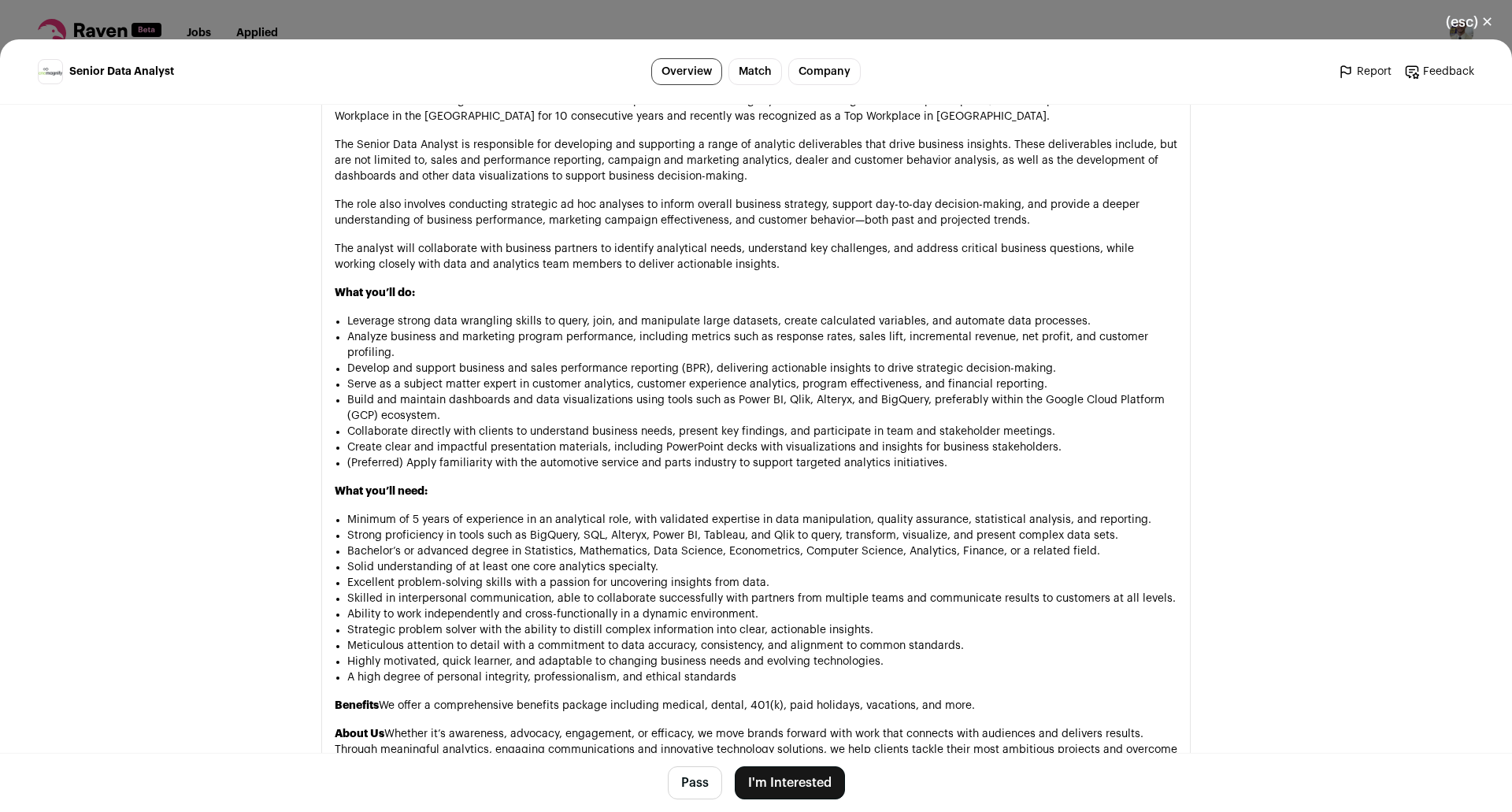
scroll to position [1024, 0]
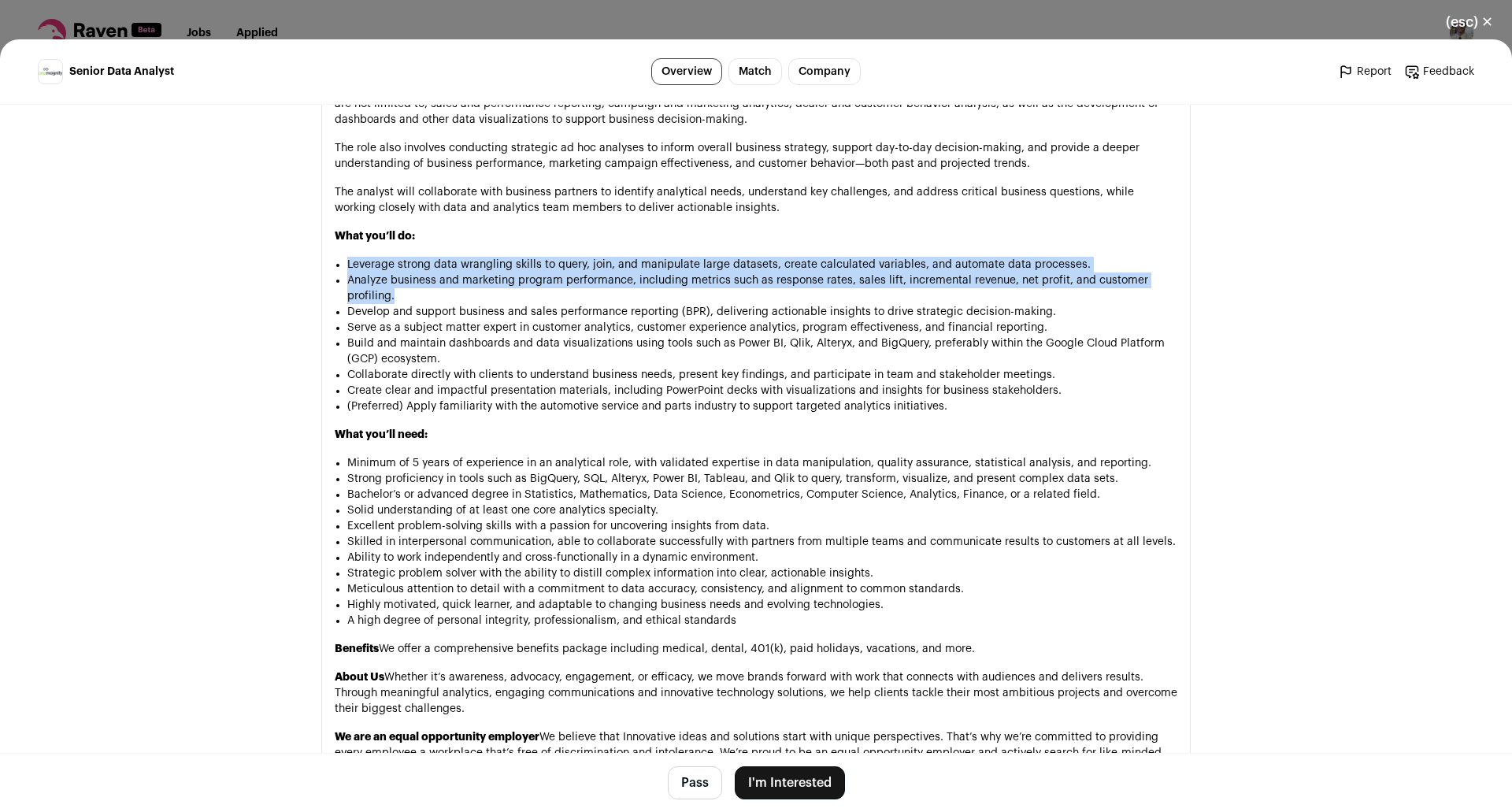
drag, startPoint x: 437, startPoint y: 236, endPoint x: 557, endPoint y: 296, distance: 134.2
click at [557, 296] on div "OneMagnify is a global performance marketing organization working at the inters…" at bounding box center [756, 383] width 843 height 876
click at [557, 296] on li "Analyze business and marketing program performance, including metrics such as r…" at bounding box center [763, 288] width 830 height 32
drag, startPoint x: 557, startPoint y: 296, endPoint x: 529, endPoint y: 241, distance: 61.7
click at [529, 242] on div "OneMagnify is a global performance marketing organization working at the inters…" at bounding box center [756, 383] width 843 height 876
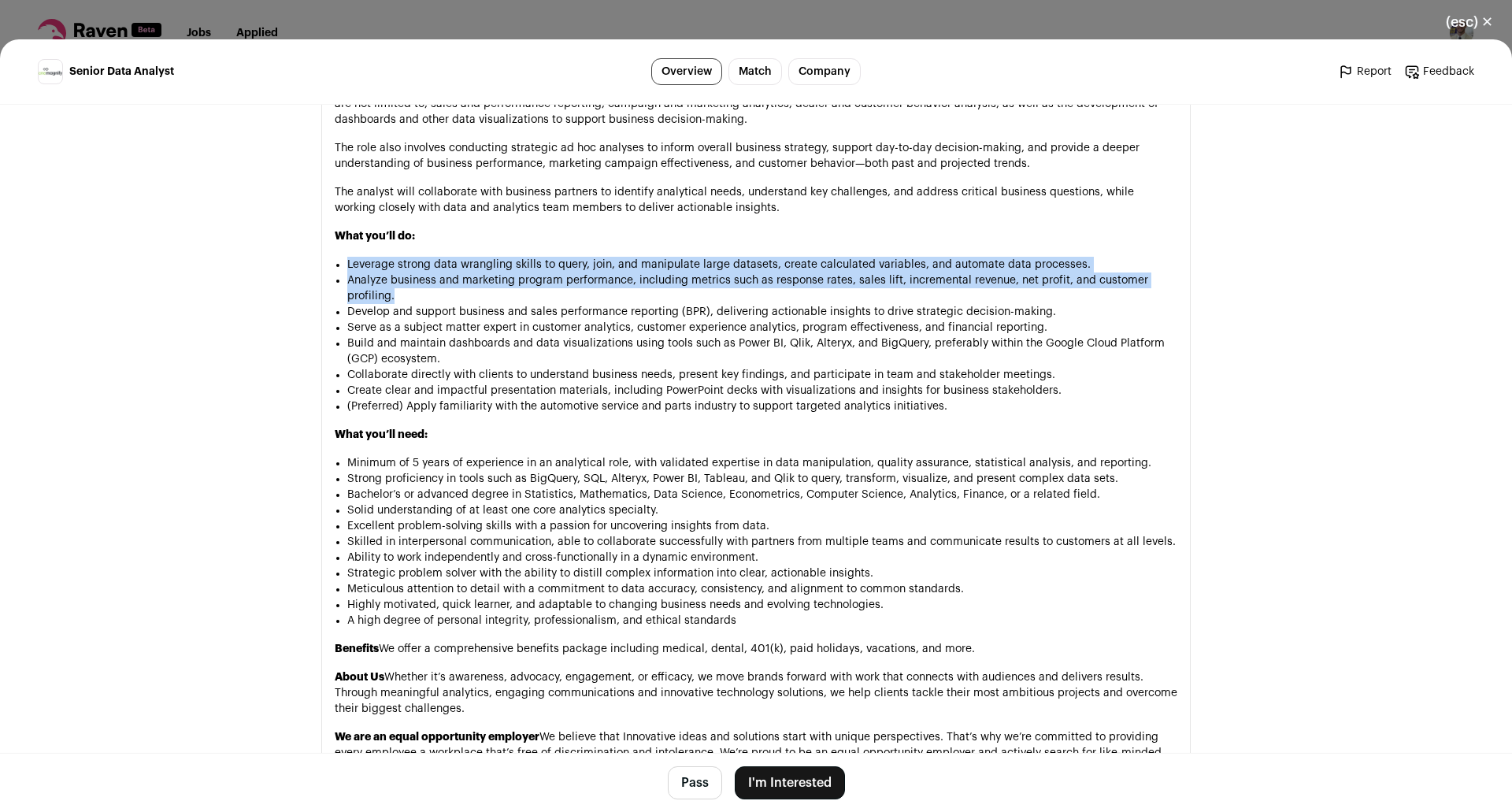
click at [529, 233] on p "What you’ll do:" at bounding box center [756, 236] width 843 height 16
drag, startPoint x: 529, startPoint y: 233, endPoint x: 572, endPoint y: 291, distance: 72.2
click at [572, 291] on div "OneMagnify is a global performance marketing organization working at the inters…" at bounding box center [756, 383] width 843 height 876
click at [572, 291] on li "Analyze business and marketing program performance, including metrics such as r…" at bounding box center [763, 288] width 830 height 32
drag, startPoint x: 558, startPoint y: 297, endPoint x: 529, endPoint y: 240, distance: 64.0
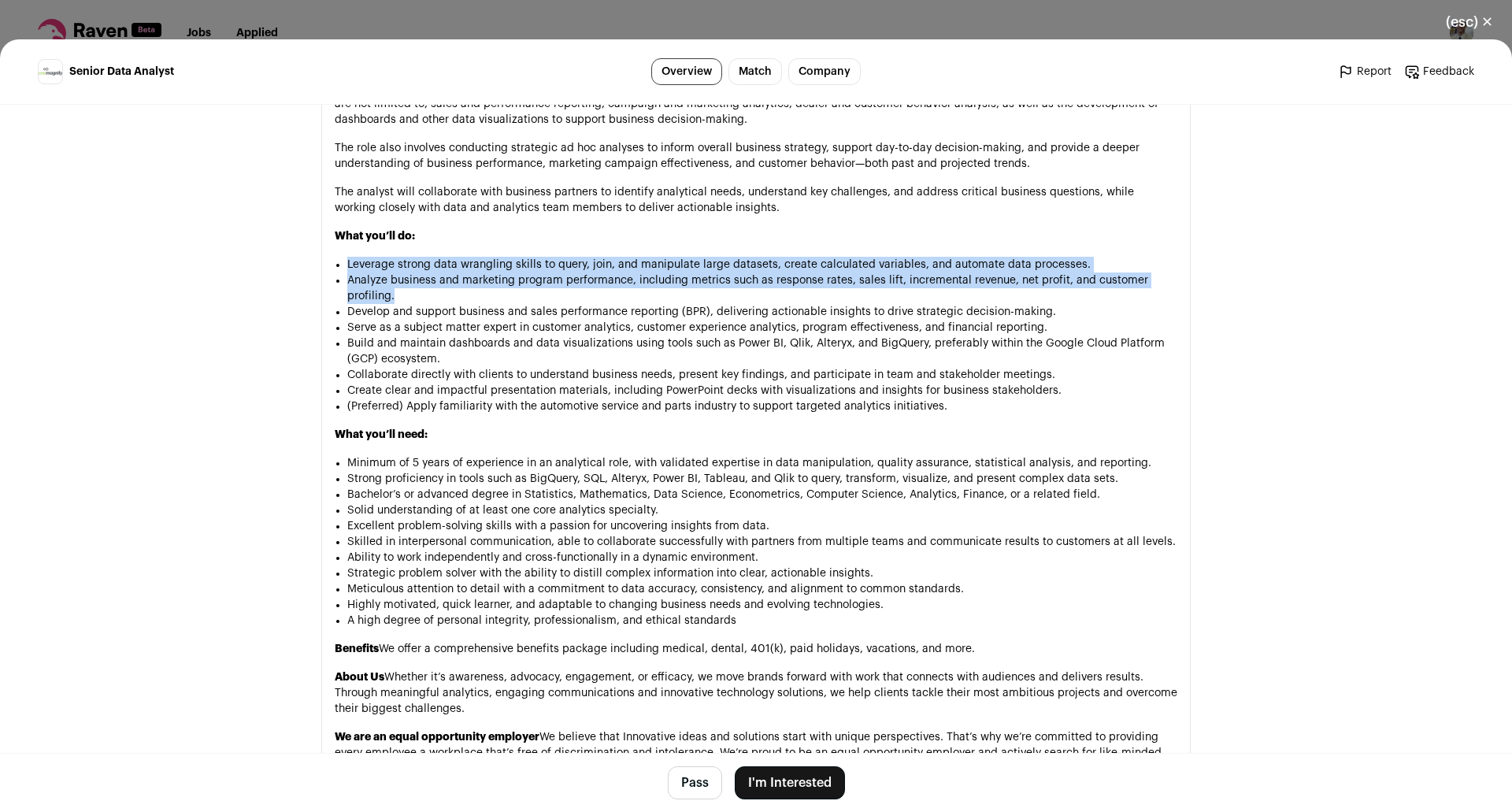
click at [529, 240] on div "OneMagnify is a global performance marketing organization working at the inters…" at bounding box center [756, 383] width 843 height 876
click at [529, 240] on p "What you’ll do:" at bounding box center [756, 236] width 843 height 16
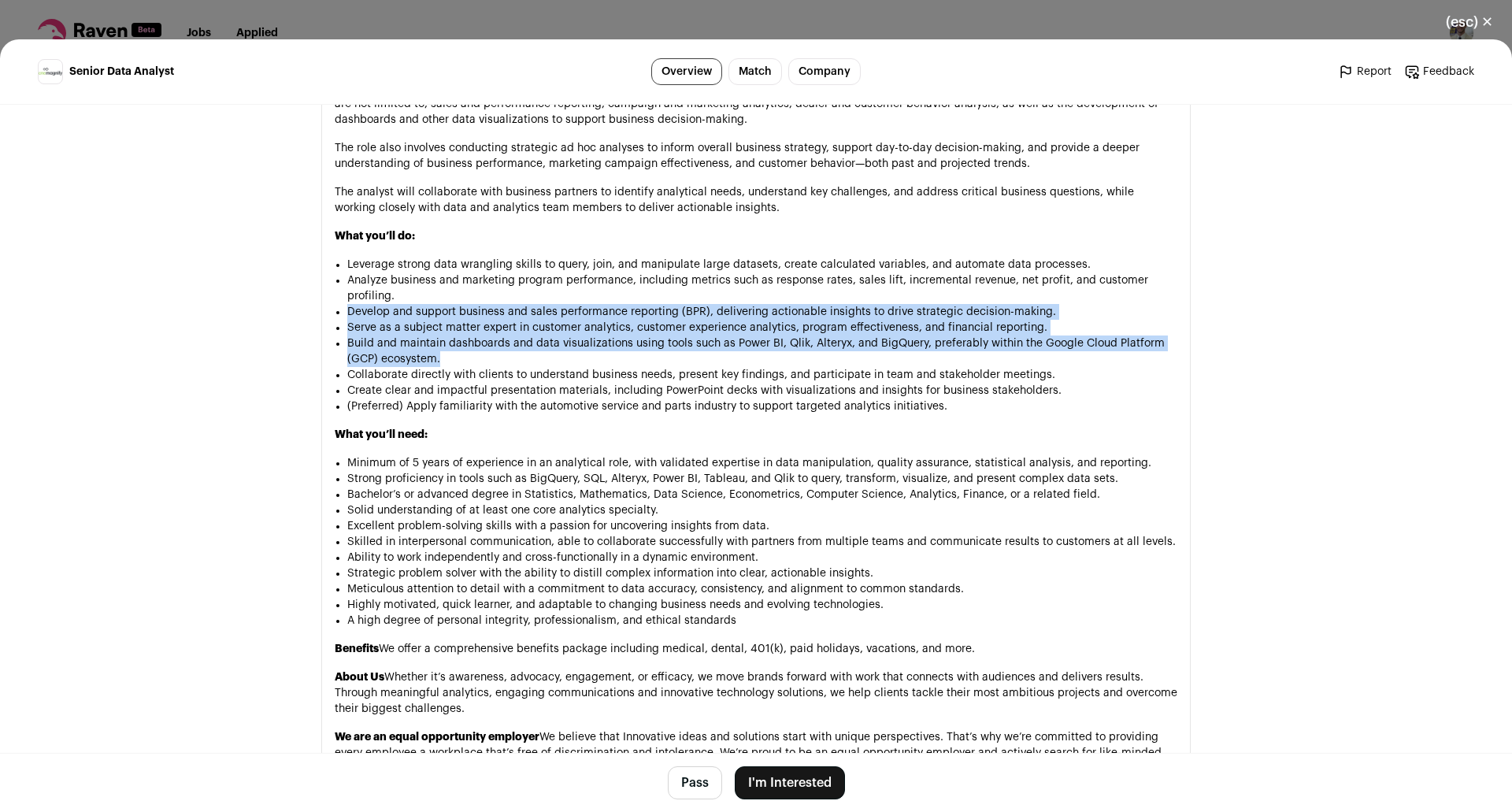
drag, startPoint x: 443, startPoint y: 290, endPoint x: 570, endPoint y: 360, distance: 145.0
click at [570, 360] on ul "Leverage strong data wrangling skills to query, join, and manipulate large data…" at bounding box center [763, 335] width 830 height 158
click at [570, 360] on li "Build and maintain dashboards and data visualizations using tools such as Power…" at bounding box center [763, 352] width 830 height 32
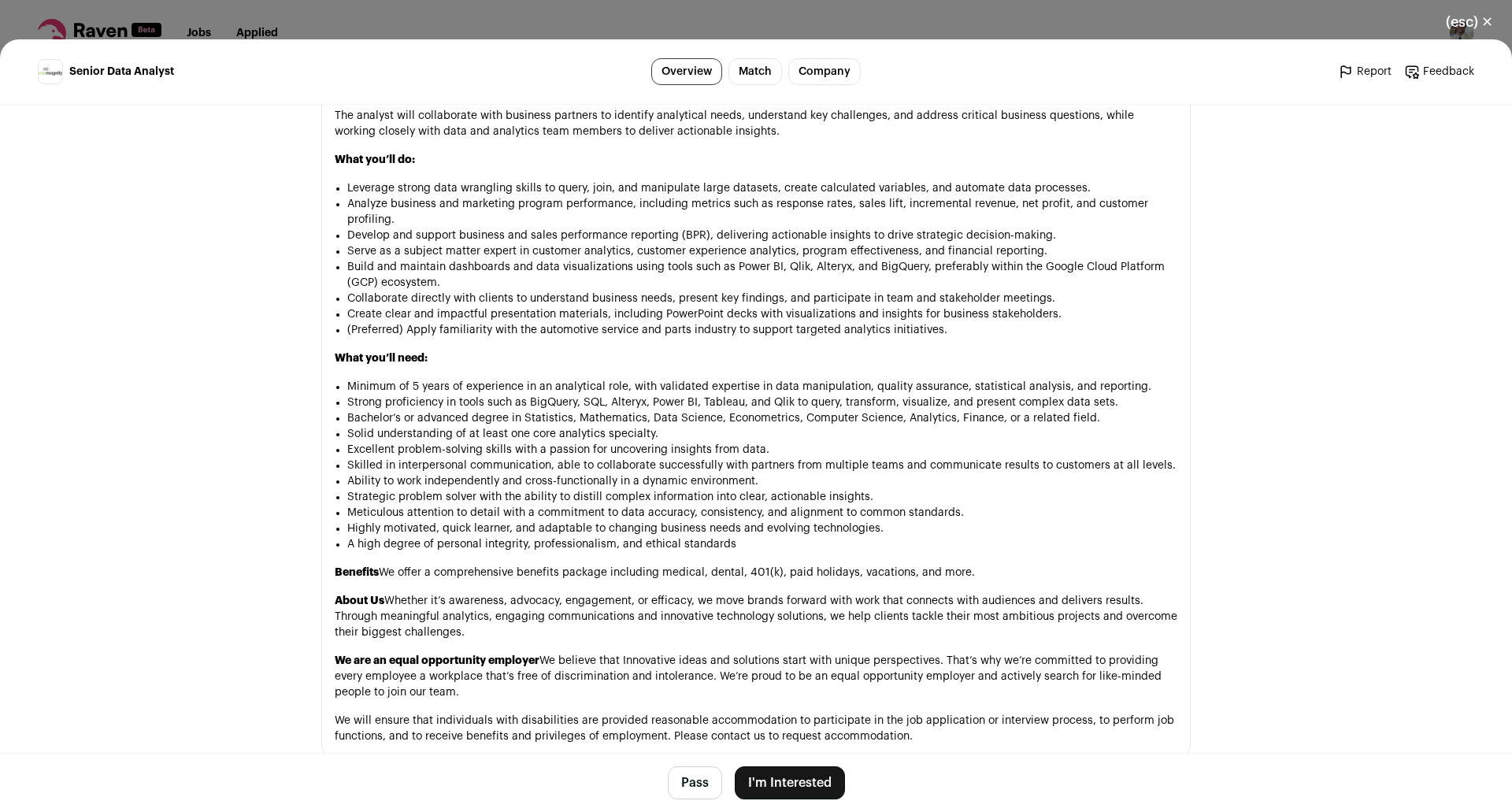
scroll to position [1103, 0]
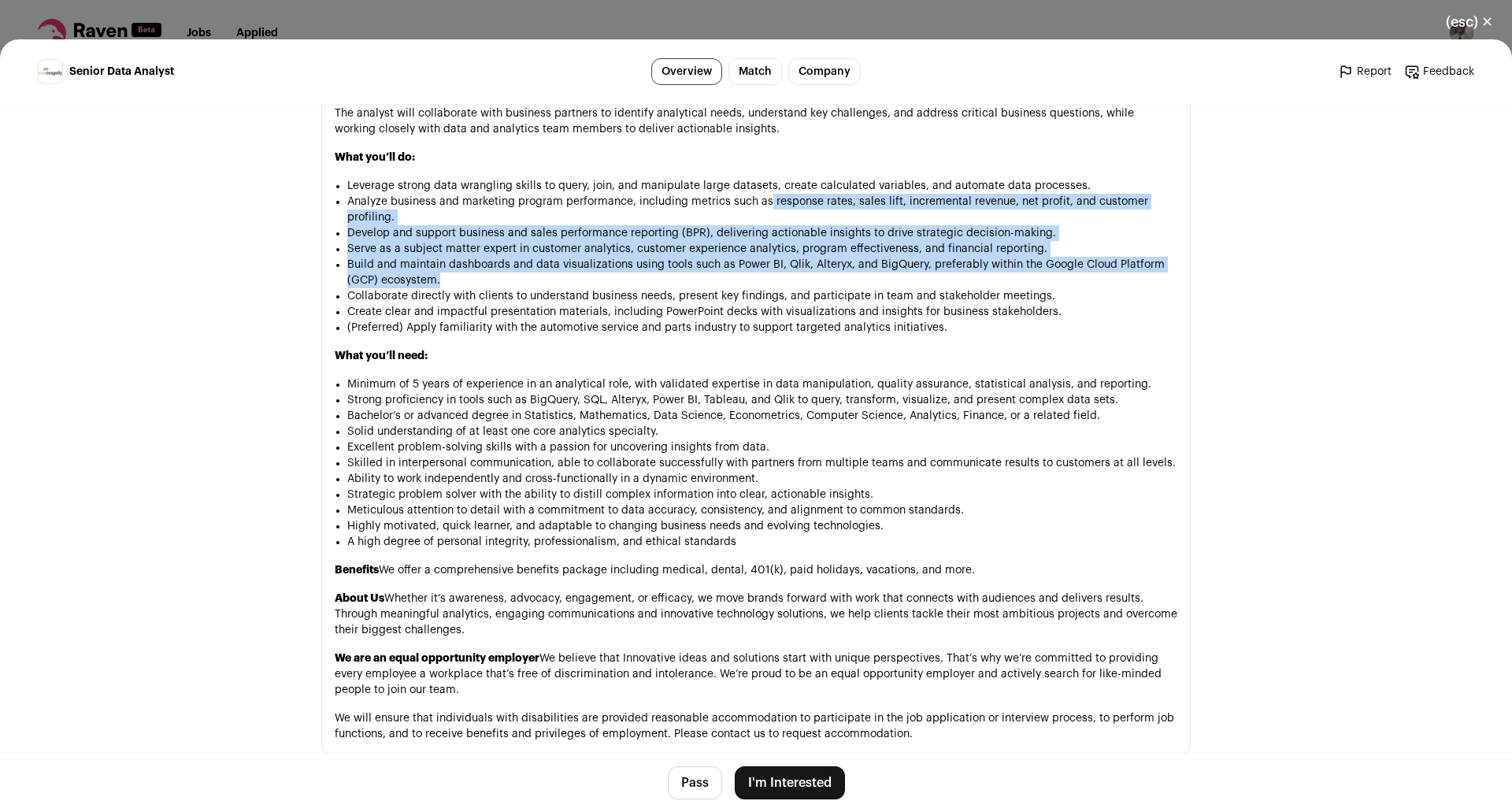
drag, startPoint x: 765, startPoint y: 279, endPoint x: 761, endPoint y: 208, distance: 71.1
click at [761, 209] on ul "Leverage strong data wrangling skills to query, join, and manipulate large data…" at bounding box center [763, 257] width 830 height 158
click at [761, 207] on li "Analyze business and marketing program performance, including metrics such as r…" at bounding box center [763, 210] width 830 height 32
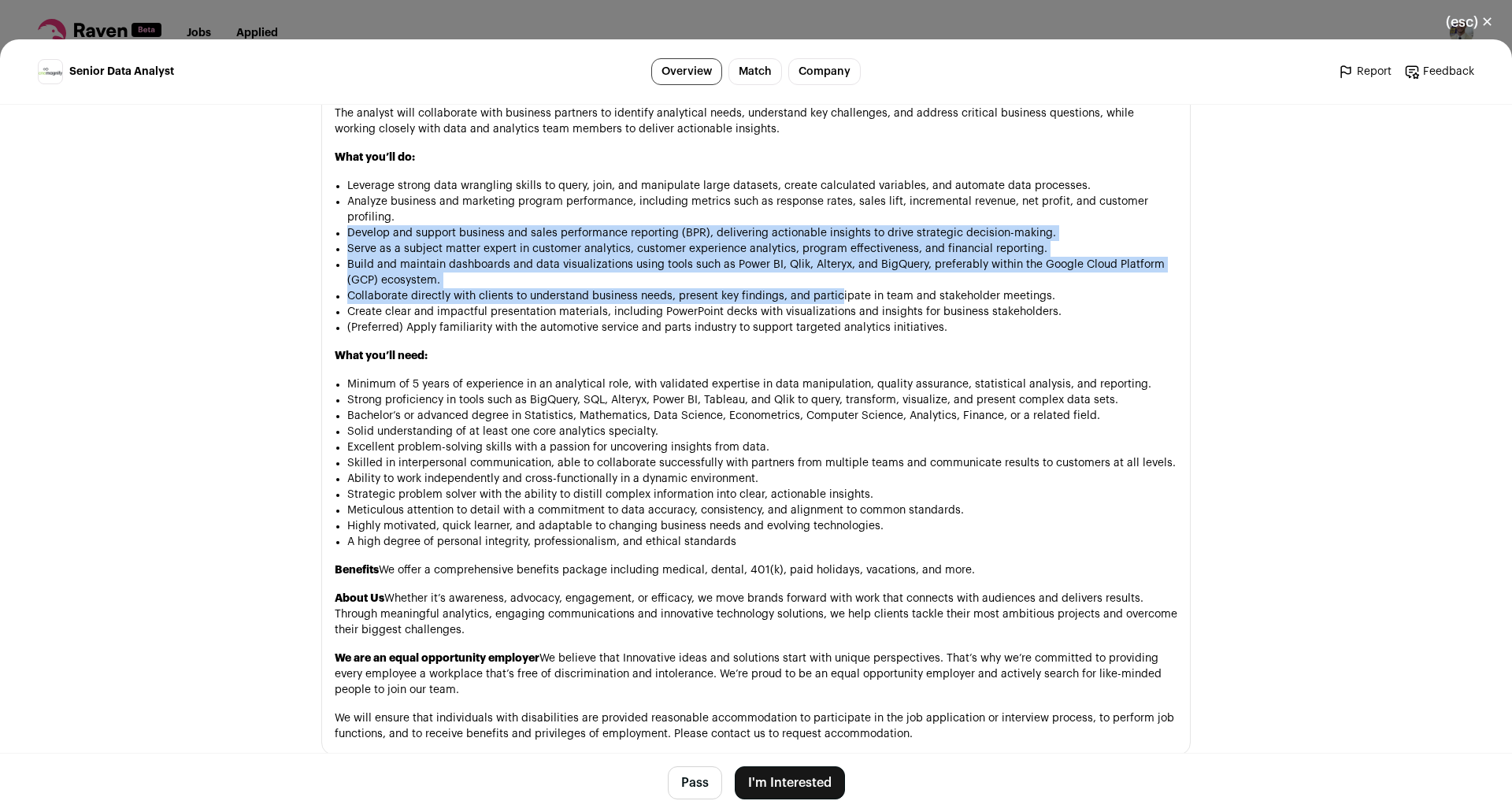
drag, startPoint x: 737, startPoint y: 217, endPoint x: 832, endPoint y: 298, distance: 124.8
click at [832, 298] on ul "Leverage strong data wrangling skills to query, join, and manipulate large data…" at bounding box center [763, 257] width 830 height 158
click at [872, 267] on li "Build and maintain dashboards and data visualizations using tools such as Power…" at bounding box center [763, 272] width 830 height 32
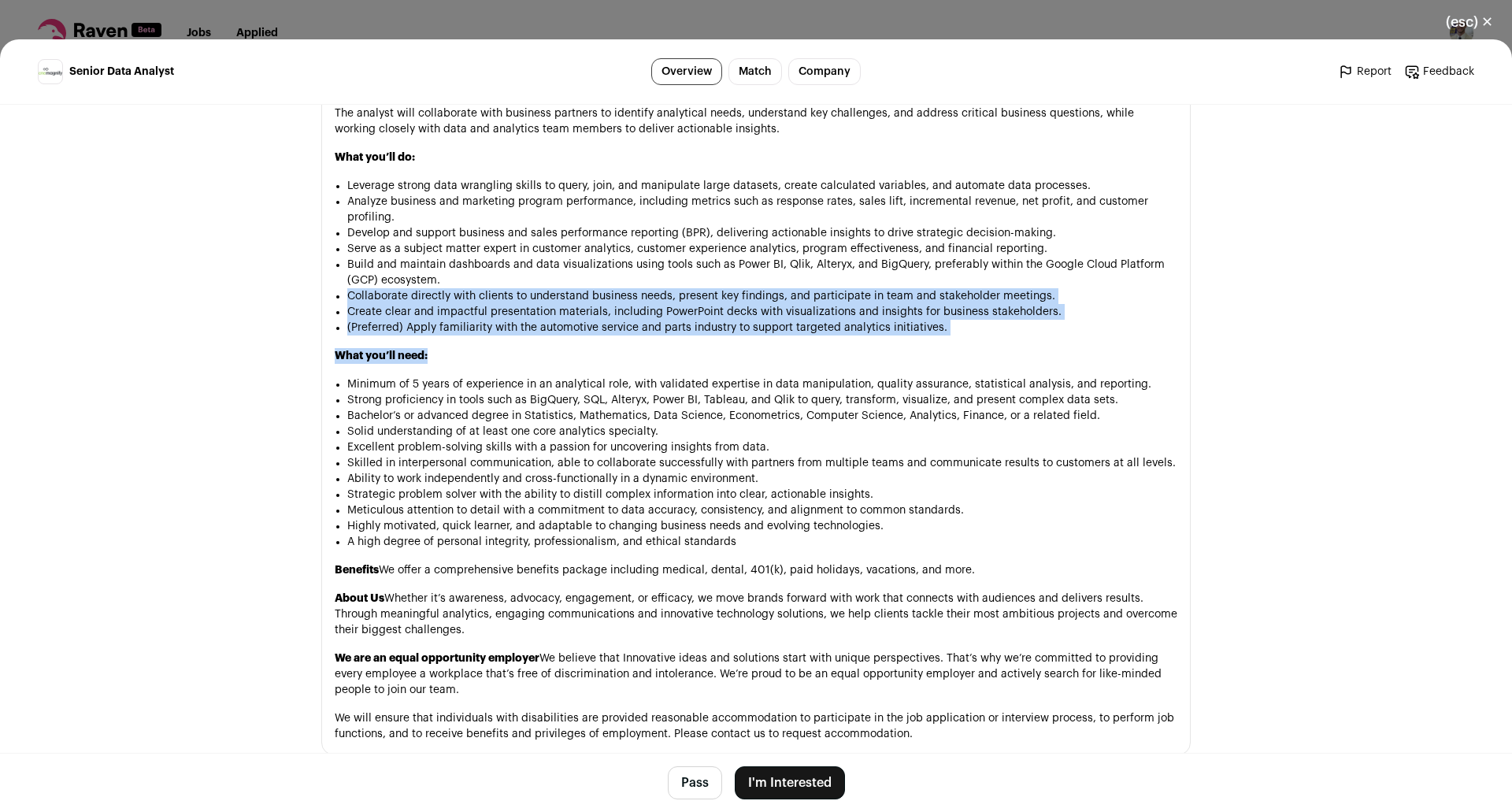
drag, startPoint x: 959, startPoint y: 275, endPoint x: 1022, endPoint y: 365, distance: 109.9
click at [1022, 365] on div "OneMagnify is a global performance marketing organization working at the inters…" at bounding box center [756, 304] width 843 height 876
click at [1024, 351] on p "What you’ll need:" at bounding box center [756, 356] width 843 height 16
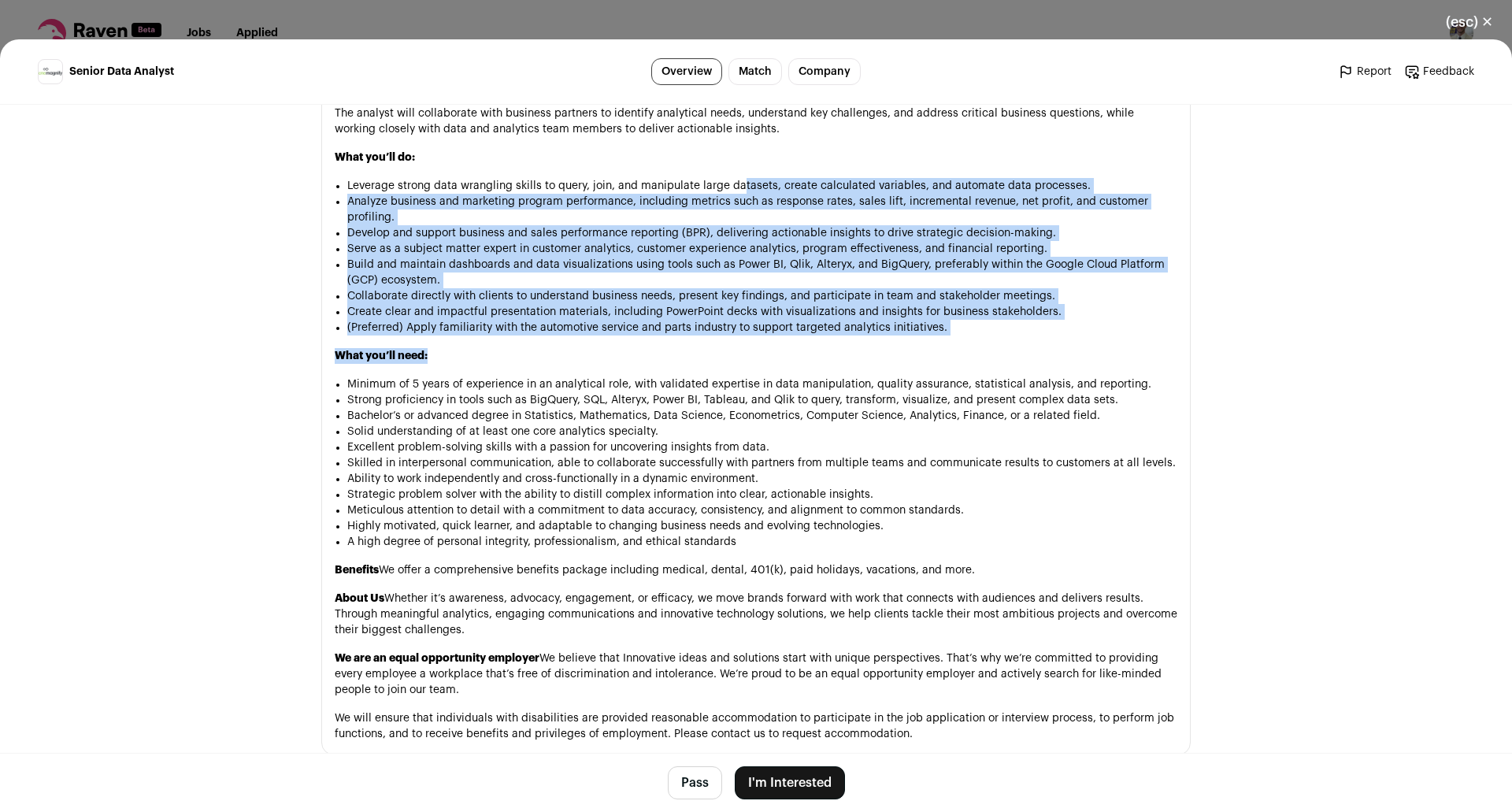
drag, startPoint x: 994, startPoint y: 346, endPoint x: 732, endPoint y: 187, distance: 306.5
click at [733, 187] on div "OneMagnify is a global performance marketing organization working at the inters…" at bounding box center [756, 304] width 843 height 876
click at [732, 187] on li "Leverage strong data wrangling skills to query, join, and manipulate large data…" at bounding box center [763, 186] width 830 height 16
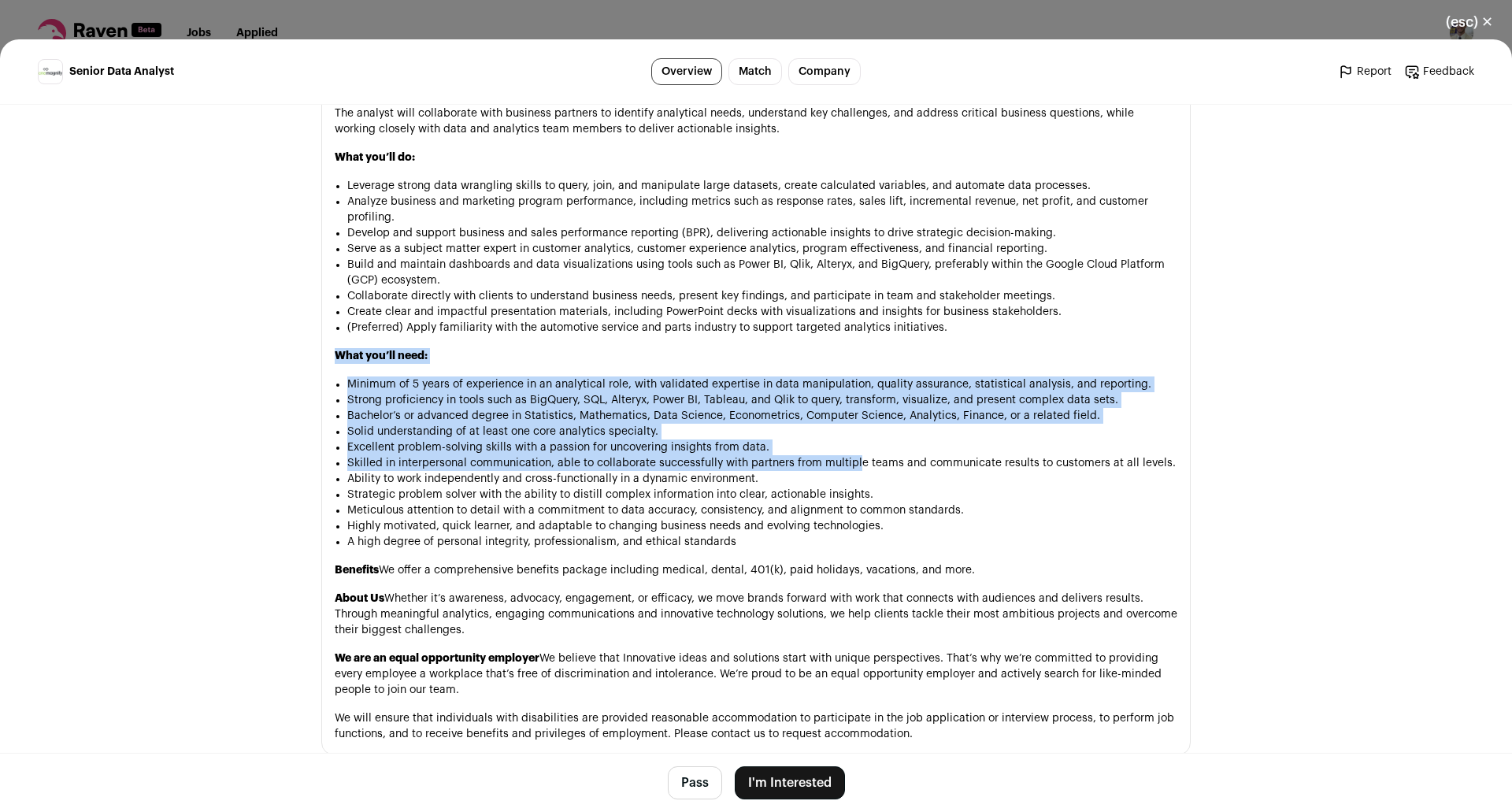
drag, startPoint x: 319, startPoint y: 349, endPoint x: 867, endPoint y: 454, distance: 558.0
click at [852, 460] on section "About the job OneMagnify is a global performance marketing organization working…" at bounding box center [756, 285] width 869 height 941
click at [867, 454] on li "Excellent problem-solving skills with a passion for uncovering insights from da…" at bounding box center [763, 448] width 830 height 16
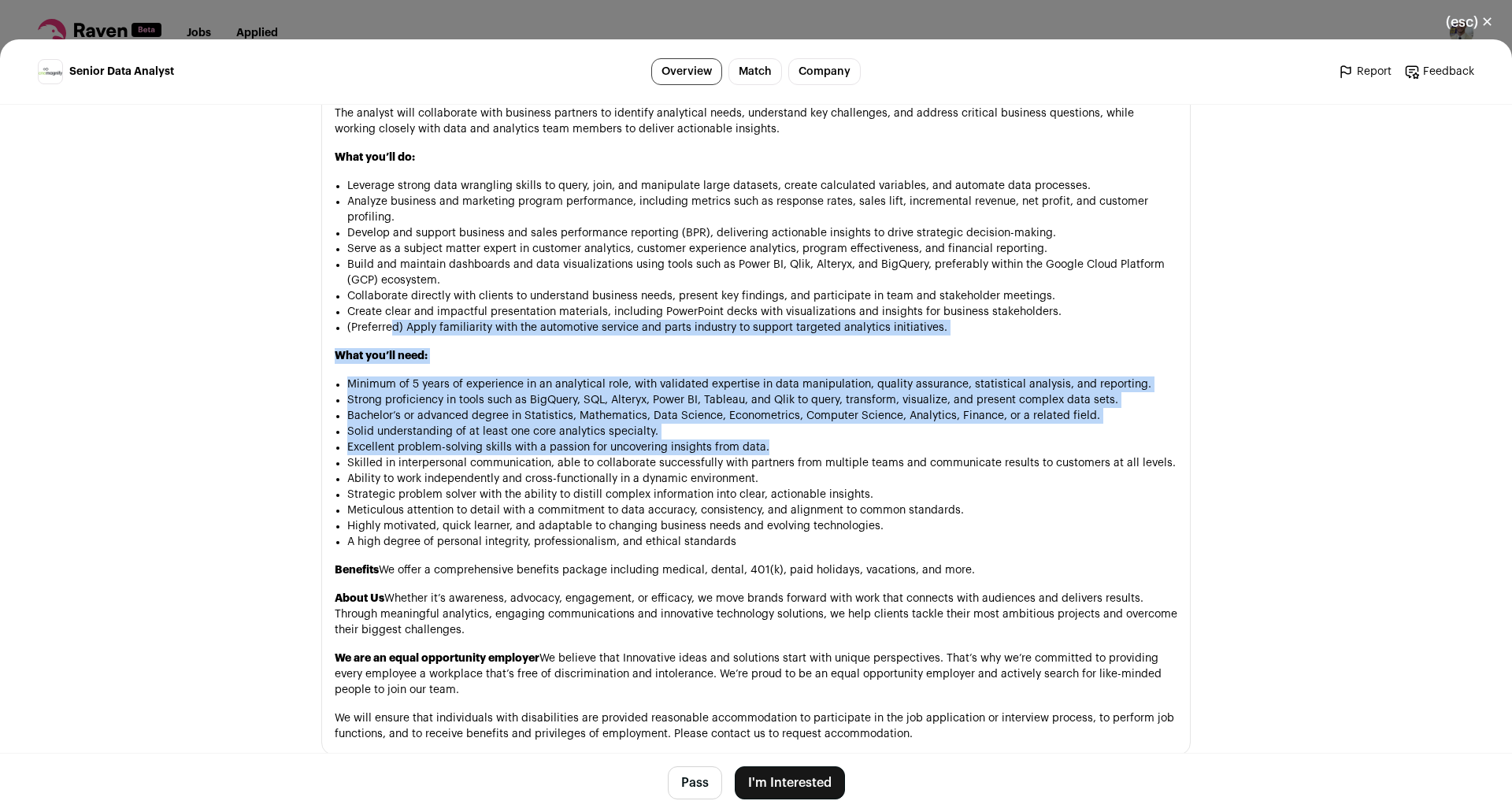
drag, startPoint x: 793, startPoint y: 443, endPoint x: 384, endPoint y: 336, distance: 422.8
click at [384, 336] on div "OneMagnify is a global performance marketing organization working at the inters…" at bounding box center [756, 304] width 843 height 876
click at [480, 339] on div "OneMagnify is a global performance marketing organization working at the inters…" at bounding box center [756, 304] width 843 height 876
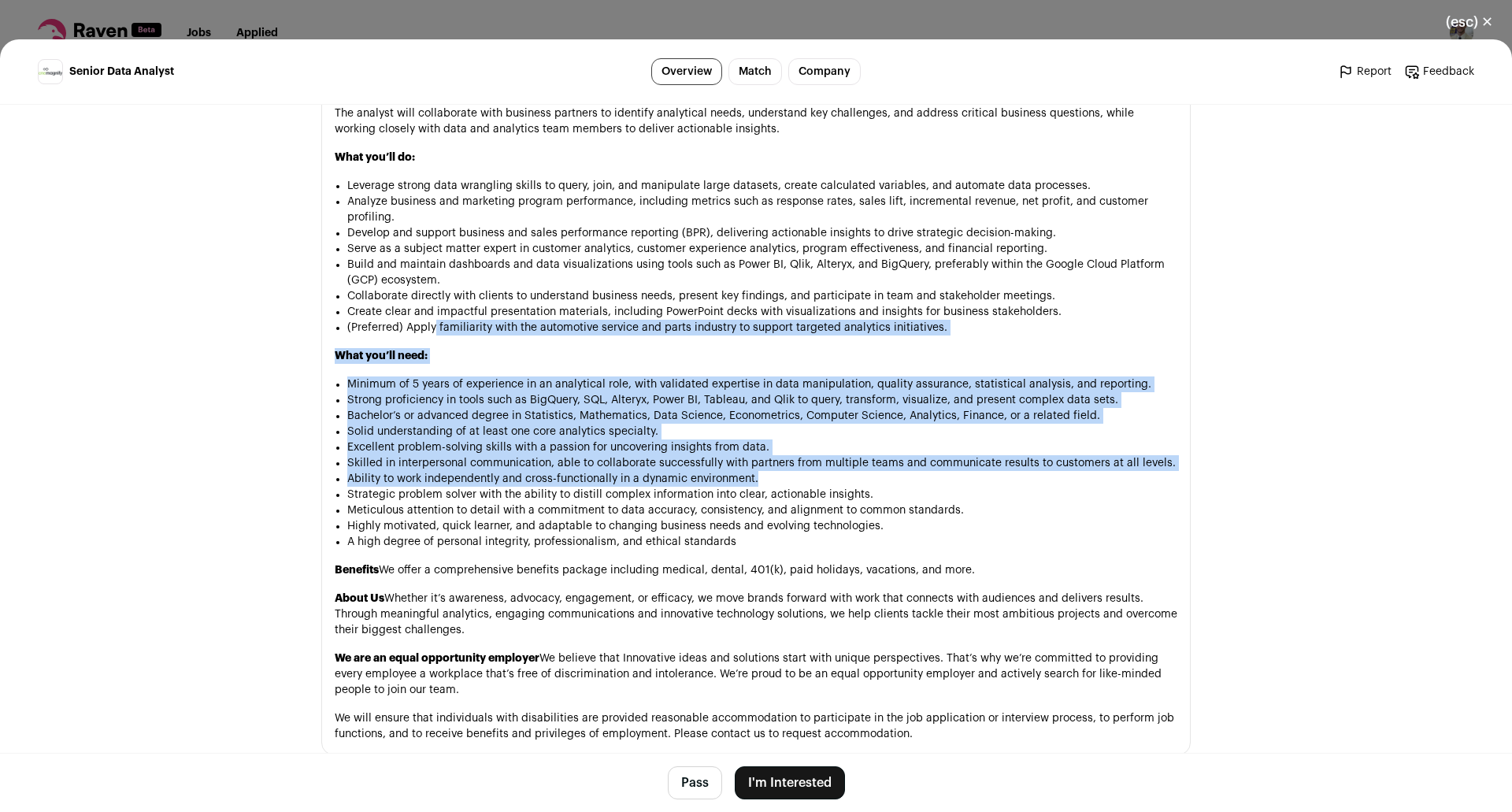
drag, startPoint x: 429, startPoint y: 343, endPoint x: 908, endPoint y: 473, distance: 496.3
click at [905, 473] on div "OneMagnify is a global performance marketing organization working at the inters…" at bounding box center [756, 304] width 843 height 876
click at [908, 473] on li "Ability to work independently and cross-functionally in a dynamic environment." at bounding box center [763, 479] width 830 height 16
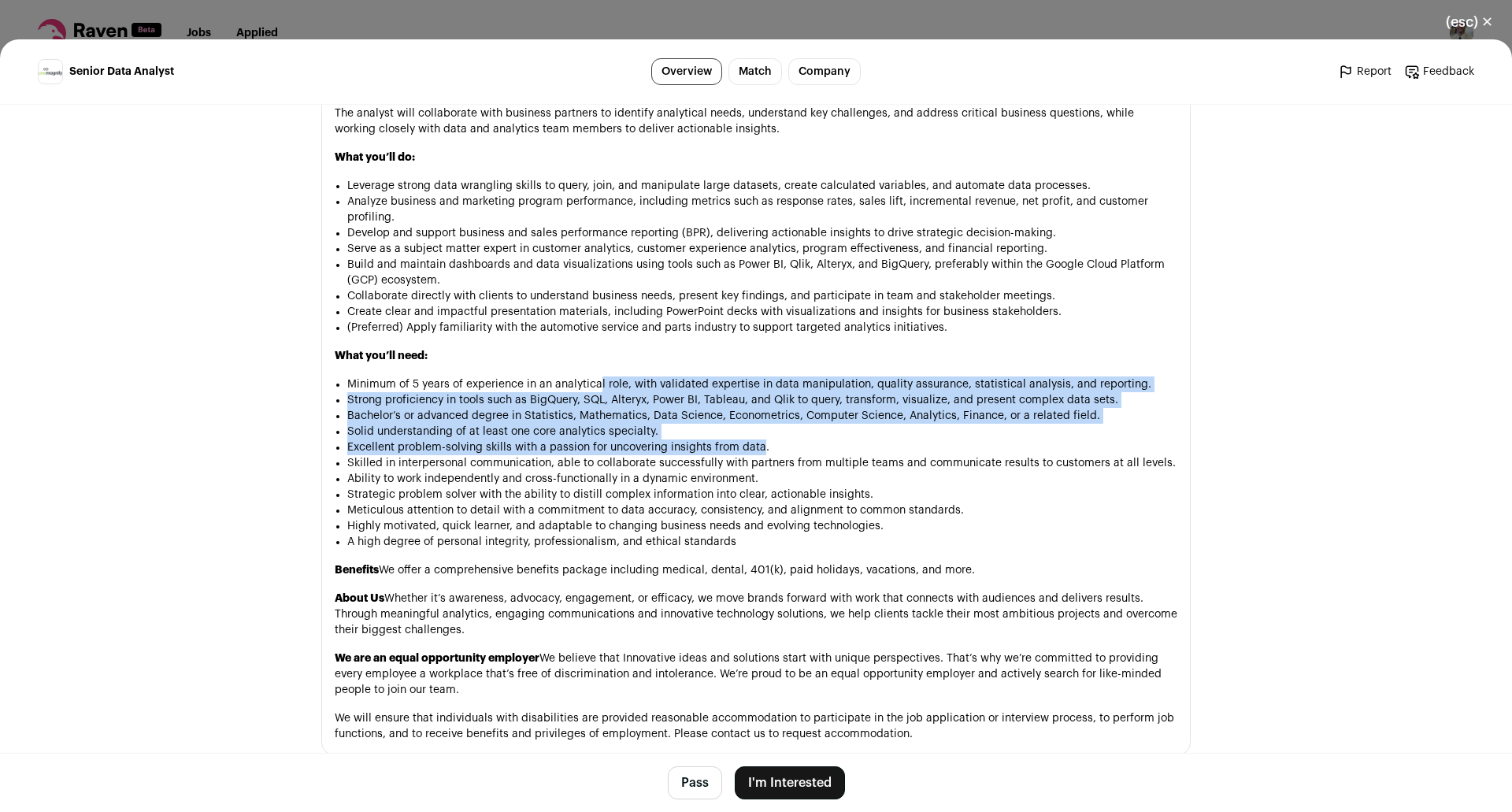
drag, startPoint x: 743, startPoint y: 439, endPoint x: 535, endPoint y: 369, distance: 219.5
click at [540, 369] on div "OneMagnify is a global performance marketing organization working at the inters…" at bounding box center [756, 304] width 843 height 876
click at [535, 369] on div "OneMagnify is a global performance marketing organization working at the inters…" at bounding box center [756, 304] width 843 height 876
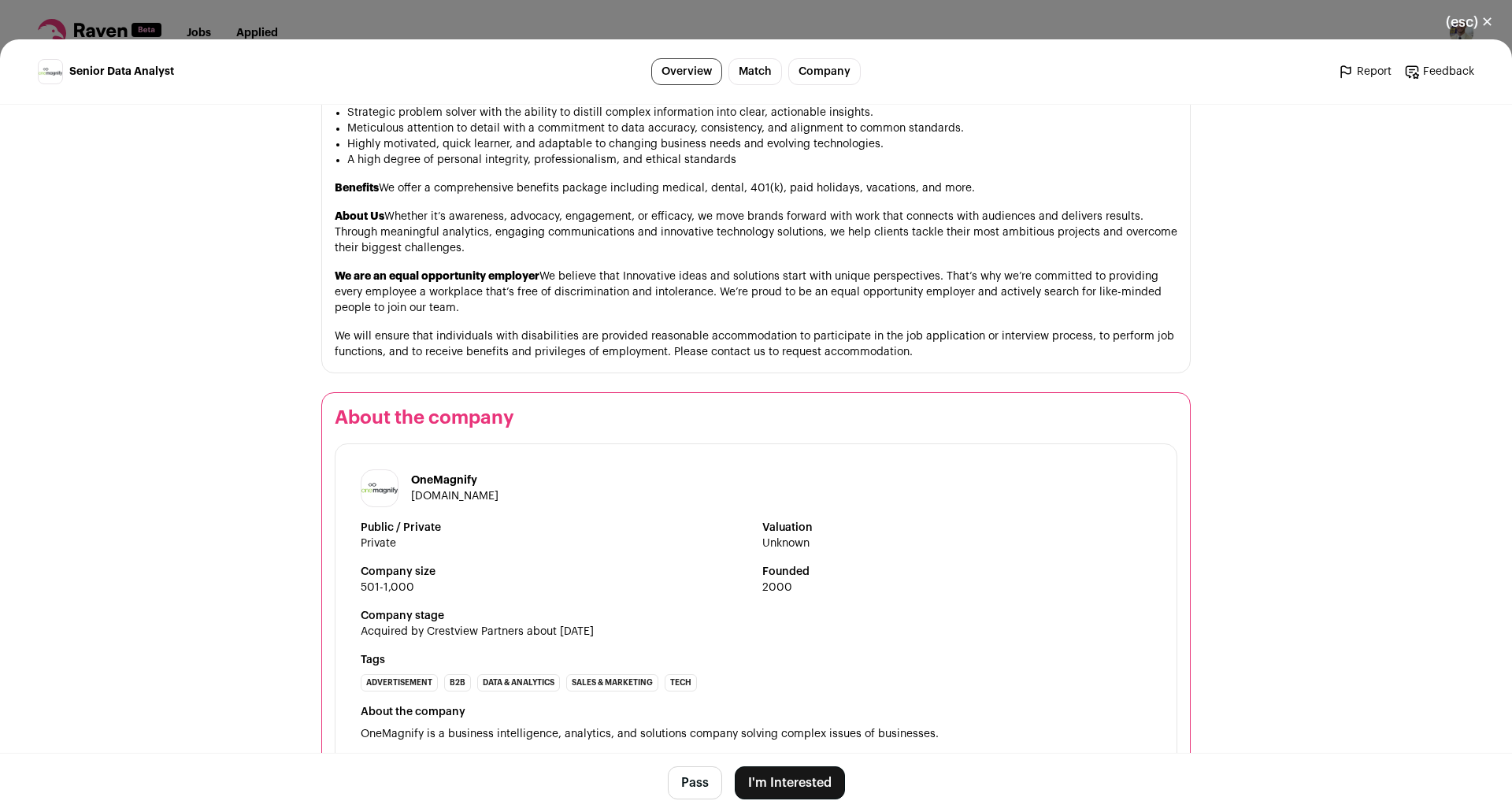
scroll to position [1497, 0]
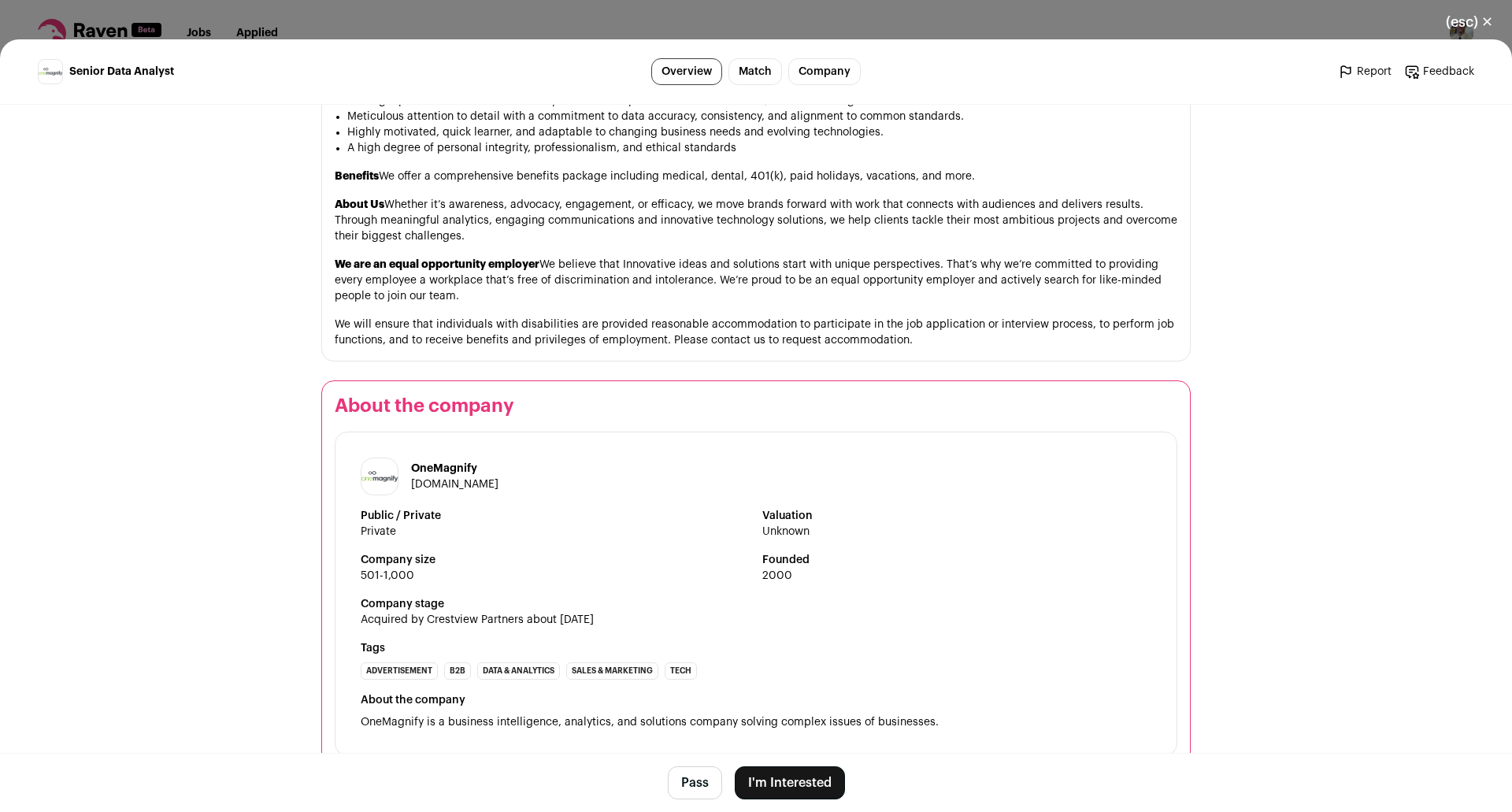
drag, startPoint x: 409, startPoint y: 473, endPoint x: 610, endPoint y: 501, distance: 202.9
click at [610, 501] on div "OneMagnify onemagnify.com Public / Private Private Valuation Unknown Company si…" at bounding box center [756, 594] width 843 height 324
click at [784, 790] on button "I'm Interested" at bounding box center [790, 783] width 110 height 34
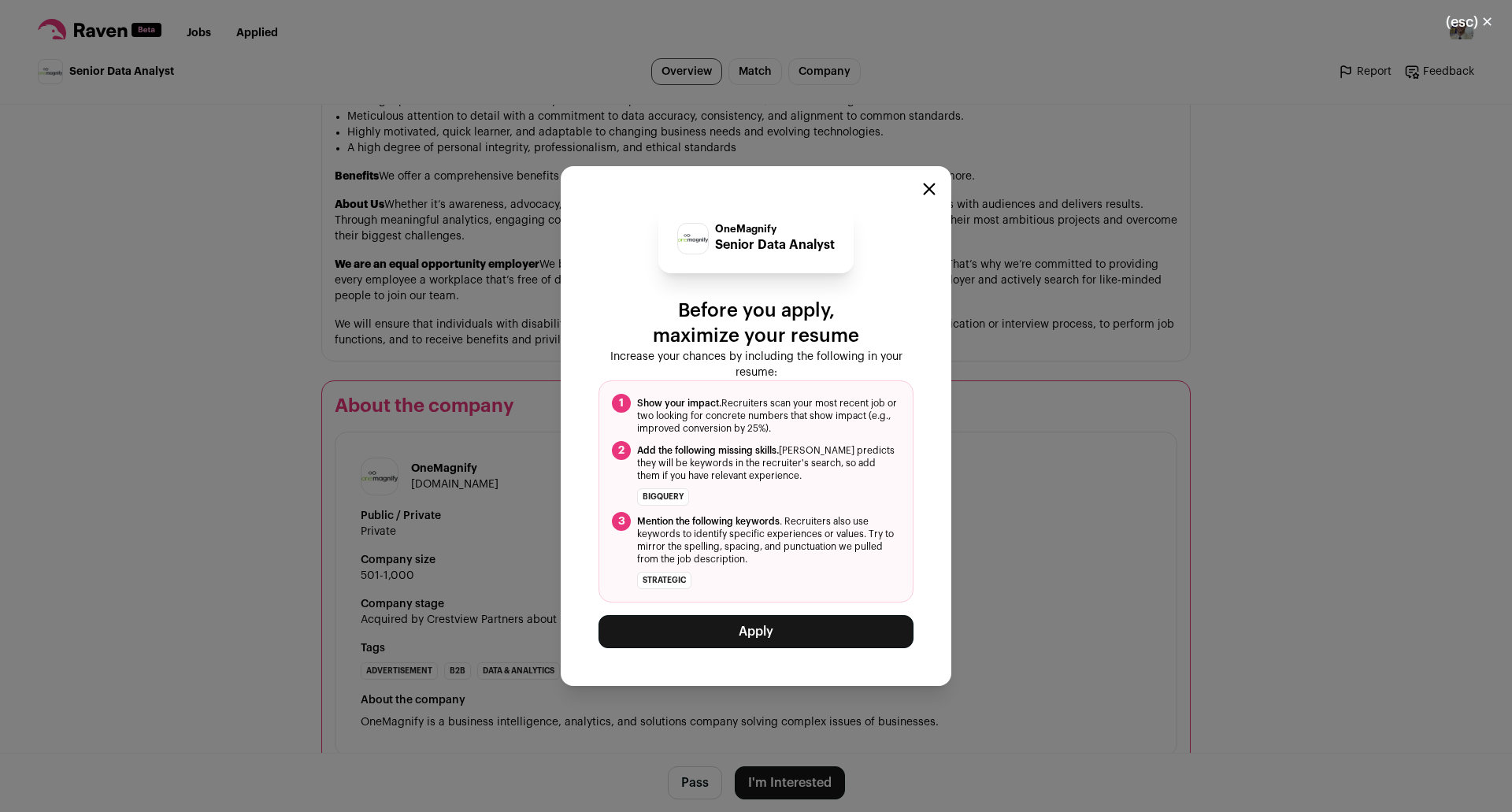
click at [749, 631] on button "Apply" at bounding box center [756, 632] width 315 height 34
